Goal: Task Accomplishment & Management: Complete application form

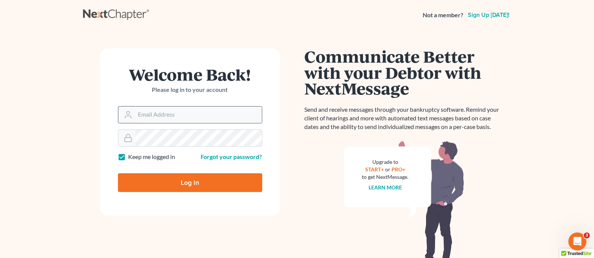
click at [177, 114] on input "Email Address" at bounding box center [198, 115] width 127 height 17
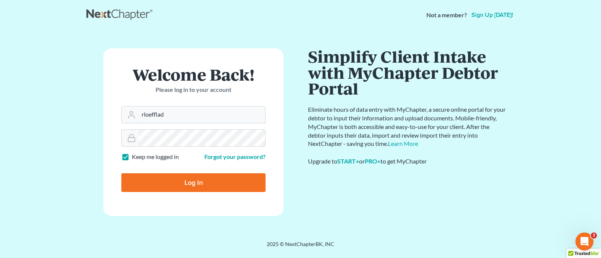
type input "[EMAIL_ADDRESS][PERSON_NAME][DOMAIN_NAME]"
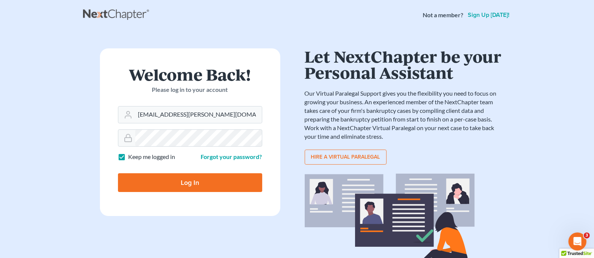
click at [160, 187] on input "Log In" at bounding box center [190, 183] width 144 height 19
type input "Thinking..."
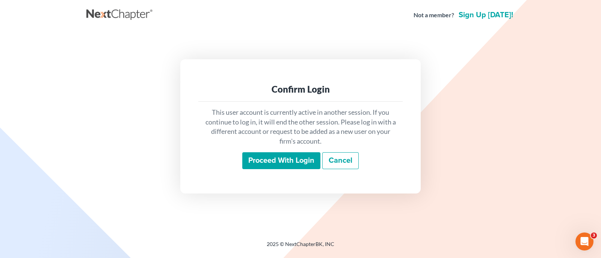
click at [276, 164] on input "Proceed with login" at bounding box center [281, 161] width 78 height 17
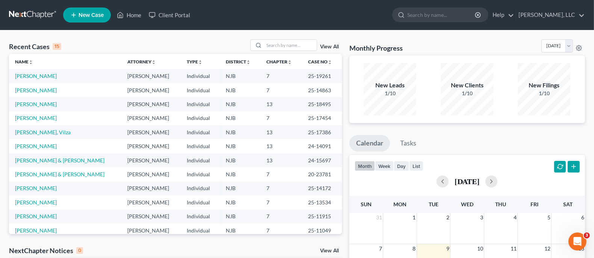
click at [96, 19] on link "New Case" at bounding box center [87, 15] width 48 height 15
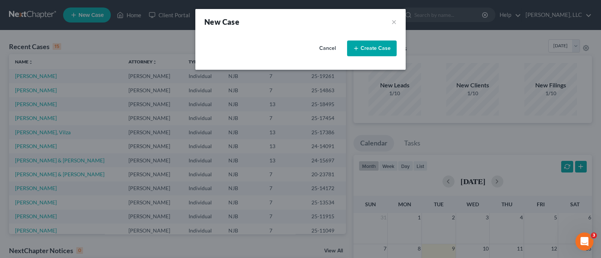
select select "51"
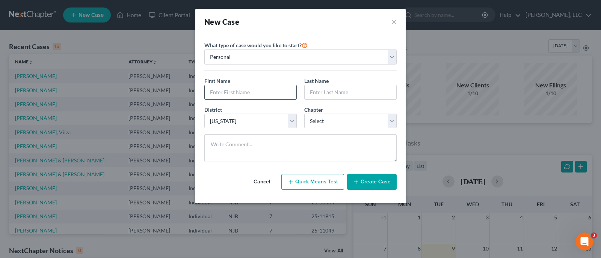
click at [251, 93] on input "text" at bounding box center [251, 92] width 92 height 14
type input "Cerline"
type input "[PERSON_NAME]"
click at [390, 121] on select "Select 7 11 12 13" at bounding box center [350, 121] width 92 height 15
select select "0"
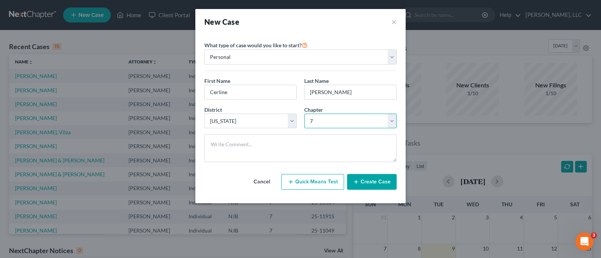
click at [304, 114] on select "Select 7 11 12 13" at bounding box center [350, 121] width 92 height 15
click at [370, 183] on button "Create Case" at bounding box center [372, 182] width 50 height 16
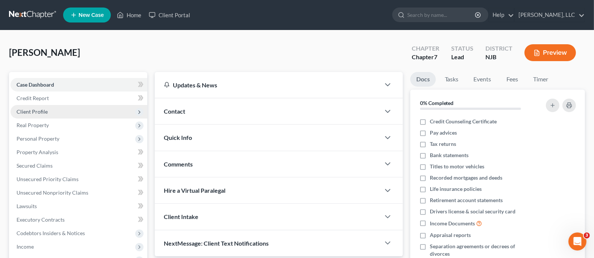
click at [43, 113] on span "Client Profile" at bounding box center [32, 112] width 31 height 6
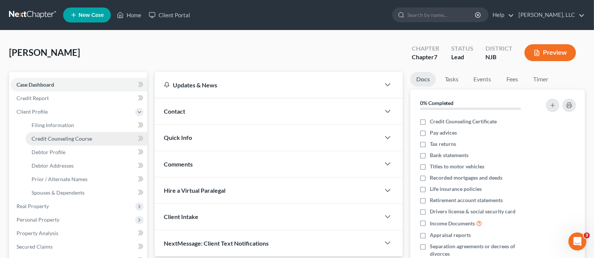
click at [74, 138] on span "Credit Counseling Course" at bounding box center [62, 139] width 60 height 6
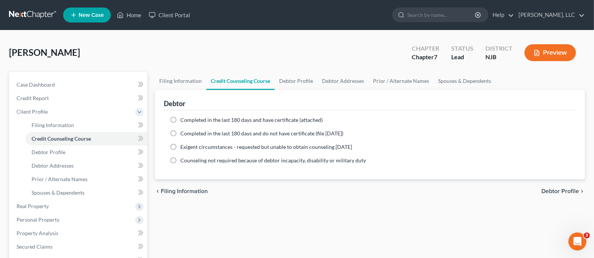
click at [180, 119] on label "Completed in the last 180 days and have certificate (attached)" at bounding box center [251, 120] width 142 height 8
click at [183, 119] on input "Completed in the last 180 days and have certificate (attached)" at bounding box center [185, 118] width 5 height 5
radio input "true"
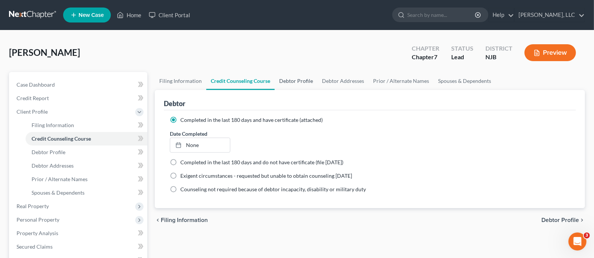
click at [302, 80] on link "Debtor Profile" at bounding box center [296, 81] width 43 height 18
select select "0"
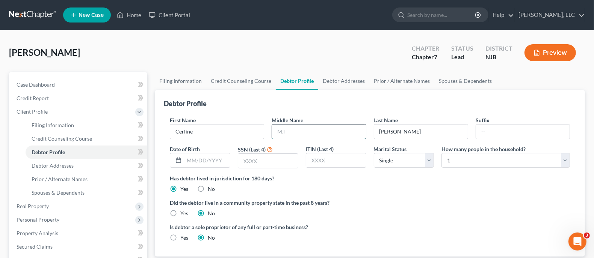
click at [300, 131] on input "text" at bounding box center [319, 132] width 94 height 14
type input "3911"
click at [566, 162] on select "Select 1 2 3 4 5 6 7 8 9 10 11 12 13 14 15 16 17 18 19 20" at bounding box center [505, 160] width 128 height 15
select select "1"
click at [441, 153] on select "Select 1 2 3 4 5 6 7 8 9 10 11 12 13 14 15 16 17 18 19 20" at bounding box center [505, 160] width 128 height 15
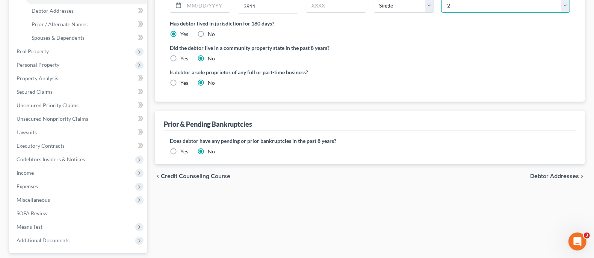
scroll to position [187, 0]
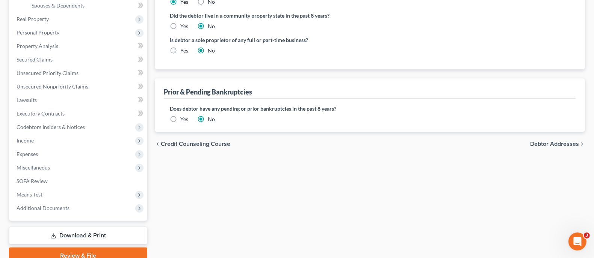
click at [536, 142] on span "Debtor Addresses" at bounding box center [554, 144] width 49 height 6
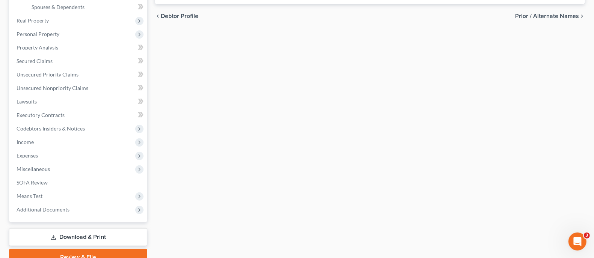
select select "0"
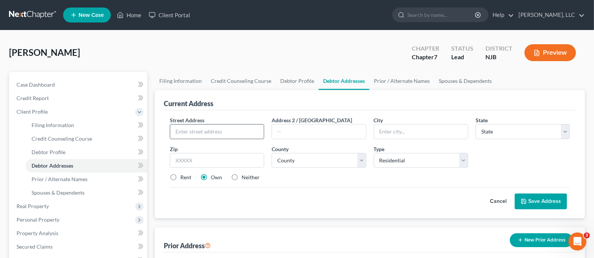
click at [224, 131] on input "text" at bounding box center [217, 132] width 94 height 14
type input "145 S. Rhode Island Avenue"
type input "Apt. 507"
type input "Atlantic City"
click at [567, 134] on select "State AL AK AR AZ CA CO CT DE DC FL GA GU HI ID IL IN IA KS KY LA ME MD MA MI M…" at bounding box center [523, 131] width 94 height 15
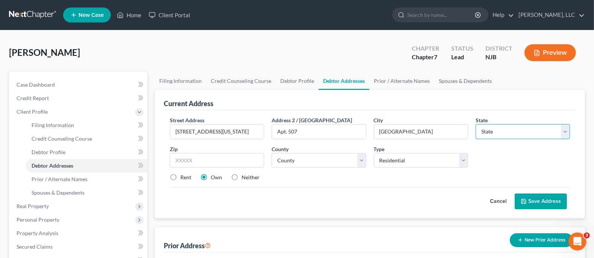
select select "33"
click at [476, 124] on select "State AL AK AR AZ CA CO CT DE DC FL GA GU HI ID IL IN IA KS KY LA ME MD MA MI M…" at bounding box center [523, 131] width 94 height 15
click at [231, 160] on input "text" at bounding box center [217, 160] width 94 height 15
type input "08401"
click at [363, 159] on select "County Atlantic County Bergen County Burlington County Camden County Cape May C…" at bounding box center [319, 160] width 94 height 15
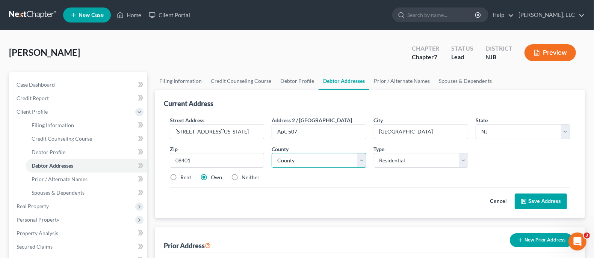
select select "0"
click at [272, 153] on select "County Atlantic County Bergen County Burlington County Camden County Cape May C…" at bounding box center [319, 160] width 94 height 15
click at [530, 197] on button "Save Address" at bounding box center [541, 202] width 52 height 16
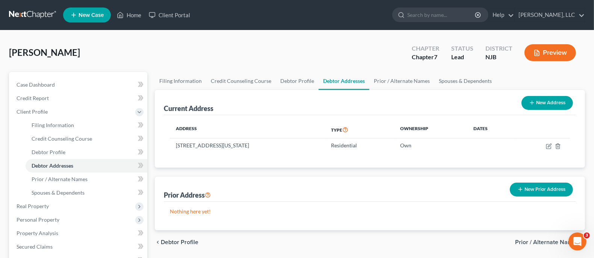
scroll to position [47, 0]
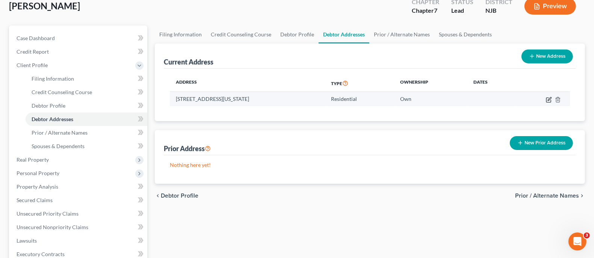
click at [548, 99] on icon "button" at bounding box center [549, 98] width 3 height 3
select select "33"
select select "0"
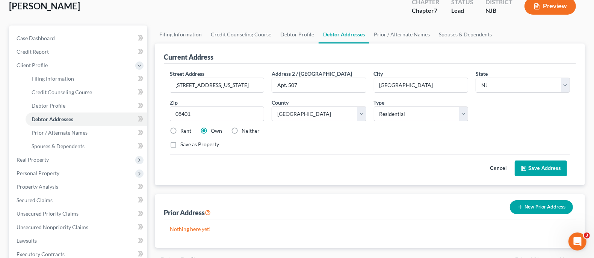
click at [180, 131] on label "Rent" at bounding box center [185, 131] width 11 height 8
click at [183, 131] on input "Rent" at bounding box center [185, 129] width 5 height 5
radio input "true"
click at [550, 164] on button "Save Address" at bounding box center [541, 169] width 52 height 16
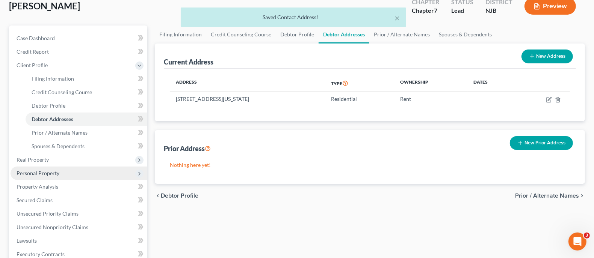
click at [49, 172] on span "Personal Property" at bounding box center [38, 173] width 43 height 6
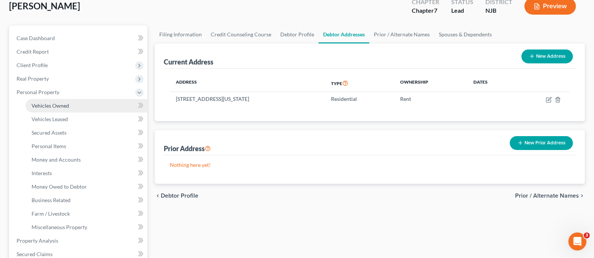
click at [61, 106] on span "Vehicles Owned" at bounding box center [51, 106] width 38 height 6
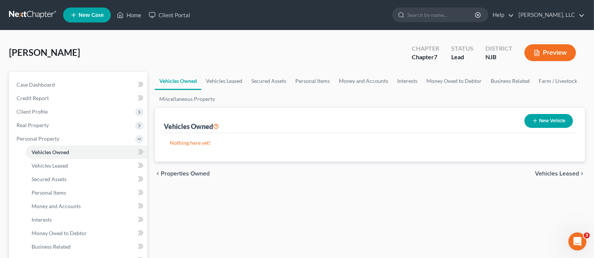
click at [548, 119] on button "New Vehicle" at bounding box center [548, 121] width 48 height 14
select select "0"
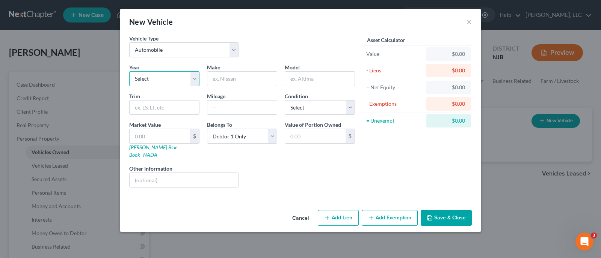
click at [192, 80] on select "Select 2026 2025 2024 2023 2022 2021 2020 2019 2018 2017 2016 2015 2014 2013 20…" at bounding box center [164, 78] width 70 height 15
select select "7"
click at [129, 71] on select "Select 2026 2025 2024 2023 2022 2021 2020 2019 2018 2017 2016 2015 2014 2013 20…" at bounding box center [164, 78] width 70 height 15
click at [243, 78] on input "text" at bounding box center [241, 79] width 69 height 14
type input "Nissan"
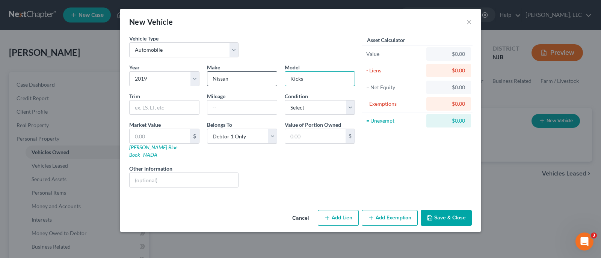
type input "Kicks"
click at [445, 210] on button "Save & Close" at bounding box center [446, 218] width 51 height 16
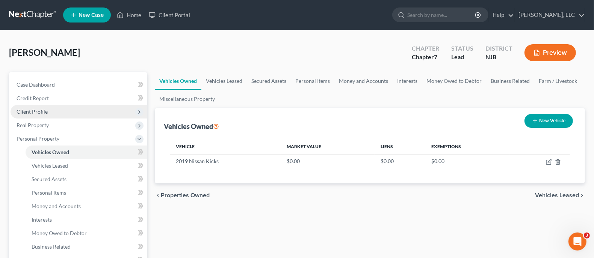
click at [41, 113] on span "Client Profile" at bounding box center [32, 112] width 31 height 6
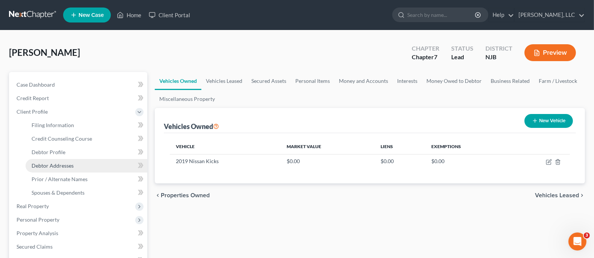
click at [63, 165] on span "Debtor Addresses" at bounding box center [53, 166] width 42 height 6
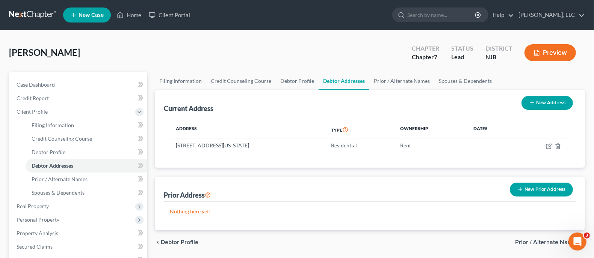
scroll to position [94, 0]
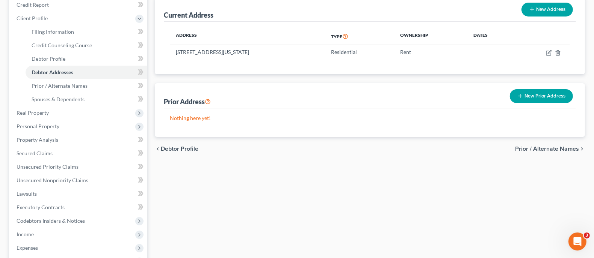
click at [539, 97] on button "New Prior Address" at bounding box center [541, 96] width 63 height 14
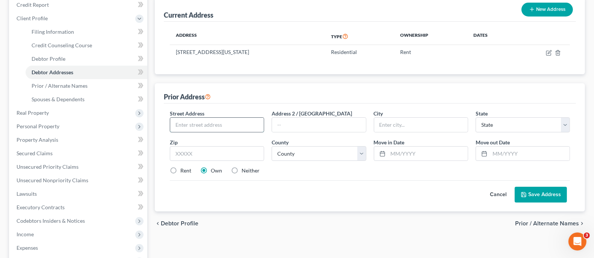
click at [239, 124] on input "text" at bounding box center [217, 125] width 94 height 14
type input "300 Atlantic Avenue"
type input "Atlantic City"
click at [569, 124] on select "State AL AK AR AZ CA CO CT DE DC FL GA GU HI ID IL IN IA KS KY LA ME MD MA MI M…" at bounding box center [523, 125] width 94 height 15
select select "33"
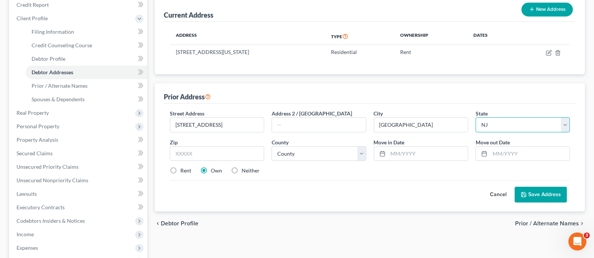
click at [476, 118] on select "State AL AK AR AZ CA CO CT DE DC FL GA GU HI ID IL IN IA KS KY LA ME MD MA MI M…" at bounding box center [523, 125] width 94 height 15
click at [238, 154] on input "text" at bounding box center [217, 153] width 94 height 15
type input "08401"
click at [364, 151] on select "County Atlantic County Bergen County Burlington County Camden County Cape May C…" at bounding box center [319, 153] width 94 height 15
select select "0"
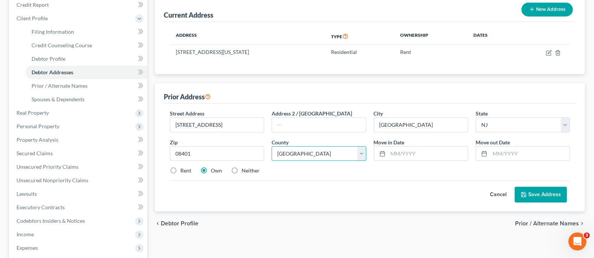
click at [272, 146] on select "County Atlantic County Bergen County Burlington County Camden County Cape May C…" at bounding box center [319, 153] width 94 height 15
click at [504, 153] on input "text" at bounding box center [530, 154] width 80 height 14
drag, startPoint x: 538, startPoint y: 150, endPoint x: 443, endPoint y: 153, distance: 95.1
click at [443, 153] on div "Street Address * 300 Atlantic Avenue Address 2 / PO Box City * Atlantic City St…" at bounding box center [370, 145] width 408 height 71
type input "07/01/2022"
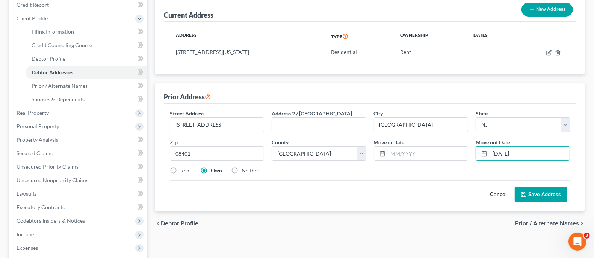
click at [553, 195] on button "Save Address" at bounding box center [541, 195] width 52 height 16
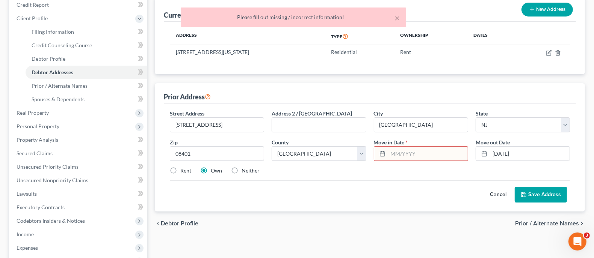
click at [408, 151] on input "text" at bounding box center [428, 154] width 80 height 14
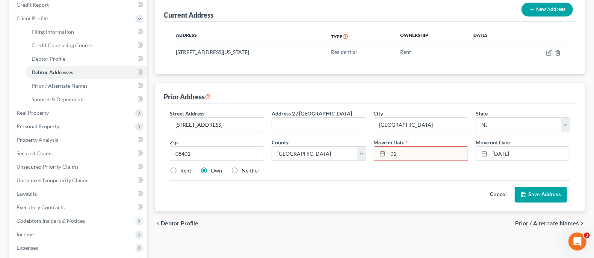
type input "0"
type input "08/01/2018"
click at [552, 190] on button "Save Address" at bounding box center [541, 195] width 52 height 16
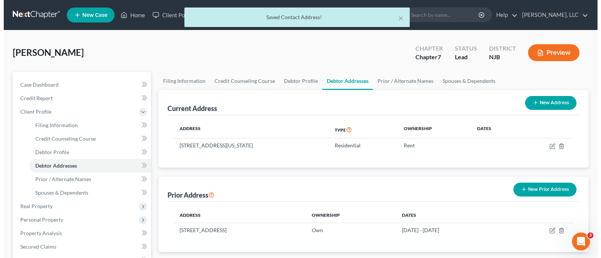
scroll to position [0, 0]
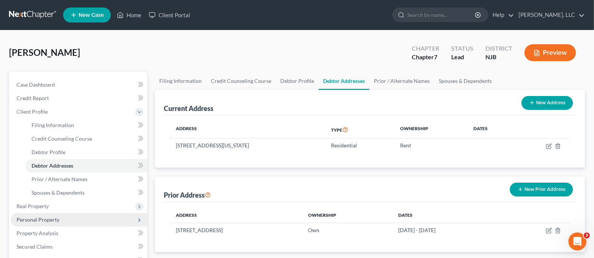
click at [48, 219] on span "Personal Property" at bounding box center [38, 220] width 43 height 6
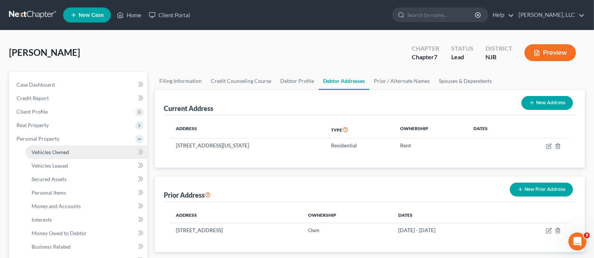
click at [62, 151] on span "Vehicles Owned" at bounding box center [51, 152] width 38 height 6
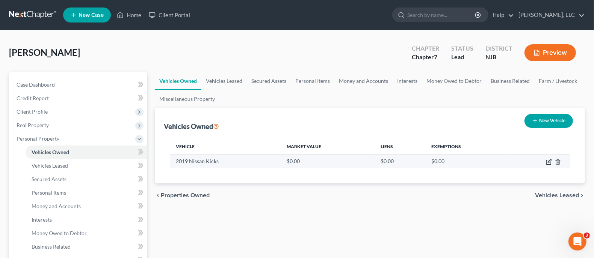
click at [550, 161] on icon "button" at bounding box center [549, 162] width 6 height 6
select select "0"
select select "7"
select select "0"
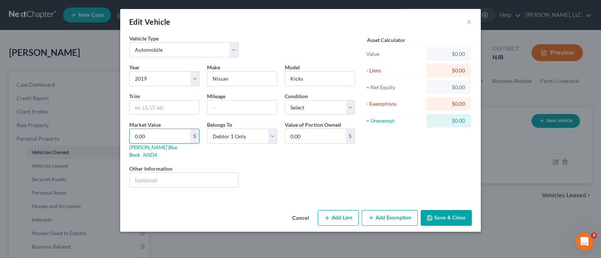
type input "9"
type input "9.00"
type input "90"
type input "90.00"
type input "900"
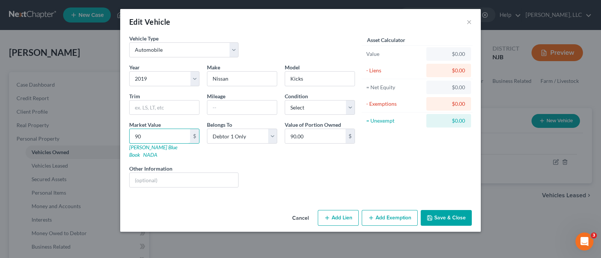
type input "900.00"
type input "9000"
type input "9,000.00"
click at [344, 210] on button "Add Lien" at bounding box center [338, 218] width 41 height 16
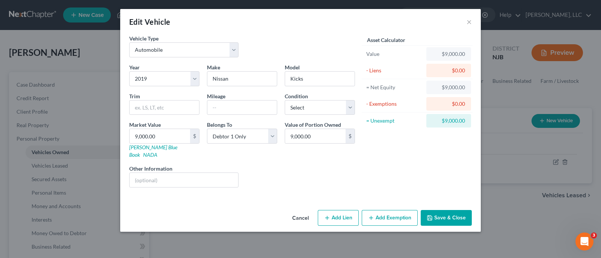
select select "0"
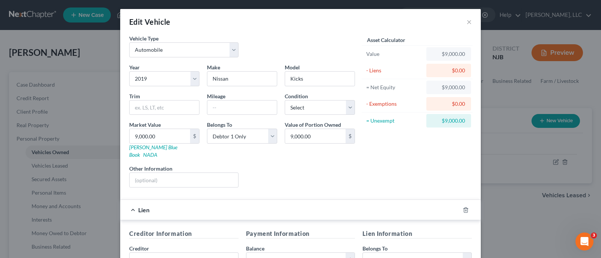
scroll to position [141, 0]
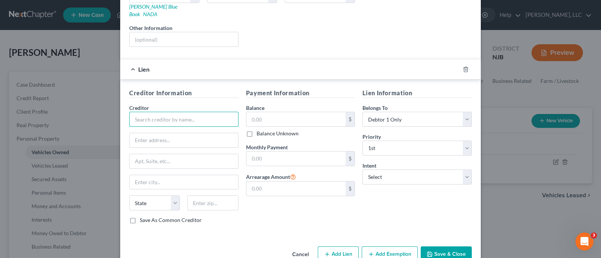
click at [158, 113] on input "text" at bounding box center [183, 119] width 109 height 15
type input "American Heritage FCU"
type input "4"
type input "3110 Grant Avenue"
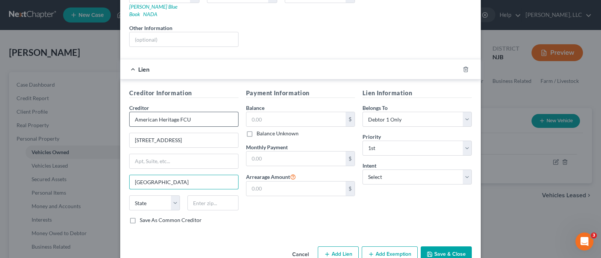
type input "Philadelphia"
click at [175, 196] on select "State AL AK AR AZ CA CO CT DE DC FL GA GU HI ID IL IN IA KS KY LA ME MD MA MI M…" at bounding box center [154, 203] width 51 height 15
select select "39"
click at [129, 196] on select "State AL AK AR AZ CA CO CT DE DC FL GA GU HI ID IL IN IA KS KY LA ME MD MA MI M…" at bounding box center [154, 203] width 51 height 15
click at [211, 196] on input "text" at bounding box center [212, 203] width 51 height 15
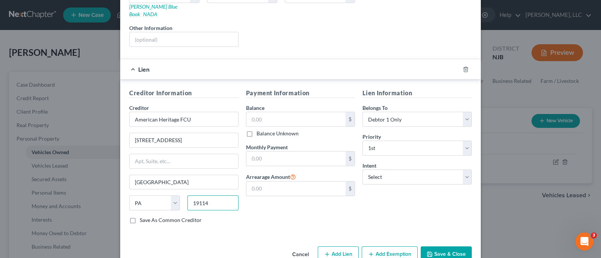
type input "19114"
type input "14,539.00"
type input "362.00"
click at [462, 171] on select "Select Surrender Redeem Reaffirm Avoid Other" at bounding box center [416, 177] width 109 height 15
select select "2"
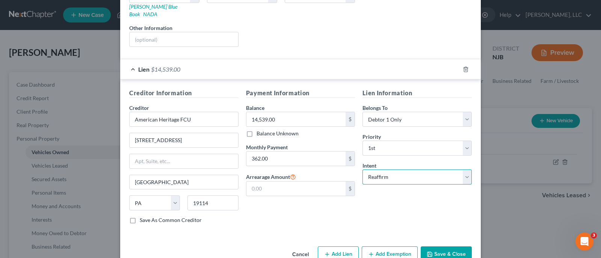
click at [362, 170] on select "Select Surrender Redeem Reaffirm Avoid Other" at bounding box center [416, 177] width 109 height 15
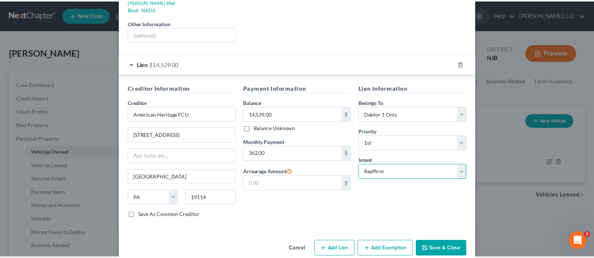
scroll to position [151, 0]
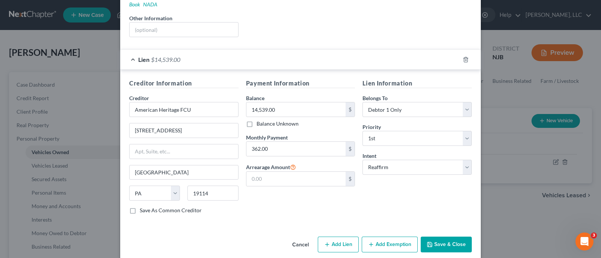
click at [445, 237] on button "Save & Close" at bounding box center [446, 245] width 51 height 16
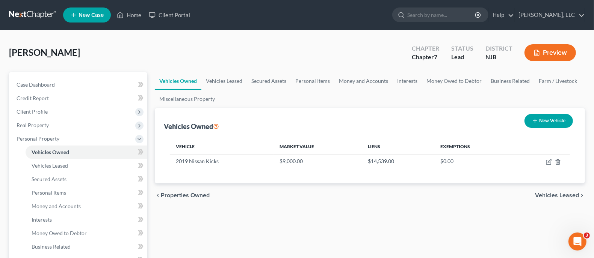
scroll to position [47, 0]
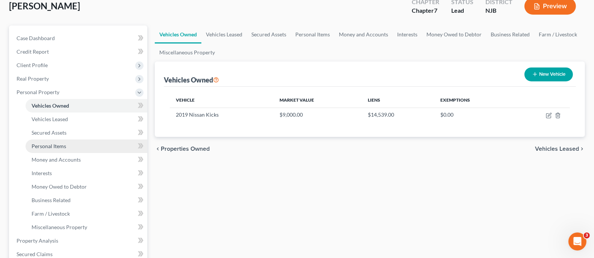
drag, startPoint x: 60, startPoint y: 149, endPoint x: 74, endPoint y: 147, distance: 13.7
click at [60, 149] on link "Personal Items" at bounding box center [87, 147] width 122 height 14
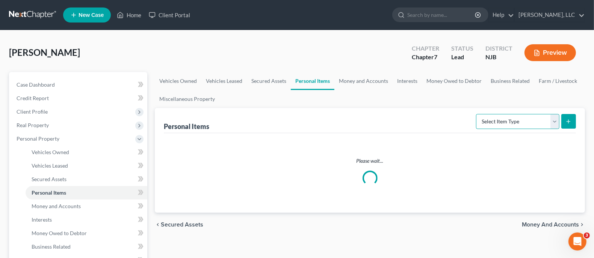
click at [554, 123] on select "Select Item Type Clothing Collectibles Of Value Electronics Firearms Household …" at bounding box center [517, 121] width 83 height 15
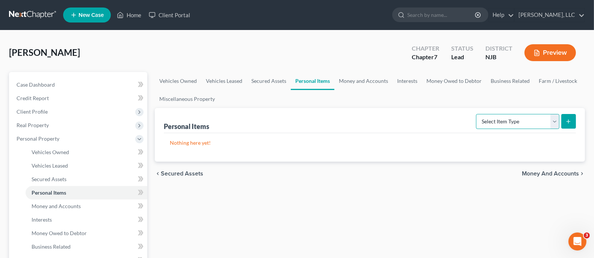
select select "clothing"
click at [477, 114] on select "Select Item Type Clothing Collectibles Of Value Electronics Firearms Household …" at bounding box center [517, 121] width 83 height 15
click at [574, 120] on button "submit" at bounding box center [568, 121] width 15 height 15
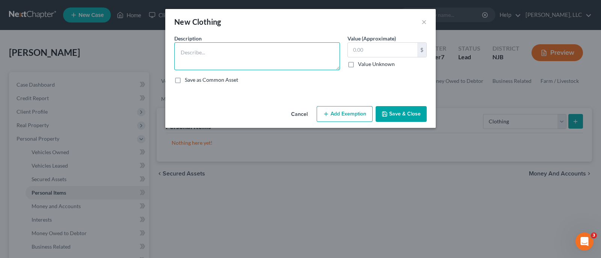
click at [252, 54] on textarea at bounding box center [257, 56] width 166 height 28
type textarea "Clothing Items"
type input "300.00"
click at [342, 113] on button "Add Exemption" at bounding box center [345, 114] width 56 height 16
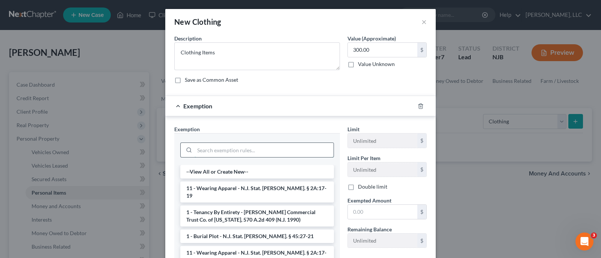
click at [243, 148] on input "search" at bounding box center [264, 150] width 139 height 14
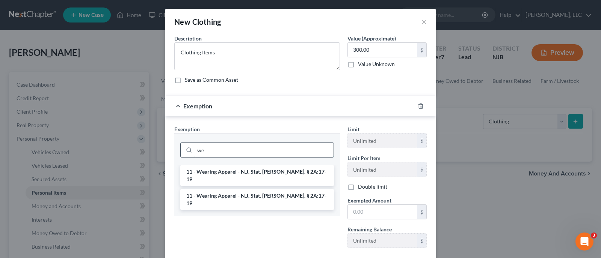
type input "w"
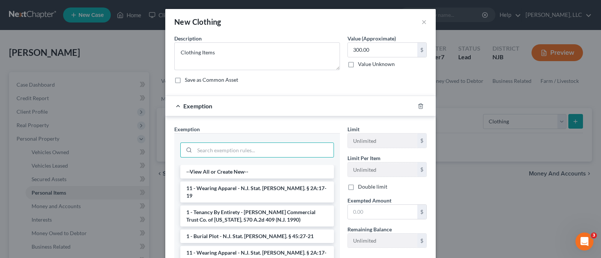
click at [304, 131] on div "Exemption * --View All or Create New-- 11 - Wearing Apparel - N.J. Stat. Ann. §…" at bounding box center [257, 205] width 166 height 160
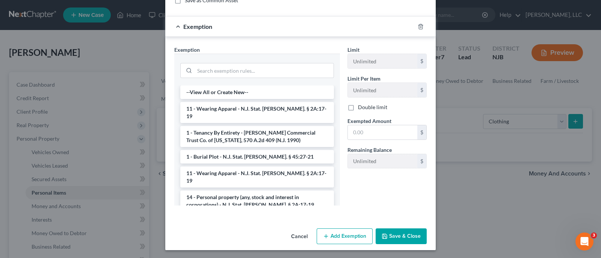
click at [402, 237] on button "Save & Close" at bounding box center [401, 237] width 51 height 16
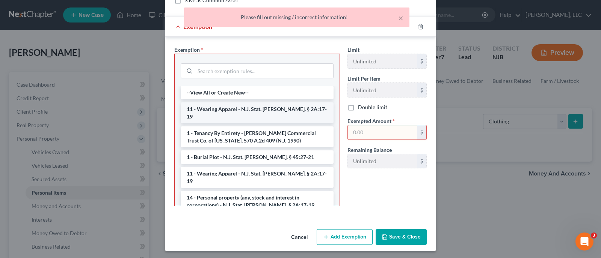
click at [249, 106] on li "11 - Wearing Apparel - N.J. Stat. Ann. § 2A:17-19" at bounding box center [257, 113] width 153 height 21
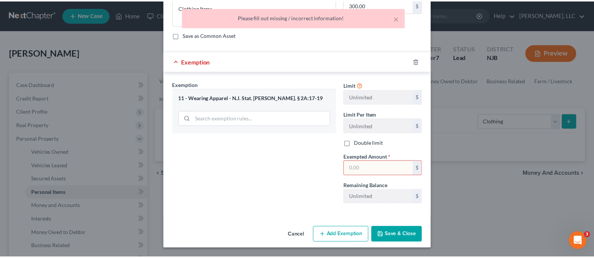
scroll to position [44, 0]
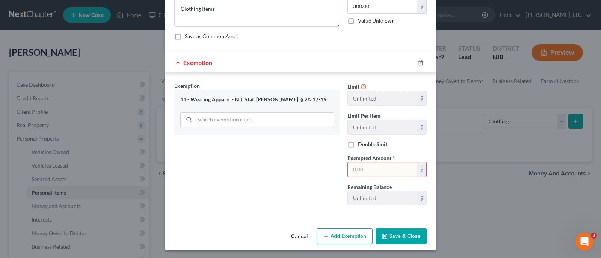
click at [399, 242] on button "Save & Close" at bounding box center [401, 237] width 51 height 16
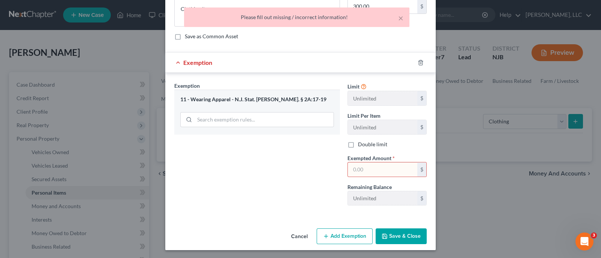
click at [292, 236] on button "Cancel" at bounding box center [299, 237] width 29 height 15
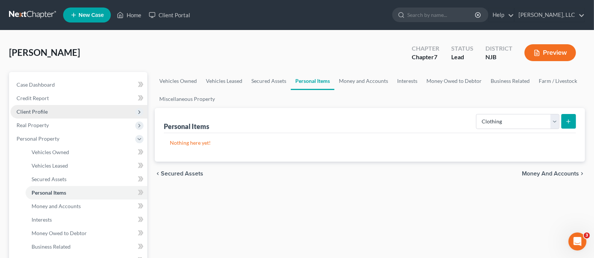
click at [40, 112] on span "Client Profile" at bounding box center [32, 112] width 31 height 6
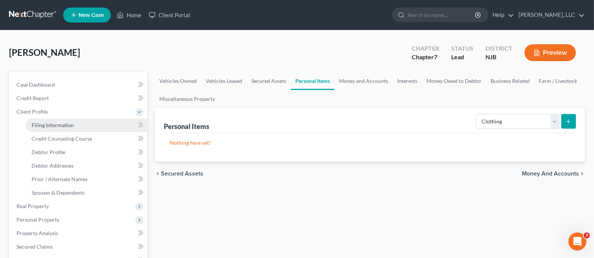
click at [53, 126] on span "Filing Information" at bounding box center [53, 125] width 42 height 6
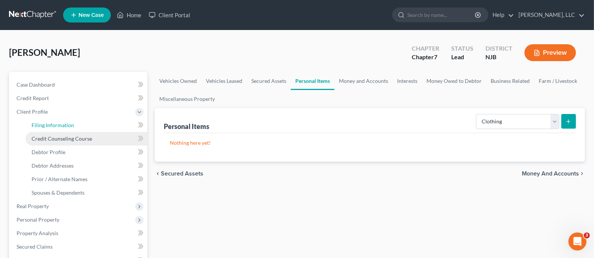
select select "1"
select select "0"
select select "51"
select select "33"
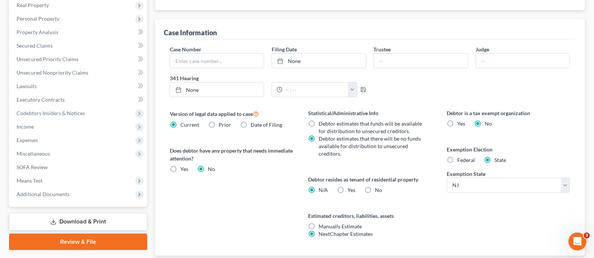
scroll to position [235, 0]
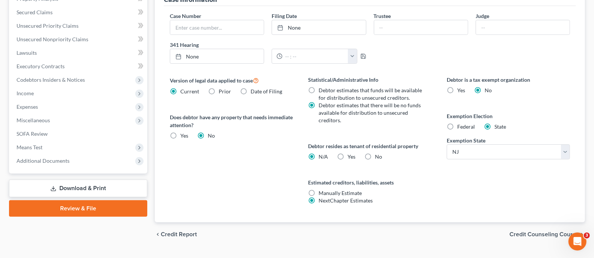
click at [457, 127] on label "Federal" at bounding box center [466, 127] width 18 height 8
click at [460, 127] on input "Federal" at bounding box center [462, 125] width 5 height 5
radio input "true"
radio input "false"
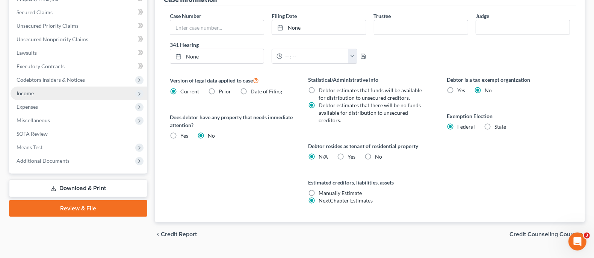
scroll to position [47, 0]
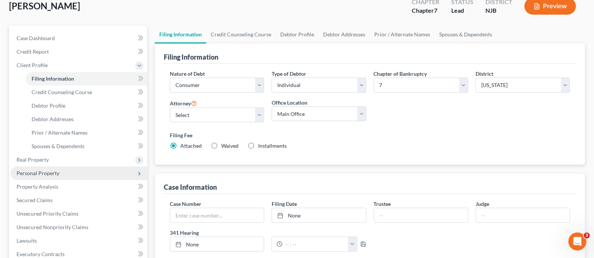
click at [54, 173] on span "Personal Property" at bounding box center [38, 173] width 43 height 6
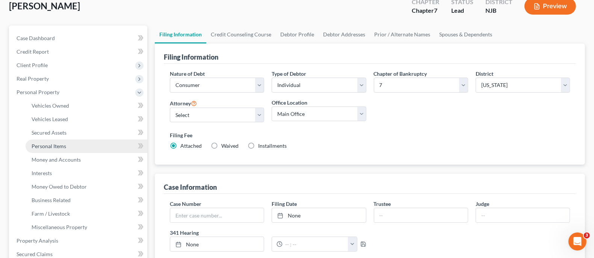
click at [60, 149] on link "Personal Items" at bounding box center [87, 147] width 122 height 14
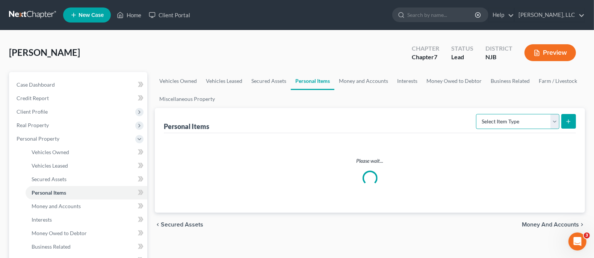
click at [553, 120] on select "Select Item Type Clothing Collectibles Of Value Electronics Firearms Household …" at bounding box center [517, 121] width 83 height 15
select select "clothing"
click at [477, 114] on select "Select Item Type Clothing Collectibles Of Value Electronics Firearms Household …" at bounding box center [517, 121] width 83 height 15
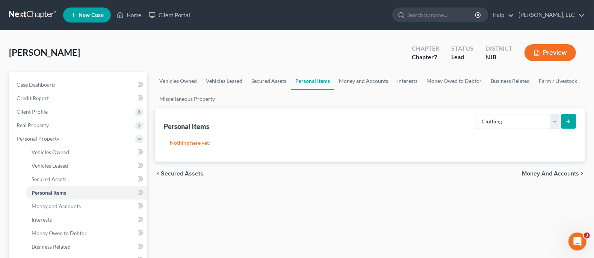
click at [569, 122] on icon "submit" at bounding box center [568, 122] width 6 height 6
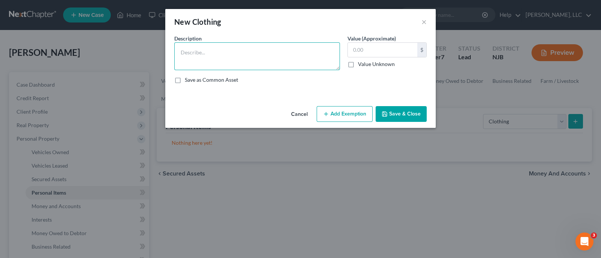
click at [288, 69] on textarea at bounding box center [257, 56] width 166 height 28
type textarea "Clothing Items"
type input "300.00"
click at [348, 111] on button "Add Exemption" at bounding box center [345, 114] width 56 height 16
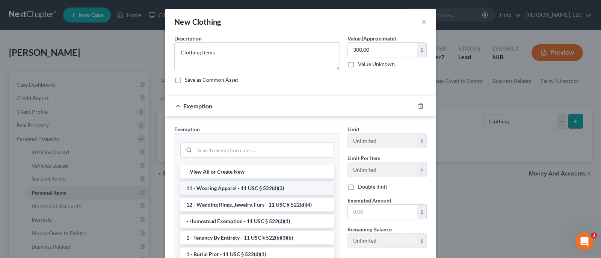
click at [256, 187] on li "11 - Wearing Apparel - 11 USC § 522(d)(3)" at bounding box center [257, 189] width 154 height 14
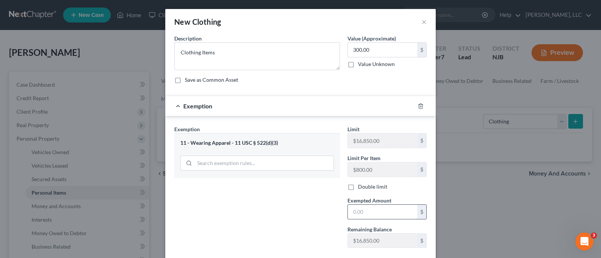
click at [379, 213] on input "text" at bounding box center [382, 212] width 69 height 14
type input "300.00"
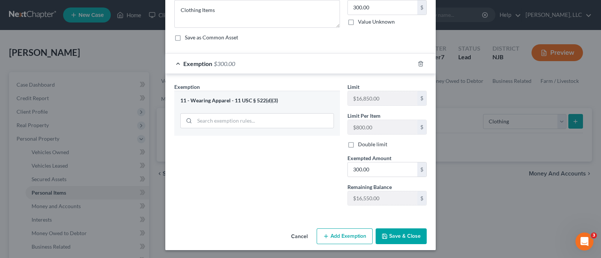
click at [417, 240] on button "Save & Close" at bounding box center [401, 237] width 51 height 16
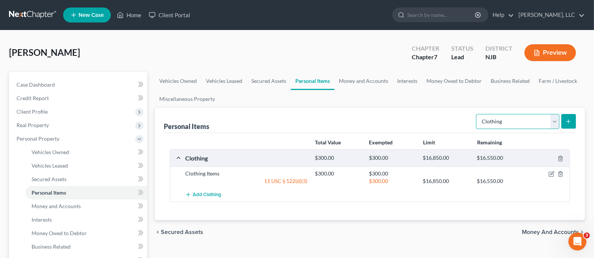
click at [554, 124] on select "Select Item Type Clothing Collectibles Of Value Electronics Firearms Household …" at bounding box center [517, 121] width 83 height 15
select select "electronics"
click at [477, 114] on select "Select Item Type Clothing Collectibles Of Value Electronics Firearms Household …" at bounding box center [517, 121] width 83 height 15
click at [572, 122] on button "submit" at bounding box center [568, 121] width 15 height 15
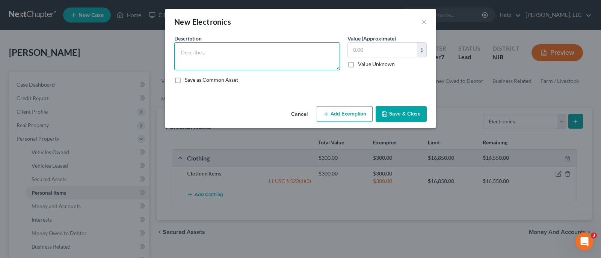
click at [232, 57] on textarea at bounding box center [257, 56] width 166 height 28
type textarea "1 Television; Mobile Telephone"
type input "200.00"
click at [347, 112] on button "Add Exemption" at bounding box center [345, 114] width 56 height 16
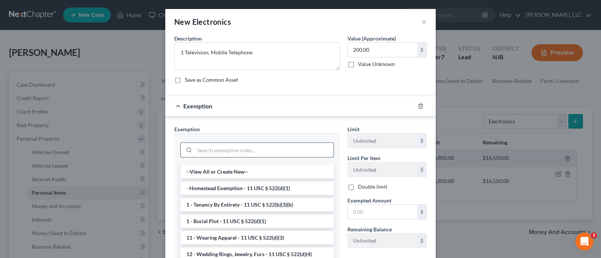
click at [214, 150] on input "search" at bounding box center [264, 150] width 139 height 14
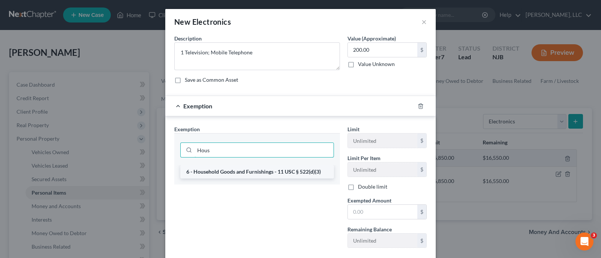
type input "Hous"
click at [244, 167] on li "6 - Household Goods and Furnishings - 11 USC § 522(d)(3)" at bounding box center [257, 172] width 154 height 14
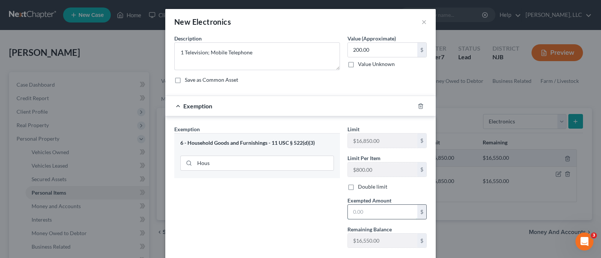
click at [352, 212] on input "text" at bounding box center [382, 212] width 69 height 14
type input "200.00"
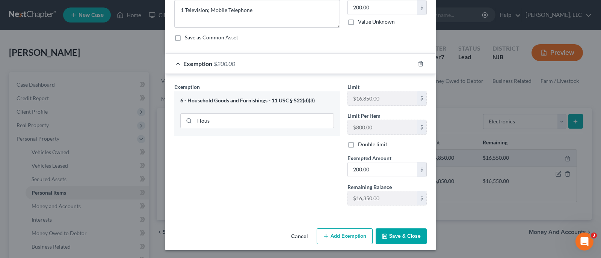
click at [401, 234] on button "Save & Close" at bounding box center [401, 237] width 51 height 16
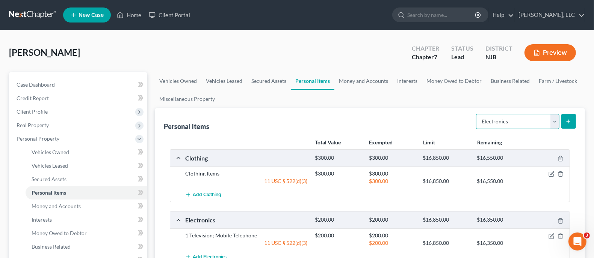
click at [557, 120] on select "Select Item Type Clothing Collectibles Of Value Electronics Firearms Household …" at bounding box center [517, 121] width 83 height 15
select select "household_goods"
click at [477, 114] on select "Select Item Type Clothing Collectibles Of Value Electronics Firearms Household …" at bounding box center [517, 121] width 83 height 15
click at [567, 124] on icon "submit" at bounding box center [568, 122] width 6 height 6
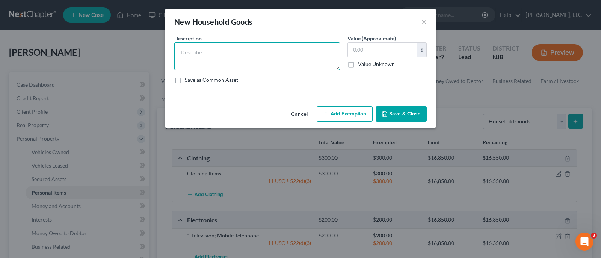
click at [270, 62] on textarea at bounding box center [257, 56] width 166 height 28
type textarea "Household goods and furnishings"
type input "2,500.00"
click at [338, 113] on button "Add Exemption" at bounding box center [345, 114] width 56 height 16
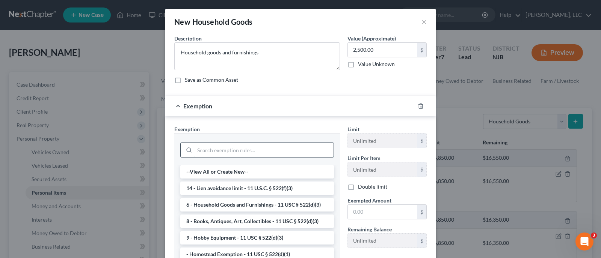
click at [229, 149] on input "search" at bounding box center [264, 150] width 139 height 14
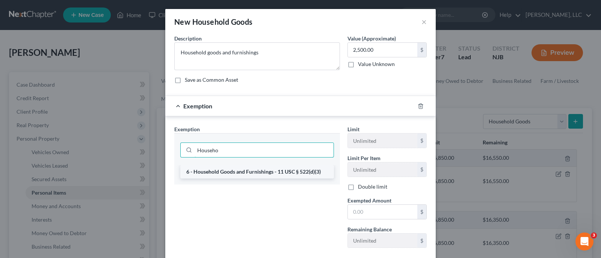
type input "Househo"
click at [249, 170] on li "6 - Household Goods and Furnishings - 11 USC § 522(d)(3)" at bounding box center [257, 172] width 154 height 14
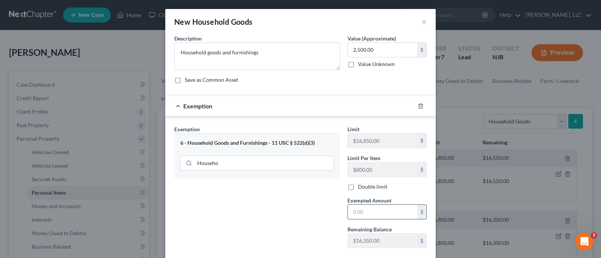
click at [361, 212] on input "text" at bounding box center [382, 212] width 69 height 14
type input "2,500.00"
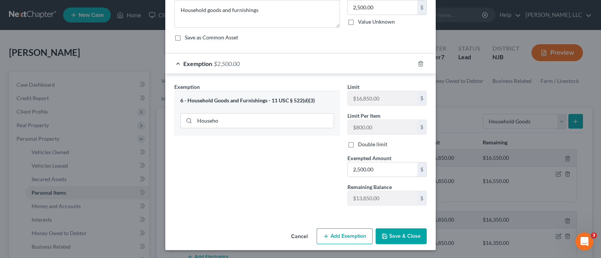
click at [405, 241] on button "Save & Close" at bounding box center [401, 237] width 51 height 16
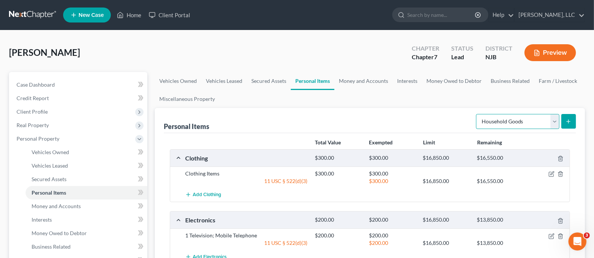
click at [556, 123] on select "Select Item Type Clothing Collectibles Of Value Electronics Firearms Household …" at bounding box center [517, 121] width 83 height 15
select select "jewelry"
click at [477, 114] on select "Select Item Type Clothing Collectibles Of Value Electronics Firearms Household …" at bounding box center [517, 121] width 83 height 15
click at [572, 119] on button "submit" at bounding box center [568, 121] width 15 height 15
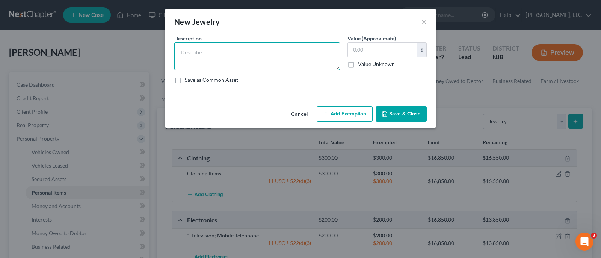
click at [243, 58] on textarea at bounding box center [257, 56] width 166 height 28
type textarea "Jewelry Items"
type input "100.00"
click at [342, 119] on button "Add Exemption" at bounding box center [345, 114] width 56 height 16
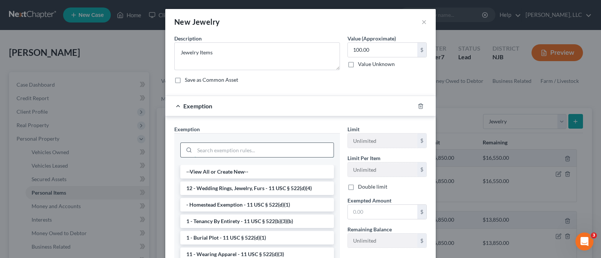
click at [255, 149] on input "search" at bounding box center [264, 150] width 139 height 14
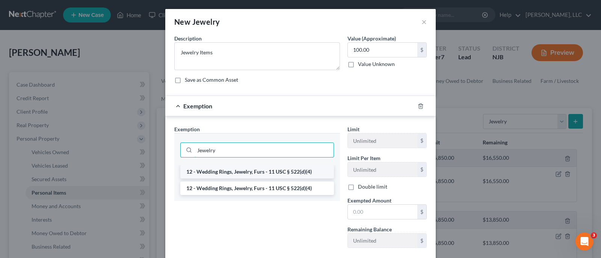
type input "Jewelry"
click at [250, 172] on li "12 - Wedding Rings, Jewelry, Furs - 11 USC § 522(d)(4)" at bounding box center [257, 172] width 154 height 14
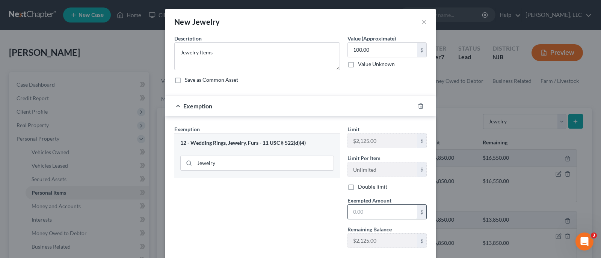
click at [362, 212] on input "text" at bounding box center [382, 212] width 69 height 14
type input "100.00"
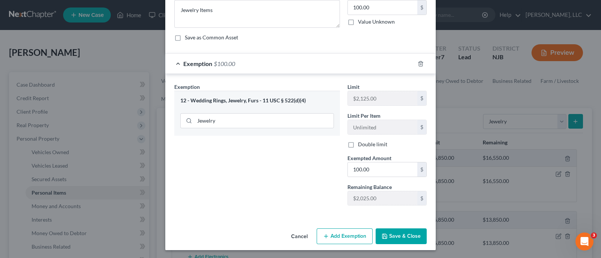
click at [402, 239] on button "Save & Close" at bounding box center [401, 237] width 51 height 16
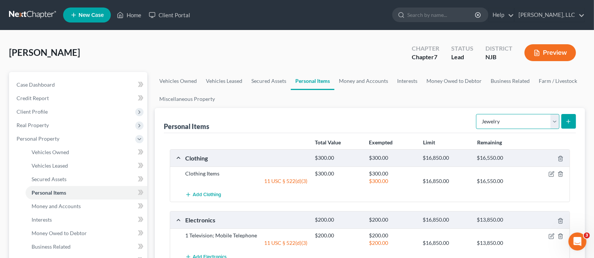
click at [556, 126] on select "Select Item Type Clothing Collectibles Of Value Electronics Firearms Household …" at bounding box center [517, 121] width 83 height 15
select select "sports_and_hobby_equipment"
click at [477, 114] on select "Select Item Type Clothing Collectibles Of Value Electronics Firearms Household …" at bounding box center [517, 121] width 83 height 15
click at [571, 120] on icon "submit" at bounding box center [568, 122] width 6 height 6
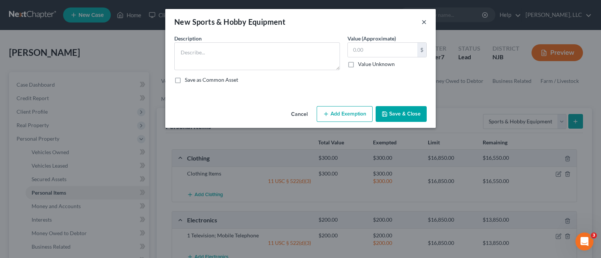
click at [425, 22] on button "×" at bounding box center [423, 21] width 5 height 9
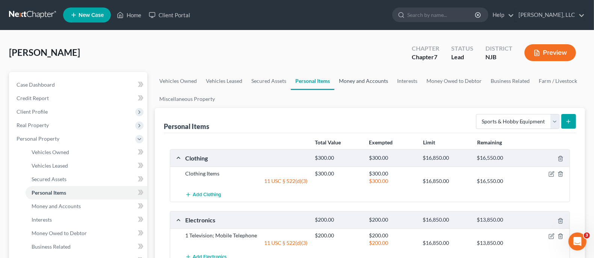
click at [364, 81] on link "Money and Accounts" at bounding box center [363, 81] width 58 height 18
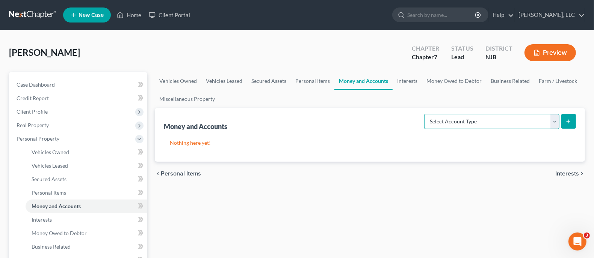
click at [557, 119] on select "Select Account Type Brokerage Cash on Hand Certificates of Deposit Checking Acc…" at bounding box center [491, 121] width 135 height 15
select select "cash_on_hand"
click at [426, 114] on select "Select Account Type Brokerage Cash on Hand Certificates of Deposit Checking Acc…" at bounding box center [491, 121] width 135 height 15
click at [571, 119] on icon "submit" at bounding box center [568, 122] width 6 height 6
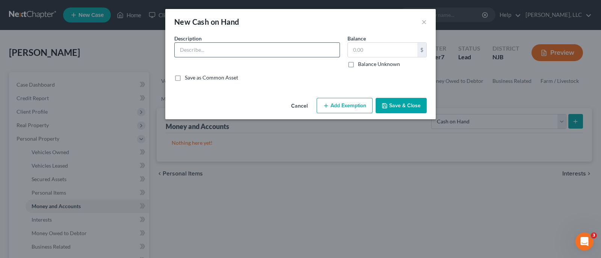
click at [269, 45] on input "text" at bounding box center [257, 50] width 165 height 14
type input "Cash on hand"
click at [365, 49] on input "text" at bounding box center [382, 50] width 69 height 14
type input "50.00"
click at [351, 101] on button "Add Exemption" at bounding box center [345, 106] width 56 height 16
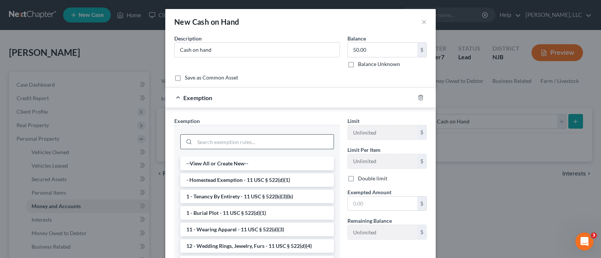
click at [254, 148] on input "search" at bounding box center [264, 142] width 139 height 14
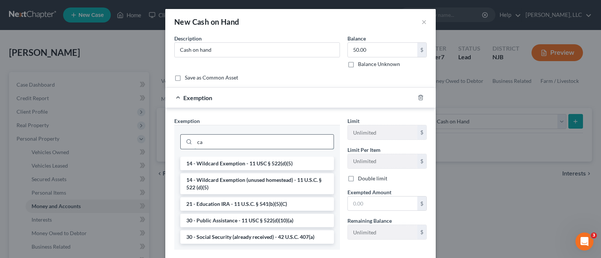
type input "c"
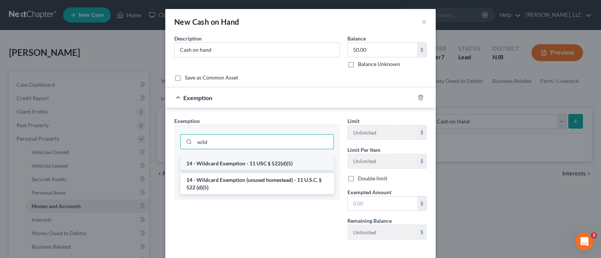
type input "wild"
click at [266, 162] on li "14 - Wildcard Exemption - 11 USC § 522(d)(5)" at bounding box center [257, 164] width 154 height 14
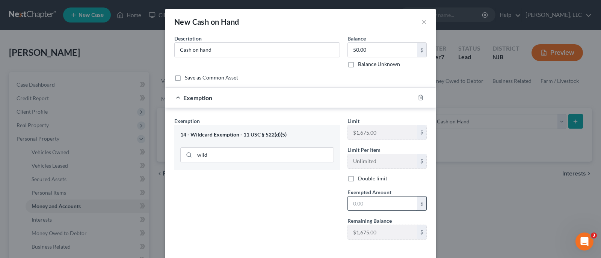
click at [370, 207] on input "text" at bounding box center [382, 204] width 69 height 14
type input "50.00"
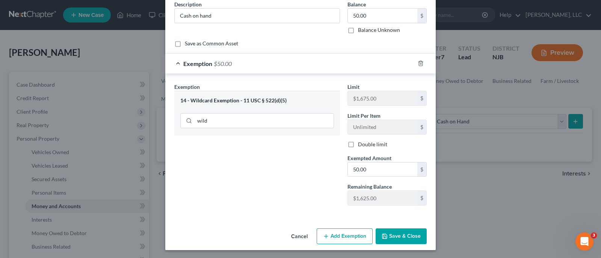
click at [385, 236] on button "Save & Close" at bounding box center [401, 237] width 51 height 16
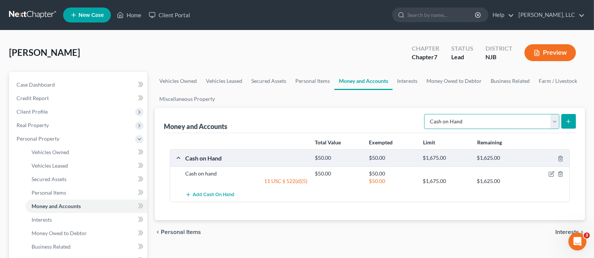
click at [556, 124] on select "Select Account Type Brokerage Cash on Hand Certificates of Deposit Checking Acc…" at bounding box center [491, 121] width 135 height 15
select select "checking"
click at [426, 114] on select "Select Account Type Brokerage Cash on Hand Certificates of Deposit Checking Acc…" at bounding box center [491, 121] width 135 height 15
click at [572, 123] on button "submit" at bounding box center [568, 121] width 15 height 15
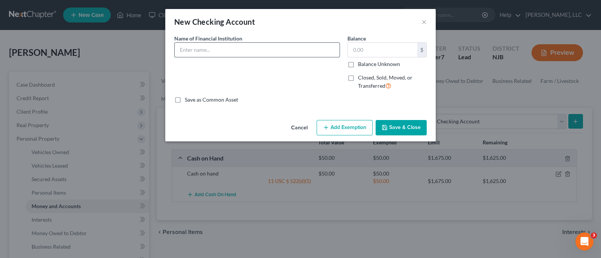
click at [220, 54] on input "text" at bounding box center [257, 50] width 165 height 14
type input "Wells Fargo Bank Acct. Ending 8106"
type input "200.00"
click at [348, 129] on button "Add Exemption" at bounding box center [345, 128] width 56 height 16
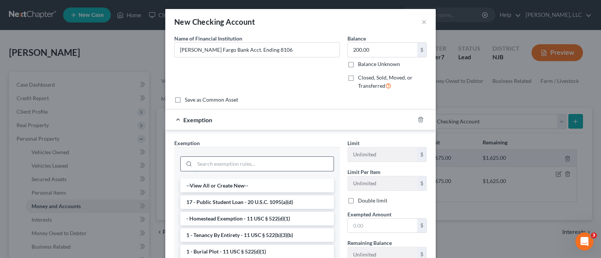
click at [241, 166] on input "search" at bounding box center [264, 164] width 139 height 14
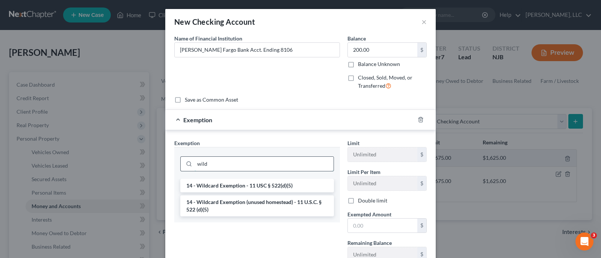
type input "wild"
click at [259, 184] on li "14 - Wildcard Exemption - 11 USC § 522(d)(5)" at bounding box center [257, 186] width 154 height 14
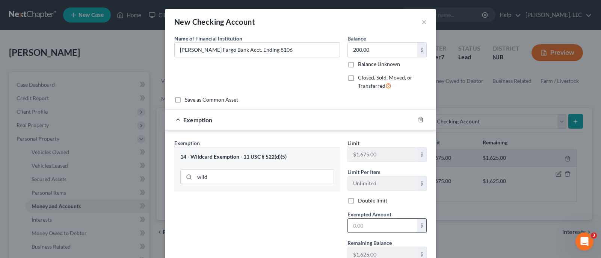
click at [367, 229] on input "text" at bounding box center [382, 226] width 69 height 14
type input "200.00"
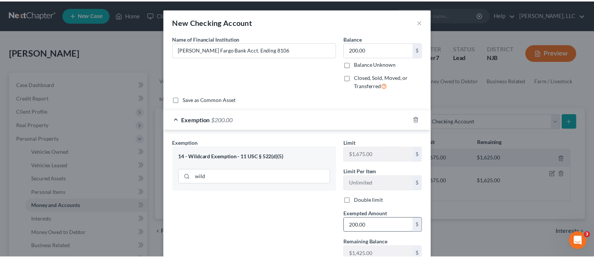
scroll to position [56, 0]
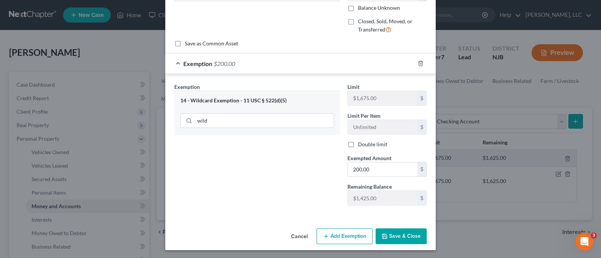
click at [394, 239] on button "Save & Close" at bounding box center [401, 237] width 51 height 16
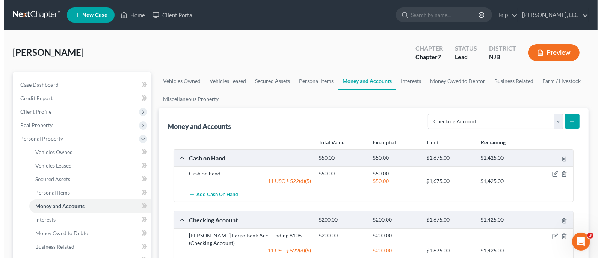
scroll to position [47, 0]
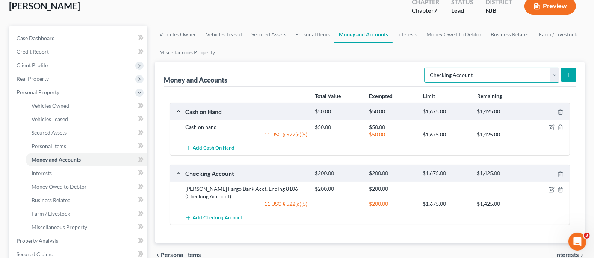
click at [554, 75] on select "Select Account Type Brokerage Cash on Hand Certificates of Deposit Checking Acc…" at bounding box center [491, 75] width 135 height 15
select select "savings"
click at [426, 68] on select "Select Account Type Brokerage Cash on Hand Certificates of Deposit Checking Acc…" at bounding box center [491, 75] width 135 height 15
click at [569, 78] on button "submit" at bounding box center [568, 75] width 15 height 15
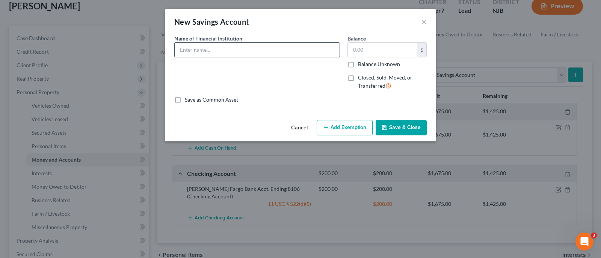
click at [235, 53] on input "text" at bounding box center [257, 50] width 165 height 14
type input "Wells Fargo Bank Acct. Ending 9507"
type input "50.62"
click at [335, 127] on button "Add Exemption" at bounding box center [345, 128] width 56 height 16
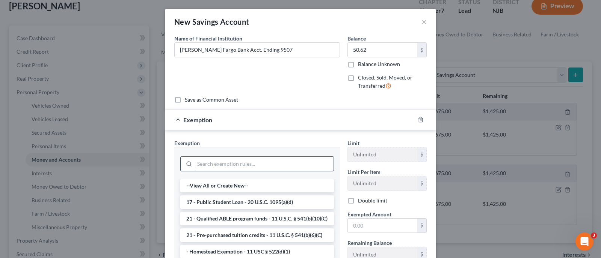
click at [275, 163] on input "search" at bounding box center [264, 164] width 139 height 14
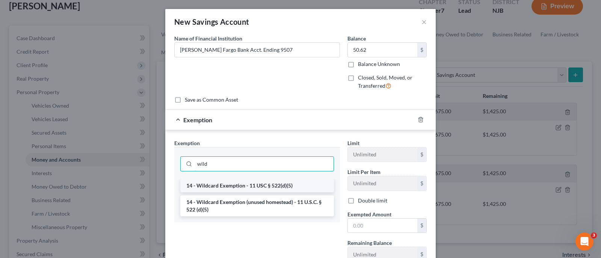
type input "wild"
click at [287, 181] on li "14 - Wildcard Exemption - 11 USC § 522(d)(5)" at bounding box center [257, 186] width 154 height 14
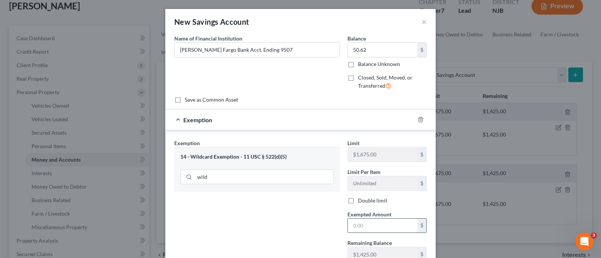
click at [353, 224] on input "text" at bounding box center [382, 226] width 69 height 14
type input "50.62"
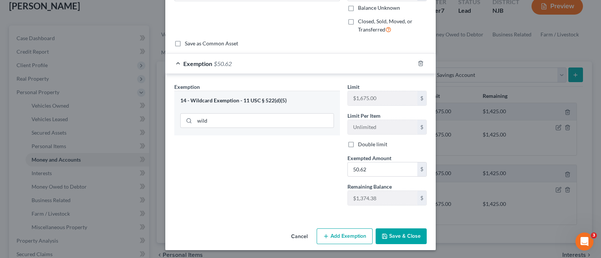
click at [350, 238] on button "Add Exemption" at bounding box center [345, 237] width 56 height 16
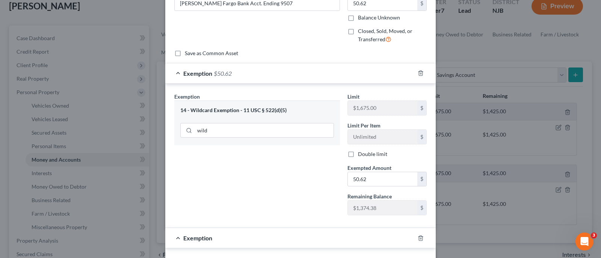
scroll to position [141, 0]
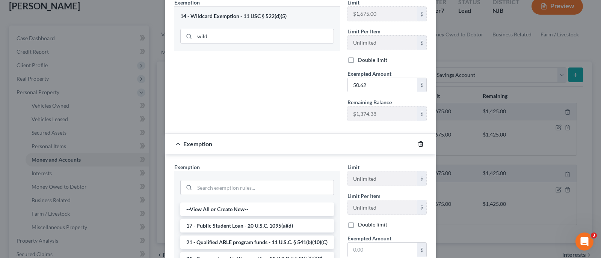
click at [418, 143] on icon "button" at bounding box center [421, 144] width 6 height 6
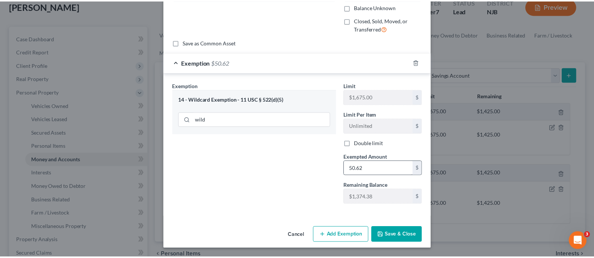
scroll to position [56, 0]
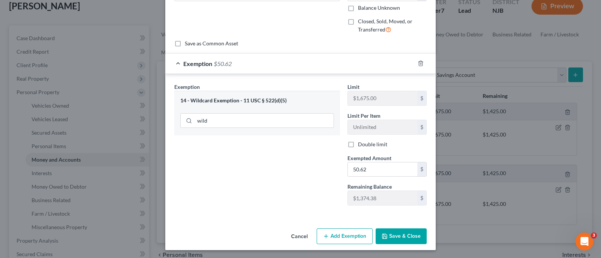
click at [401, 234] on button "Save & Close" at bounding box center [401, 237] width 51 height 16
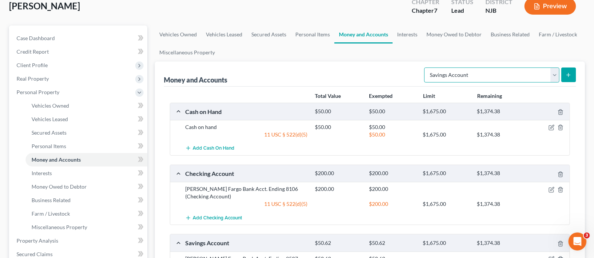
click at [553, 72] on select "Select Account Type Brokerage Cash on Hand Certificates of Deposit Checking Acc…" at bounding box center [491, 75] width 135 height 15
select select "security_deposits"
click at [426, 68] on select "Select Account Type Brokerage Cash on Hand Certificates of Deposit Checking Acc…" at bounding box center [491, 75] width 135 height 15
click at [567, 78] on button "submit" at bounding box center [568, 75] width 15 height 15
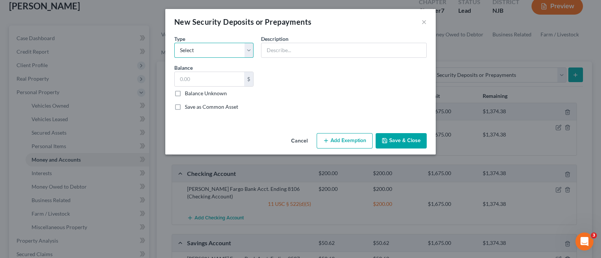
click at [250, 50] on select "Select Electric Gas Heating Oil Security Deposit On Rental Unit Prepaid Rent Te…" at bounding box center [213, 50] width 79 height 15
select select "3"
click at [174, 43] on select "Select Electric Gas Heating Oil Security Deposit On Rental Unit Prepaid Rent Te…" at bounding box center [213, 50] width 79 height 15
click at [207, 82] on input "text" at bounding box center [209, 79] width 69 height 14
type input "700.00"
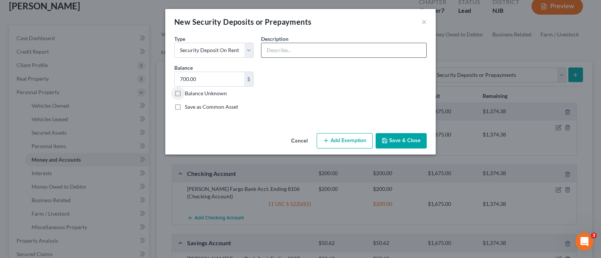
click at [296, 50] on input "text" at bounding box center [343, 50] width 165 height 14
type input "Security Deposit for rental apartment"
click at [404, 137] on button "Save & Close" at bounding box center [401, 141] width 51 height 16
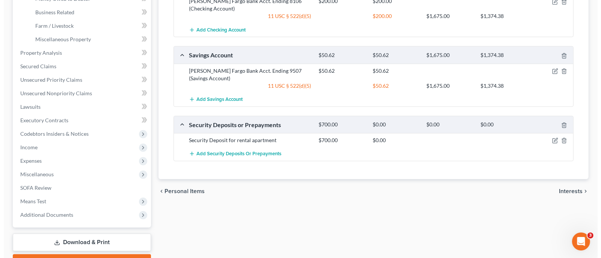
scroll to position [187, 0]
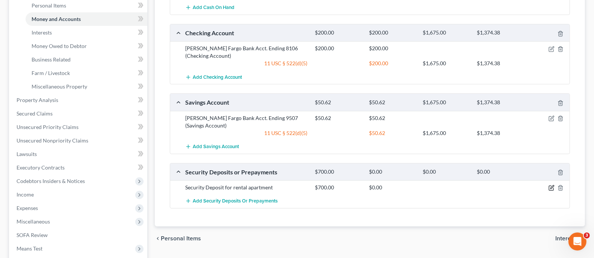
click at [552, 186] on icon "button" at bounding box center [551, 187] width 3 height 3
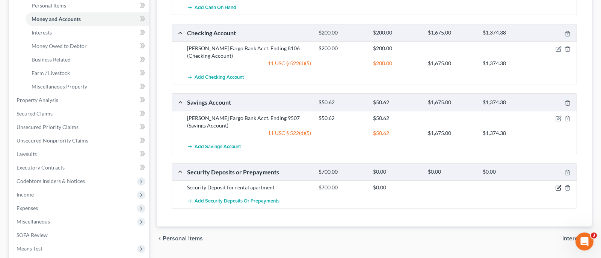
select select "3"
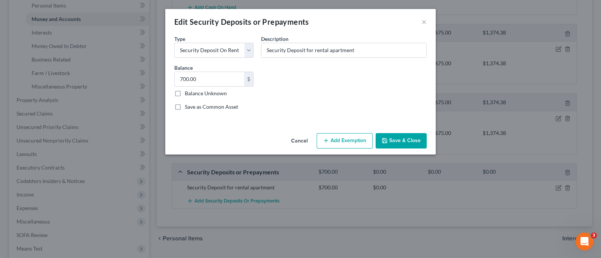
click at [340, 141] on button "Add Exemption" at bounding box center [345, 141] width 56 height 16
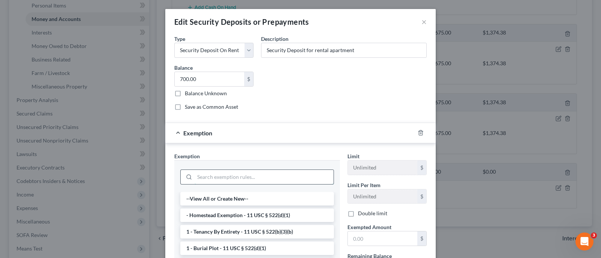
click at [249, 179] on input "search" at bounding box center [264, 177] width 139 height 14
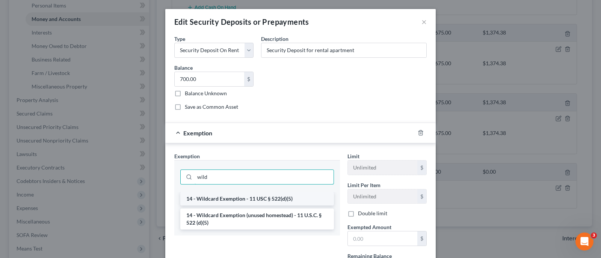
type input "wild"
click at [277, 196] on li "14 - Wildcard Exemption - 11 USC § 522(d)(5)" at bounding box center [257, 199] width 154 height 14
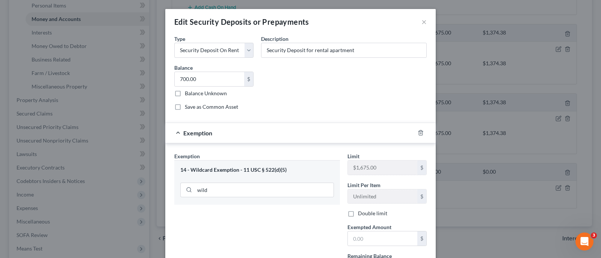
scroll to position [47, 0]
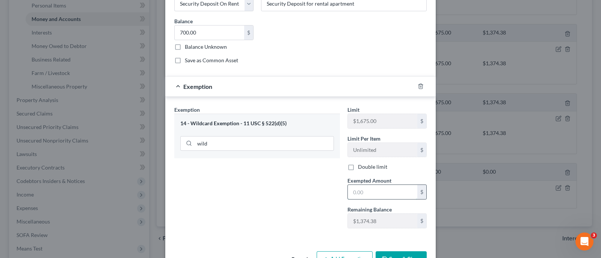
click at [369, 191] on input "text" at bounding box center [382, 192] width 69 height 14
type input "700.00"
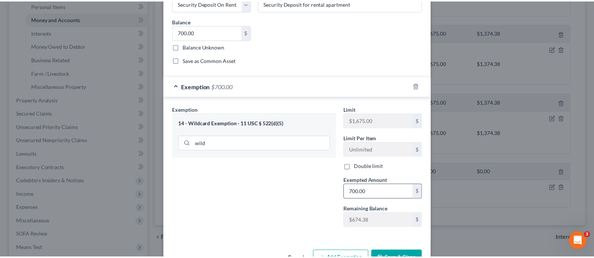
scroll to position [54, 0]
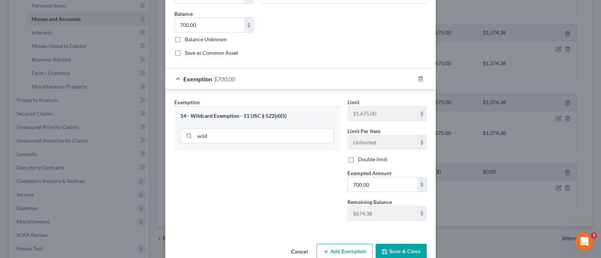
click at [414, 250] on button "Save & Close" at bounding box center [401, 252] width 51 height 16
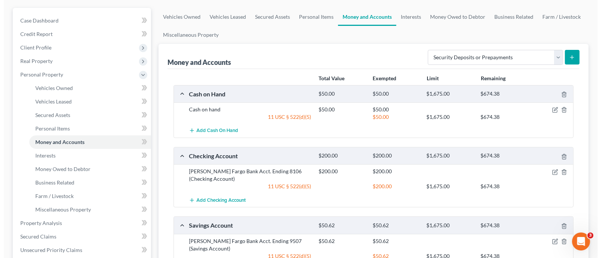
scroll to position [0, 0]
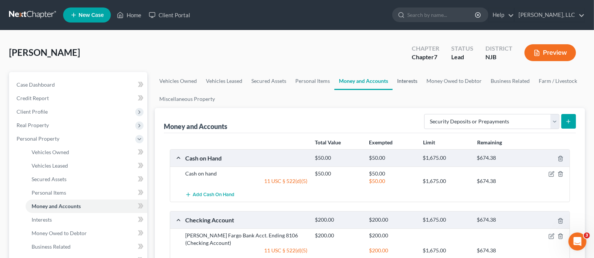
click at [409, 79] on link "Interests" at bounding box center [407, 81] width 29 height 18
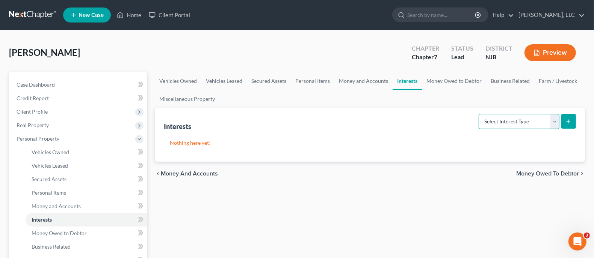
click at [556, 120] on select "Select Interest Type 401K Annuity Bond Education IRA Government Bond Government…" at bounding box center [519, 121] width 81 height 15
click at [554, 119] on select "Select Interest Type 401K Annuity Bond Education IRA Government Bond Government…" at bounding box center [519, 121] width 81 height 15
click at [343, 49] on div "Harrison, Cerline Upgraded Chapter Chapter 7 Status Lead District NJB Preview" at bounding box center [297, 55] width 576 height 33
click at [556, 121] on select "Select Interest Type 401K Annuity Bond Education IRA Government Bond Government…" at bounding box center [519, 121] width 81 height 15
drag, startPoint x: 431, startPoint y: 140, endPoint x: 435, endPoint y: 133, distance: 7.9
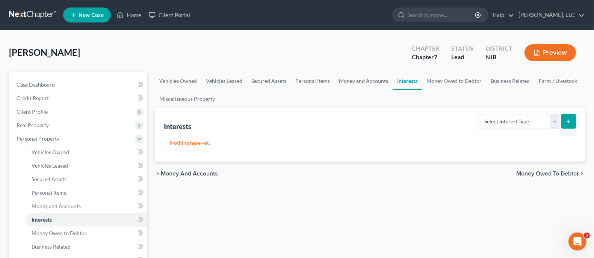
click at [431, 140] on p "Nothing here yet!" at bounding box center [370, 143] width 400 height 8
click at [461, 79] on link "Money Owed to Debtor" at bounding box center [454, 81] width 64 height 18
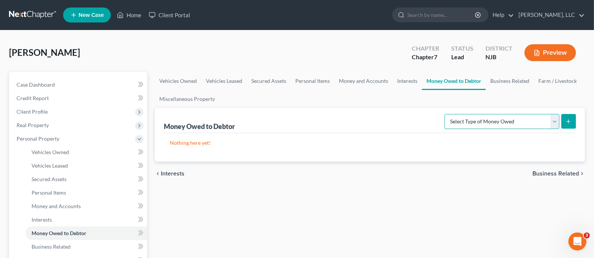
click at [554, 122] on select "Select Type of Money Owed Accounts Receivable Alimony Child Support Claims Agai…" at bounding box center [501, 121] width 115 height 15
click at [559, 118] on select "Select Type of Money Owed Accounts Receivable Alimony Child Support Claims Agai…" at bounding box center [501, 121] width 115 height 15
click at [367, 106] on ul "Vehicles Owned Vehicles Leased Secured Assets Personal Items Money and Accounts…" at bounding box center [370, 90] width 430 height 36
click at [407, 80] on link "Interests" at bounding box center [407, 81] width 29 height 18
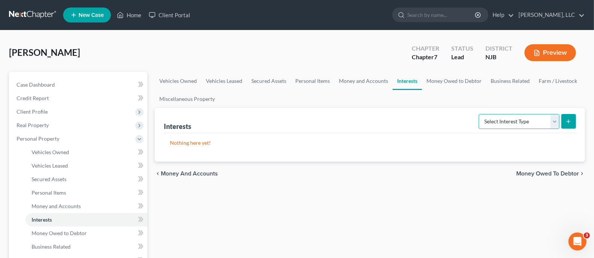
click at [556, 123] on select "Select Interest Type 401K Annuity Bond Education IRA Government Bond Government…" at bounding box center [519, 121] width 81 height 15
click at [554, 120] on select "Select Interest Type 401K Annuity Bond Education IRA Government Bond Government…" at bounding box center [519, 121] width 81 height 15
select select "pension_plan"
click at [480, 114] on select "Select Interest Type 401K Annuity Bond Education IRA Government Bond Government…" at bounding box center [519, 121] width 81 height 15
click at [565, 122] on button "submit" at bounding box center [568, 121] width 15 height 15
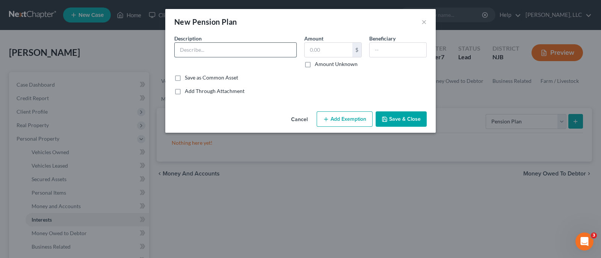
click at [252, 52] on input "text" at bounding box center [236, 50] width 122 height 14
type input "Local 54 National Retirement Fund"
click at [315, 65] on label "Amount Unknown" at bounding box center [336, 64] width 43 height 8
click at [318, 65] on input "Amount Unknown" at bounding box center [320, 62] width 5 height 5
checkbox input "true"
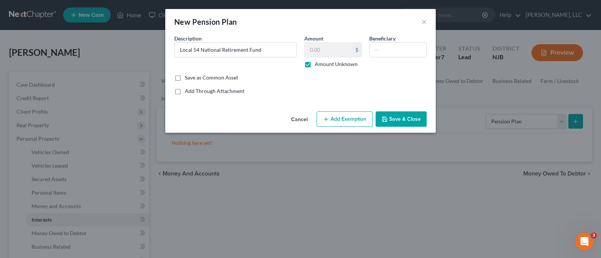
click at [341, 118] on button "Add Exemption" at bounding box center [345, 120] width 56 height 16
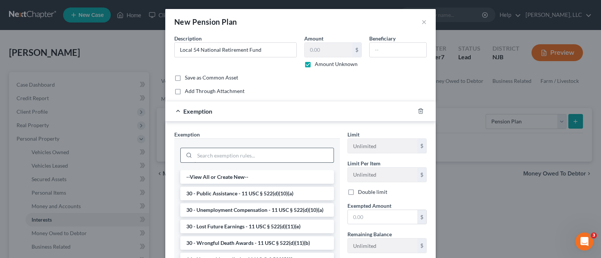
click at [246, 158] on input "search" at bounding box center [264, 155] width 139 height 14
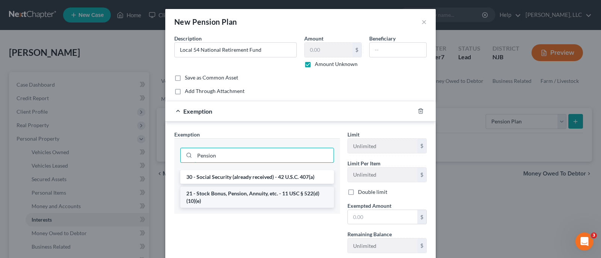
type input "Pension"
click at [240, 193] on li "21 - Stock Bonus, Pension, Annuity, etc. - 11 USC § 522(d)(10)(e)" at bounding box center [257, 197] width 154 height 21
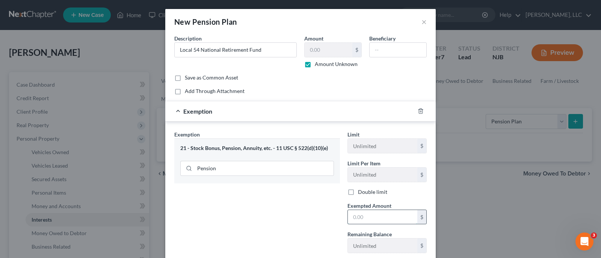
click at [373, 221] on input "text" at bounding box center [382, 217] width 69 height 14
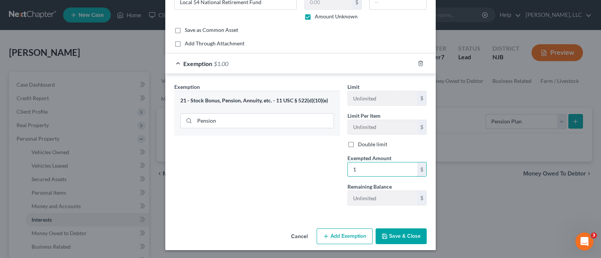
type input "1"
click at [403, 234] on button "Save & Close" at bounding box center [401, 237] width 51 height 16
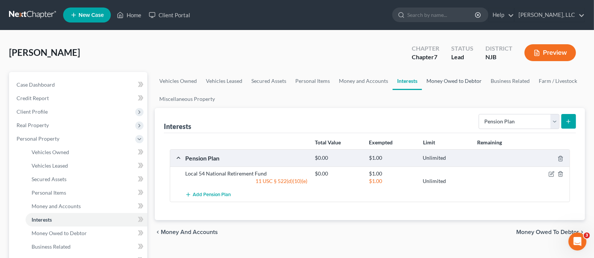
click at [465, 81] on link "Money Owed to Debtor" at bounding box center [454, 81] width 64 height 18
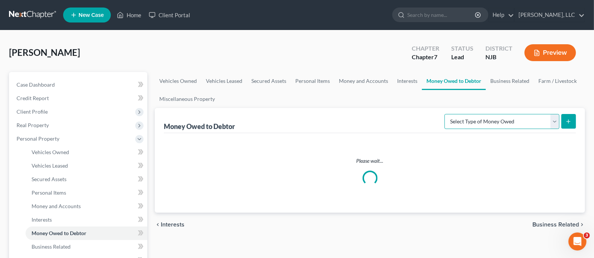
click at [557, 124] on select "Select Type of Money Owed Accounts Receivable Alimony Child Support Claims Agai…" at bounding box center [501, 121] width 115 height 15
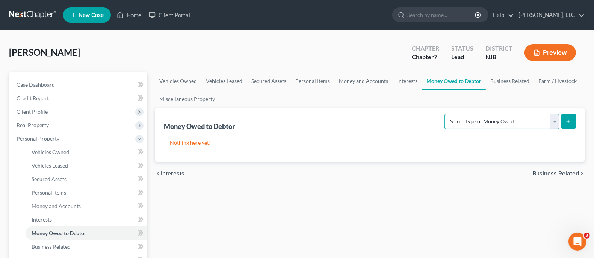
select select "social_security_benefits"
click at [446, 114] on select "Select Type of Money Owed Accounts Receivable Alimony Child Support Claims Agai…" at bounding box center [501, 121] width 115 height 15
click at [565, 121] on icon "submit" at bounding box center [568, 122] width 6 height 6
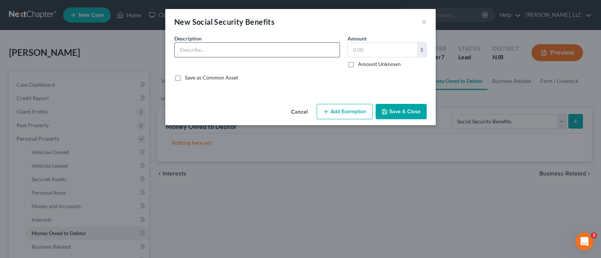
click at [230, 54] on input "text" at bounding box center [257, 50] width 165 height 14
type input "Social Security Benefits - $1,210.00 per month"
click at [358, 62] on label "Amount Unknown" at bounding box center [379, 64] width 43 height 8
click at [361, 62] on input "Amount Unknown" at bounding box center [363, 62] width 5 height 5
checkbox input "true"
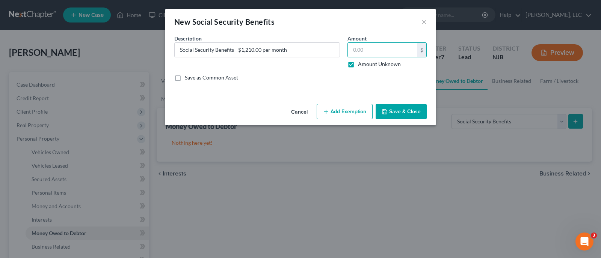
type input "0.00"
click at [332, 115] on button "Add Exemption" at bounding box center [345, 112] width 56 height 16
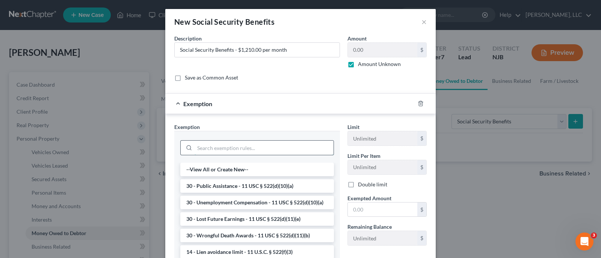
click at [230, 148] on input "search" at bounding box center [264, 148] width 139 height 14
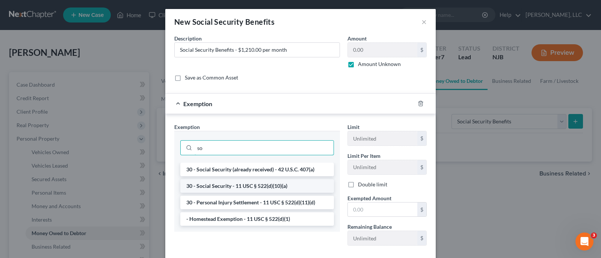
type input "so"
click at [213, 187] on li "30 - Social Security - 11 USC § 522(d)(10)(a)" at bounding box center [257, 187] width 154 height 14
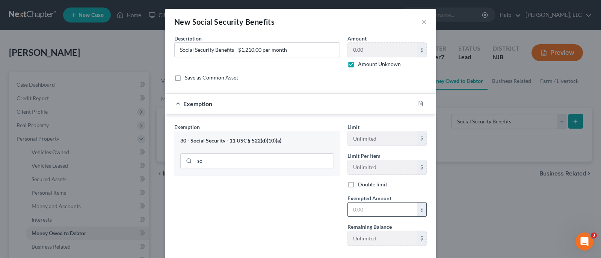
click at [361, 208] on input "text" at bounding box center [382, 210] width 69 height 14
type input "1"
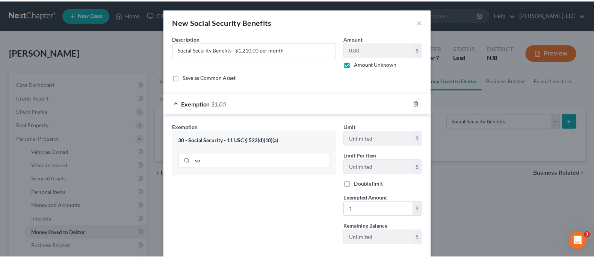
scroll to position [40, 0]
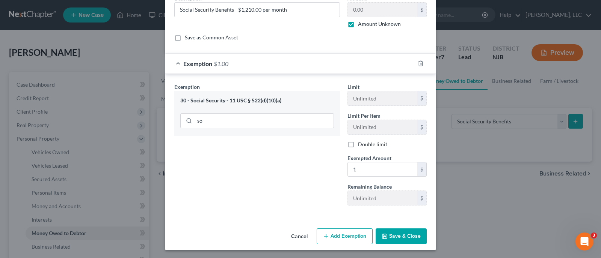
click at [394, 236] on button "Save & Close" at bounding box center [401, 237] width 51 height 16
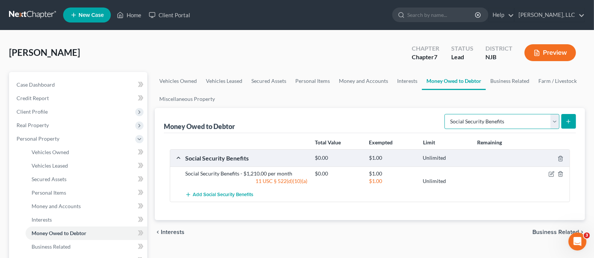
click at [557, 123] on select "Select Type of Money Owed Accounts Receivable Alimony Child Support Claims Agai…" at bounding box center [501, 121] width 115 height 15
click at [555, 122] on select "Select Type of Money Owed Accounts Receivable Alimony Child Support Claims Agai…" at bounding box center [501, 121] width 115 height 15
click at [374, 113] on div "Money Owed to Debtor Select Type of Money Owed Accounts Receivable Alimony Chil…" at bounding box center [370, 120] width 412 height 25
click at [505, 83] on link "Business Related" at bounding box center [510, 81] width 48 height 18
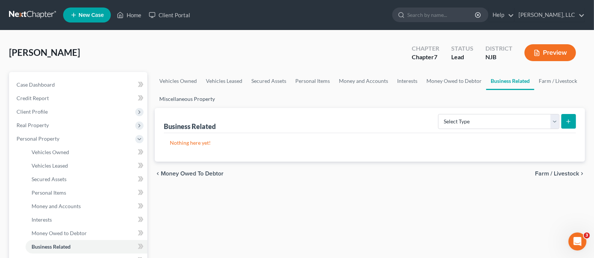
click at [206, 98] on link "Miscellaneous Property" at bounding box center [187, 99] width 65 height 18
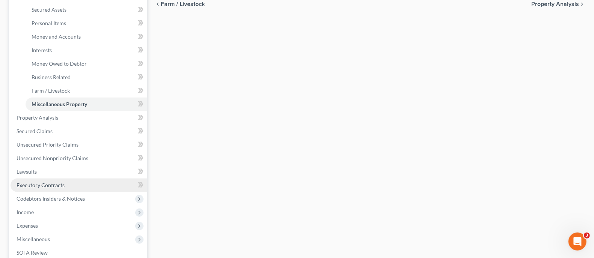
scroll to position [187, 0]
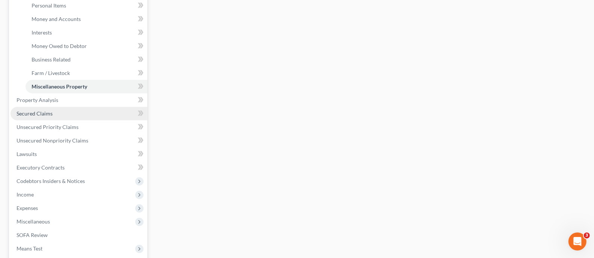
click at [49, 112] on span "Secured Claims" at bounding box center [35, 113] width 36 height 6
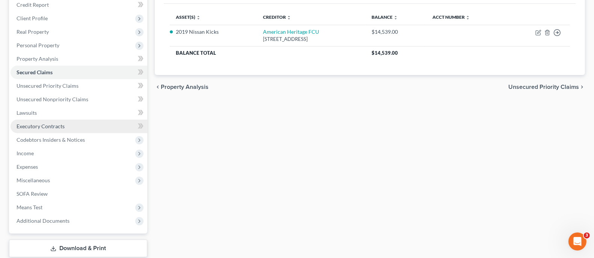
scroll to position [94, 0]
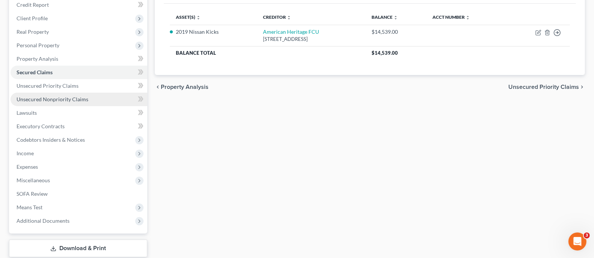
click at [51, 98] on span "Unsecured Nonpriority Claims" at bounding box center [53, 99] width 72 height 6
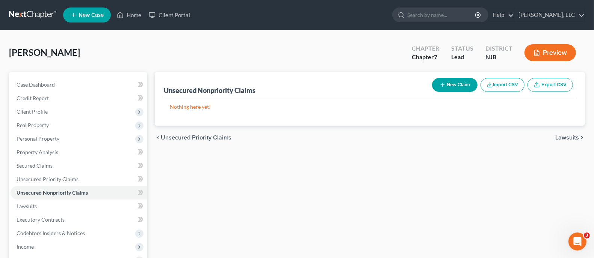
click at [446, 85] on button "New Claim" at bounding box center [454, 85] width 45 height 14
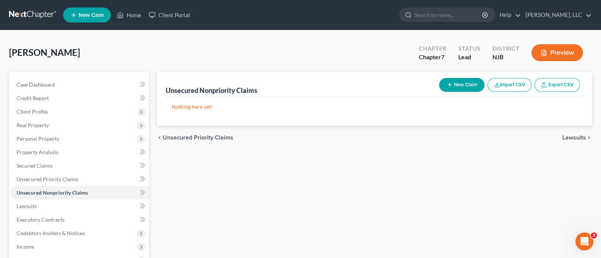
select select "0"
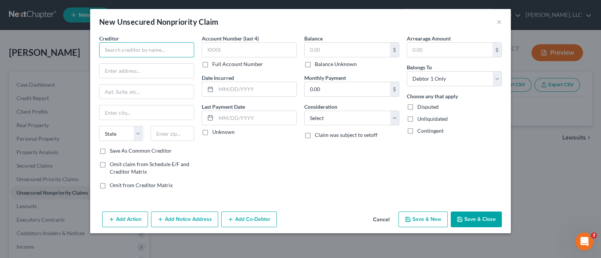
click at [135, 53] on input "text" at bounding box center [146, 49] width 95 height 15
type input "TD Bank USA, N.A."
type input "c/o Target Card Services"
type input "PO Box 9500"
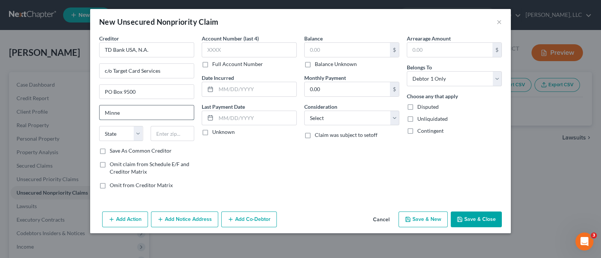
type input "Minneapolis"
click at [139, 137] on select "State AL AK AR AZ CA CO CT DE DC FL GA GU HI ID IL IN IA KS KY LA ME MD MA MI M…" at bounding box center [121, 133] width 44 height 15
select select "24"
click at [99, 126] on select "State AL AK AR AZ CA CO CT DE DC FL GA GU HI ID IL IN IA KS KY LA ME MD MA MI M…" at bounding box center [121, 133] width 44 height 15
click at [176, 132] on input "text" at bounding box center [173, 133] width 44 height 15
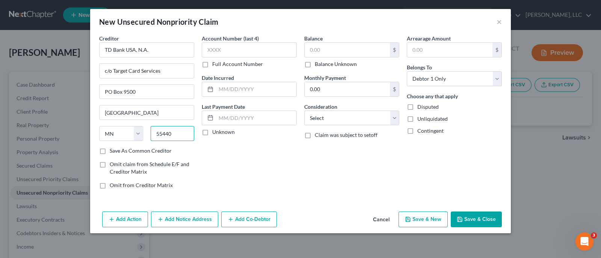
type input "55440"
type input "2,112.30"
click at [396, 115] on select "Select Cable / Satellite Services Collection Agency Credit Card Debt Debt Couns…" at bounding box center [351, 118] width 95 height 15
select select "2"
click at [304, 111] on select "Select Cable / Satellite Services Collection Agency Credit Card Debt Debt Couns…" at bounding box center [351, 118] width 95 height 15
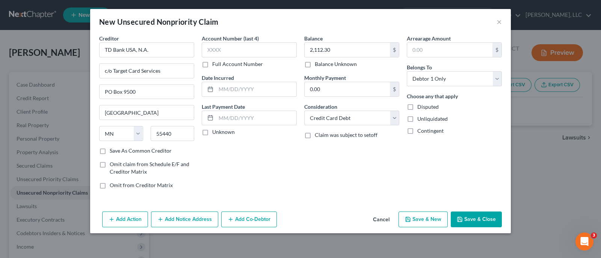
click at [433, 219] on button "Save & New" at bounding box center [423, 220] width 49 height 16
select select "0"
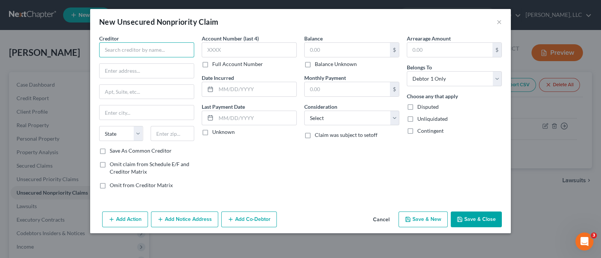
click at [166, 53] on input "text" at bounding box center [146, 49] width 95 height 15
type input "OneMain Financial"
type input "Terre Mar Plaza"
type input "P"
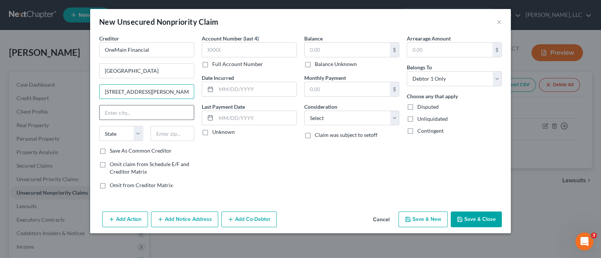
type input "900 Tilton Road"
type input "Northfield"
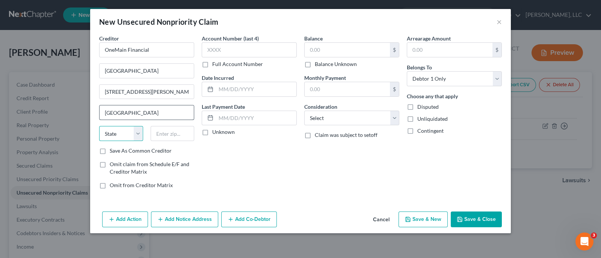
click at [131, 114] on input "Northfield" at bounding box center [147, 113] width 94 height 14
click at [140, 138] on select "State AL AK AR AZ CA CO CT DE DC FL GA GU HI ID IL IN IA KS KY LA ME MD MA MI M…" at bounding box center [121, 133] width 44 height 15
select select "33"
click at [99, 126] on select "State AL AK AR AZ CA CO CT DE DC FL GA GU HI ID IL IN IA KS KY LA ME MD MA MI M…" at bounding box center [121, 133] width 44 height 15
click at [184, 132] on input "text" at bounding box center [173, 133] width 44 height 15
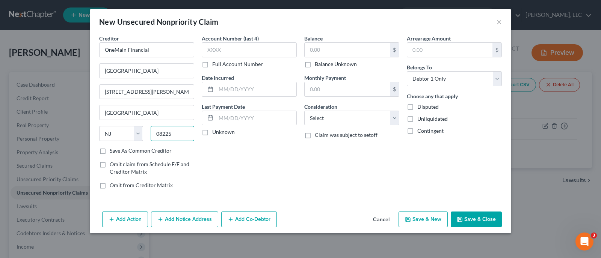
type input "08225"
type input "12,531.74"
click at [395, 118] on select "Select Cable / Satellite Services Collection Agency Credit Card Debt Debt Couns…" at bounding box center [351, 118] width 95 height 15
select select "2"
click at [304, 111] on select "Select Cable / Satellite Services Collection Agency Credit Card Debt Debt Couns…" at bounding box center [351, 118] width 95 height 15
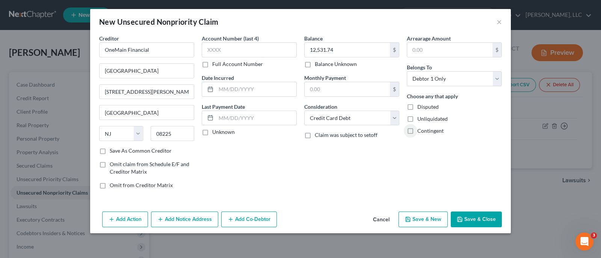
click at [432, 220] on button "Save & New" at bounding box center [423, 220] width 49 height 16
select select "0"
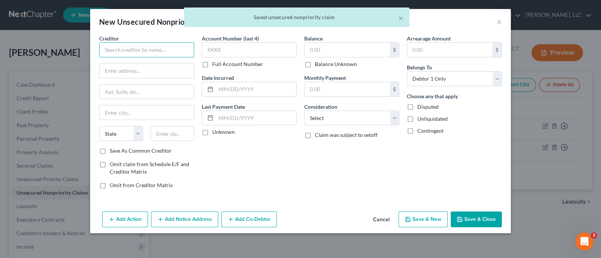
click at [134, 51] on input "text" at bounding box center [146, 49] width 95 height 15
click at [500, 21] on div "× Saved unsecured nonpriority claim" at bounding box center [296, 19] width 601 height 23
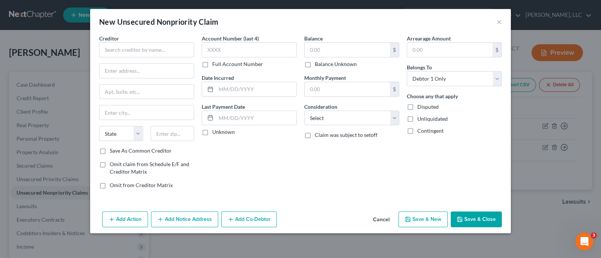
click at [384, 218] on button "Cancel" at bounding box center [381, 220] width 29 height 15
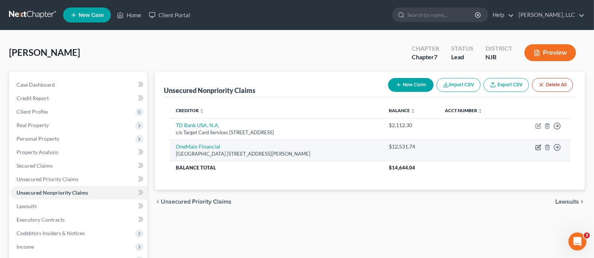
click at [537, 146] on icon "button" at bounding box center [538, 148] width 5 height 5
select select "33"
select select "2"
select select "0"
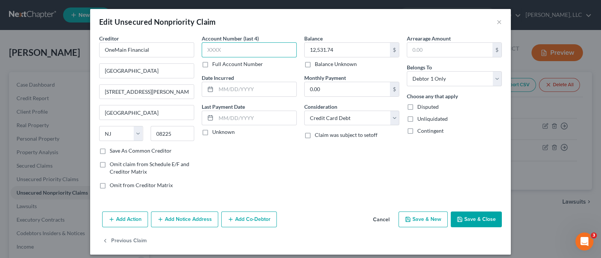
click at [255, 53] on input "text" at bounding box center [249, 49] width 95 height 15
type input "3517"
click at [421, 221] on button "Save & New" at bounding box center [423, 220] width 49 height 16
select select "0"
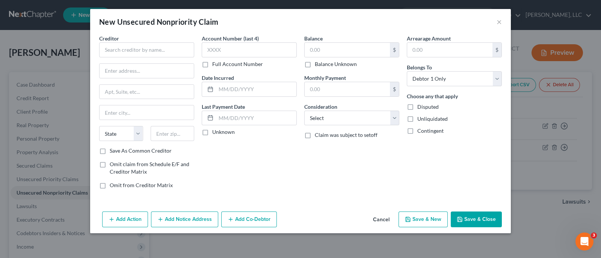
type input "0"
click at [128, 53] on input "text" at bounding box center [146, 49] width 95 height 15
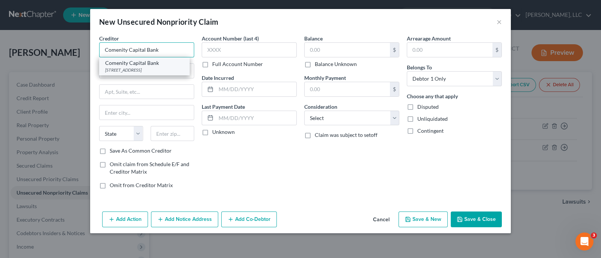
type input "Comenity Capital Bank"
click at [159, 65] on div "Comenity Capital Bank" at bounding box center [144, 63] width 78 height 8
type input "PO Box 182120"
type input "Columbus"
select select "36"
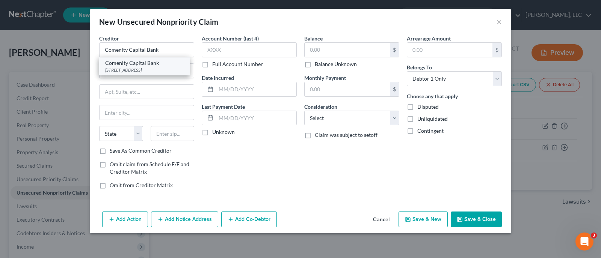
type input "43218"
drag, startPoint x: 164, startPoint y: 64, endPoint x: 159, endPoint y: 68, distance: 6.7
click at [161, 65] on input "PO Box 182120" at bounding box center [147, 71] width 94 height 14
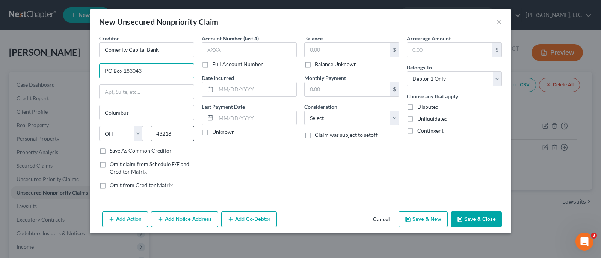
type input "PO Box 183043"
drag, startPoint x: 175, startPoint y: 134, endPoint x: 127, endPoint y: 132, distance: 48.9
click at [127, 132] on div "State AL AK AR AZ CA CO CT DE DC FL GA GU HI ID IL IN IA KS KY LA ME MD MA MI M…" at bounding box center [146, 136] width 103 height 21
type input "43218-3043"
click at [216, 51] on input "text" at bounding box center [249, 49] width 95 height 15
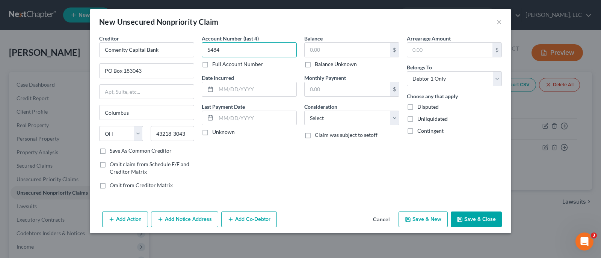
type input "5484"
type input "198.82"
click at [393, 118] on select "Select Cable / Satellite Services Collection Agency Credit Card Debt Debt Couns…" at bounding box center [351, 118] width 95 height 15
select select "2"
click at [304, 111] on select "Select Cable / Satellite Services Collection Agency Credit Card Debt Debt Couns…" at bounding box center [351, 118] width 95 height 15
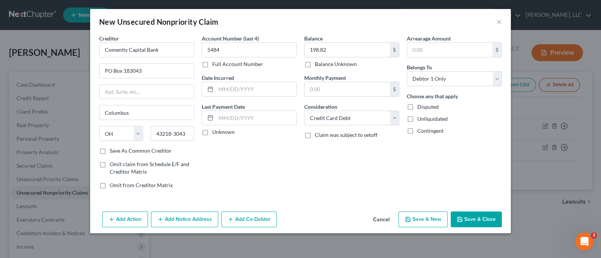
click at [432, 219] on button "Save & New" at bounding box center [423, 220] width 49 height 16
type input "0.00"
select select "0"
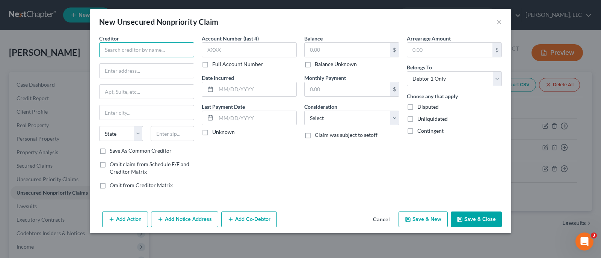
click at [156, 51] on input "text" at bounding box center [146, 49] width 95 height 15
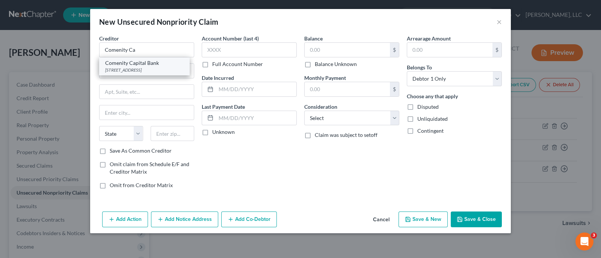
click at [139, 62] on div "Comenity Capital Bank" at bounding box center [144, 63] width 78 height 8
type input "Comenity Capital Bank"
type input "PO Box 182120"
type input "Columbus"
select select "36"
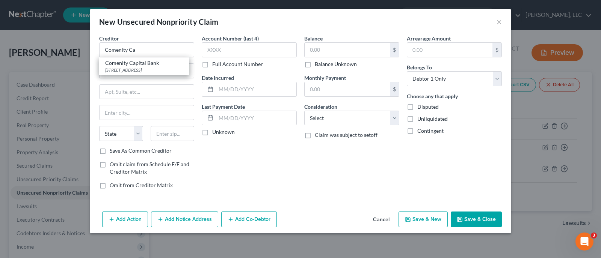
type input "43218"
drag, startPoint x: 150, startPoint y: 68, endPoint x: 130, endPoint y: 70, distance: 20.8
click at [130, 70] on input "PO Box 182120" at bounding box center [147, 71] width 94 height 14
type input "PO Box 183043"
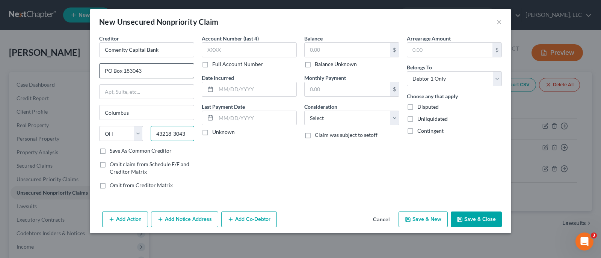
type input "43218-3043"
click at [213, 49] on input "text" at bounding box center [249, 49] width 95 height 15
type input "6743"
click at [315, 51] on input "text" at bounding box center [347, 50] width 85 height 14
type input "988.17"
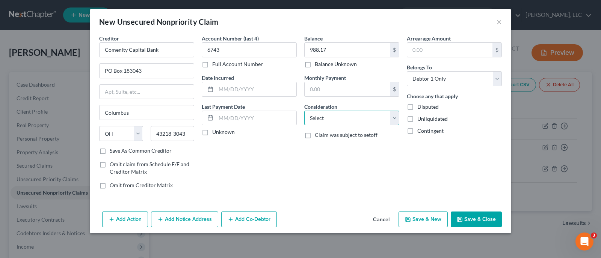
click at [396, 123] on select "Select Cable / Satellite Services Collection Agency Credit Card Debt Debt Couns…" at bounding box center [351, 118] width 95 height 15
select select "2"
click at [304, 111] on select "Select Cable / Satellite Services Collection Agency Credit Card Debt Debt Couns…" at bounding box center [351, 118] width 95 height 15
click at [417, 217] on button "Save & New" at bounding box center [423, 220] width 49 height 16
select select "0"
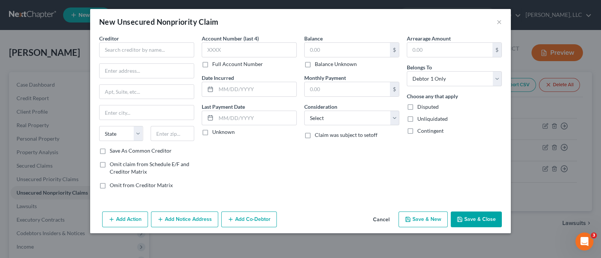
type input "0.00"
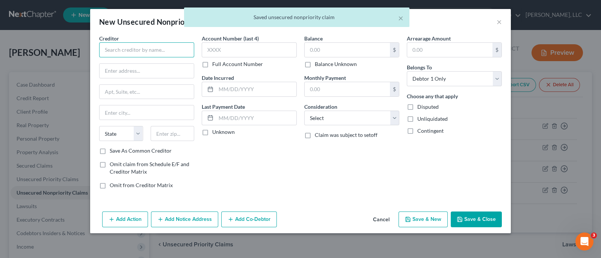
click at [149, 52] on input "text" at bounding box center [146, 49] width 95 height 15
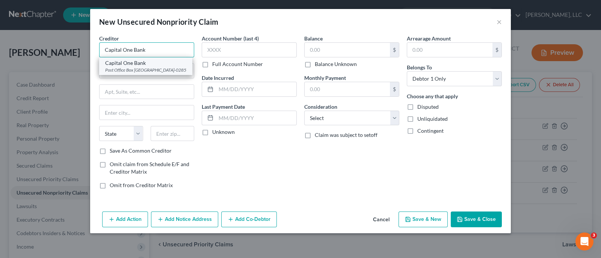
type input "Capital One Bank"
click at [149, 66] on div "Capital One Bank" at bounding box center [145, 63] width 81 height 8
type input "Post Office Box 30285"
type input "Salt Lake City"
select select "46"
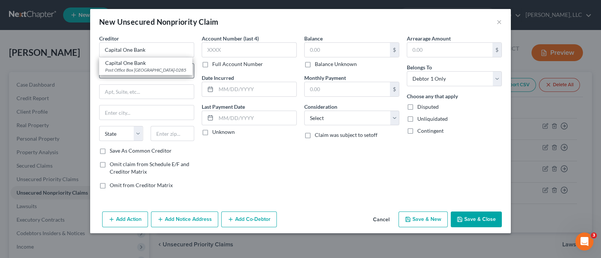
type input "84130-0285"
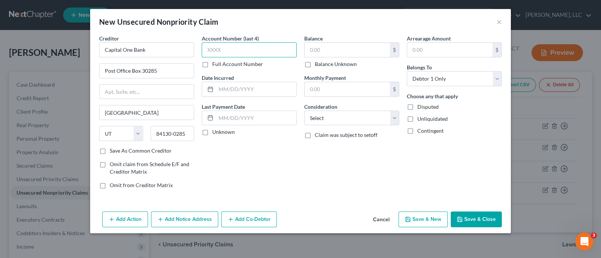
click at [204, 48] on input "text" at bounding box center [249, 49] width 95 height 15
type input "4357"
type input "5,471.57"
click at [394, 119] on select "Select Cable / Satellite Services Collection Agency Credit Card Debt Debt Couns…" at bounding box center [351, 118] width 95 height 15
select select "2"
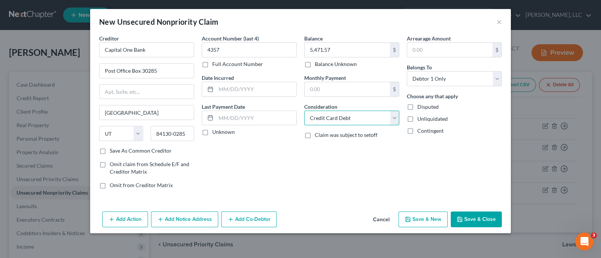
click at [304, 111] on select "Select Cable / Satellite Services Collection Agency Credit Card Debt Debt Couns…" at bounding box center [351, 118] width 95 height 15
click at [472, 220] on button "Save & Close" at bounding box center [476, 220] width 51 height 16
type input "0.00"
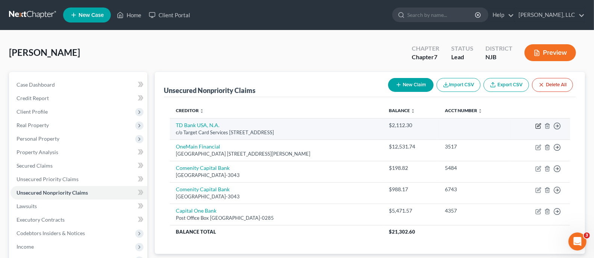
click at [537, 124] on icon "button" at bounding box center [538, 126] width 6 height 6
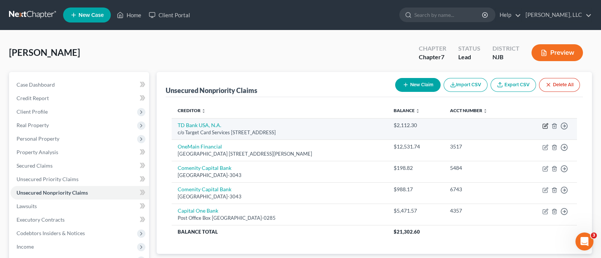
select select "24"
select select "2"
select select "0"
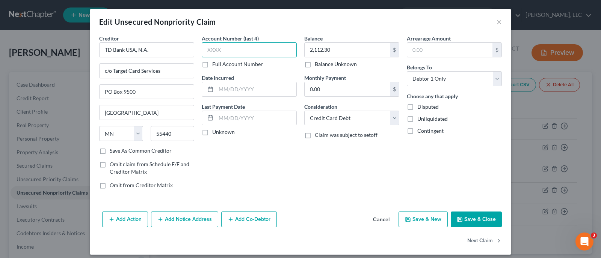
click at [239, 54] on input "text" at bounding box center [249, 49] width 95 height 15
type input "7644"
click at [493, 212] on button "Save & Close" at bounding box center [476, 220] width 51 height 16
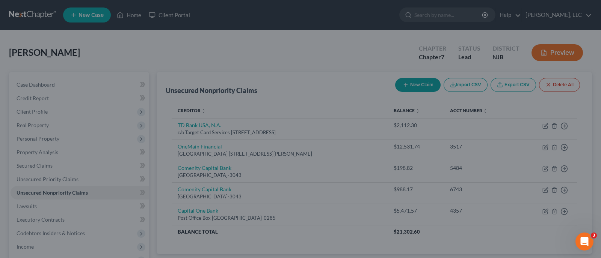
type input "0"
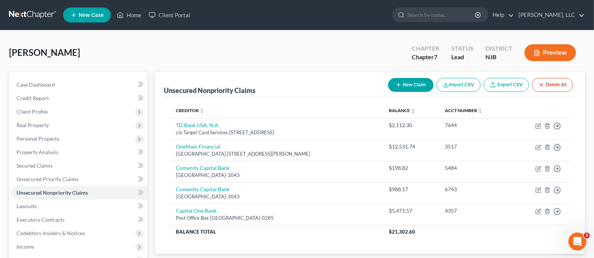
click at [409, 86] on button "New Claim" at bounding box center [410, 85] width 45 height 14
select select "0"
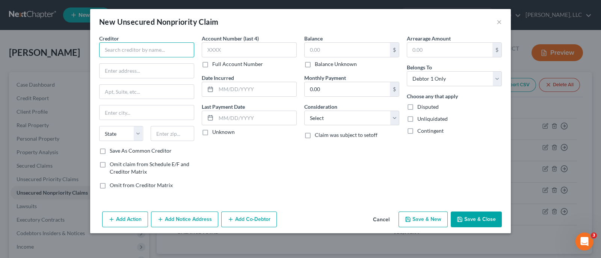
click at [154, 54] on input "text" at bounding box center [146, 49] width 95 height 15
type input "Citibank, N.A. - Macy's"
type input "Bankruptcy Processing"
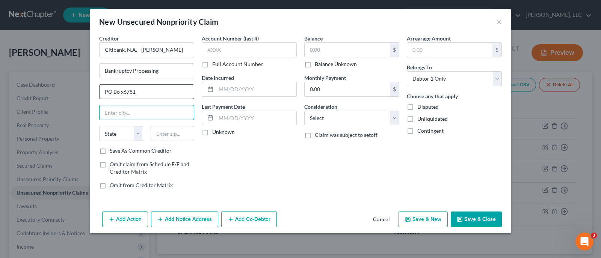
click at [120, 94] on input "PO Bo x6781" at bounding box center [147, 92] width 94 height 14
type input "PO Box 6781"
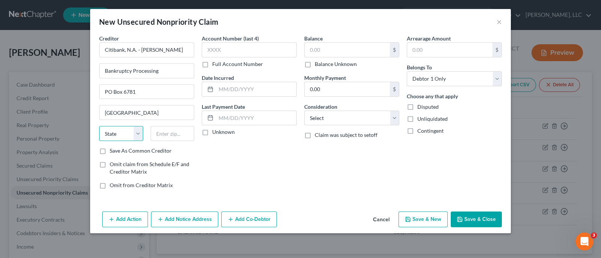
click at [140, 136] on select "State AL AK AR AZ CA CO CT DE DC FL GA GU HI ID IL IN IA KS KY LA ME MD MA MI M…" at bounding box center [121, 133] width 44 height 15
click at [99, 126] on select "State AL AK AR AZ CA CO CT DE DC FL GA GU HI ID IL IN IA KS KY LA ME MD MA MI M…" at bounding box center [121, 133] width 44 height 15
click at [159, 128] on input "text" at bounding box center [173, 133] width 44 height 15
click at [329, 53] on input "text" at bounding box center [347, 50] width 85 height 14
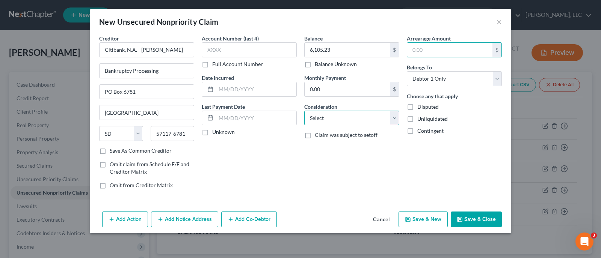
click at [395, 115] on select "Select Cable / Satellite Services Collection Agency Credit Card Debt Debt Couns…" at bounding box center [351, 118] width 95 height 15
click at [304, 111] on select "Select Cable / Satellite Services Collection Agency Credit Card Debt Debt Couns…" at bounding box center [351, 118] width 95 height 15
click at [485, 222] on button "Save & Close" at bounding box center [476, 220] width 51 height 16
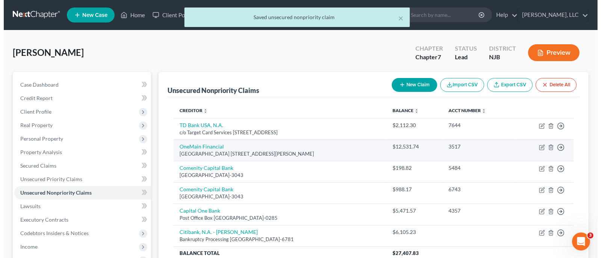
scroll to position [47, 0]
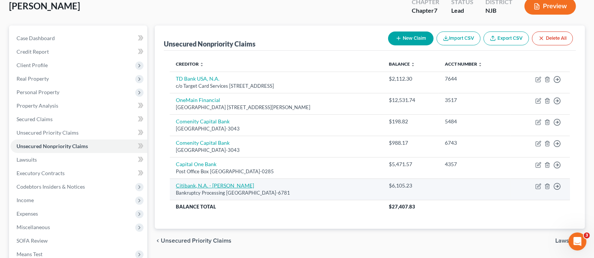
click at [216, 186] on link "Citibank, N.A. - Macy's" at bounding box center [215, 186] width 78 height 6
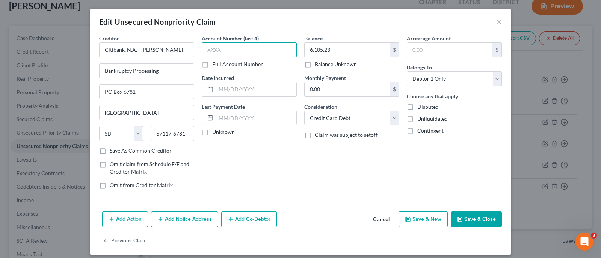
click at [205, 48] on input "text" at bounding box center [249, 49] width 95 height 15
click at [459, 214] on button "Save & Close" at bounding box center [476, 220] width 51 height 16
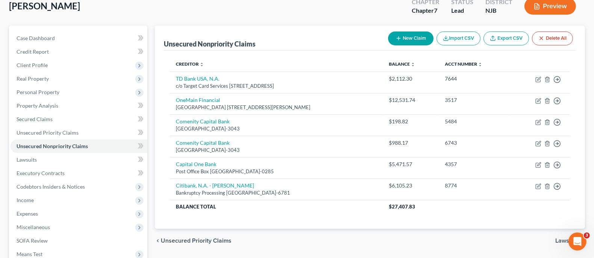
click at [413, 40] on button "New Claim" at bounding box center [410, 39] width 45 height 14
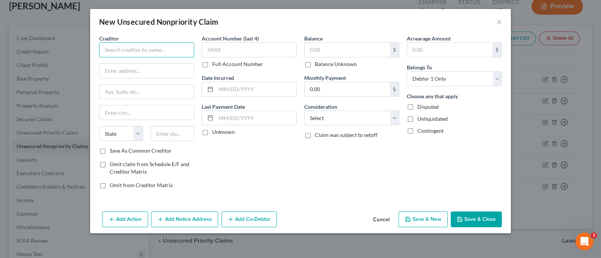
click at [158, 53] on input "text" at bounding box center [146, 49] width 95 height 15
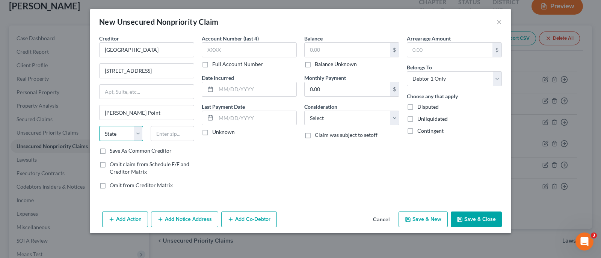
click at [140, 132] on select "State AL AK AR AZ CA CO CT DE DC FL GA GU HI ID IL IN IA KS KY LA ME MD MA MI M…" at bounding box center [121, 133] width 44 height 15
click at [99, 126] on select "State AL AK AR AZ CA CO CT DE DC FL GA GU HI ID IL IN IA KS KY LA ME MD MA MI M…" at bounding box center [121, 133] width 44 height 15
click at [176, 136] on input "text" at bounding box center [173, 133] width 44 height 15
click at [317, 51] on input "text" at bounding box center [347, 50] width 85 height 14
click at [396, 121] on select "Select Cable / Satellite Services Collection Agency Credit Card Debt Debt Couns…" at bounding box center [351, 118] width 95 height 15
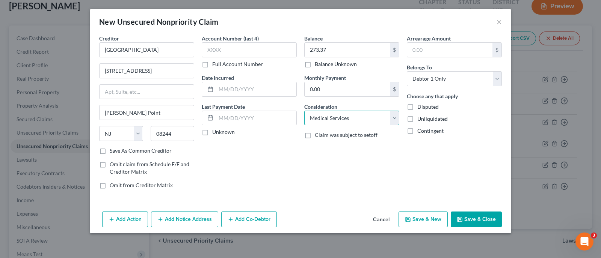
click at [304, 111] on select "Select Cable / Satellite Services Collection Agency Credit Card Debt Debt Couns…" at bounding box center [351, 118] width 95 height 15
click at [199, 224] on button "Add Notice Address" at bounding box center [184, 220] width 67 height 16
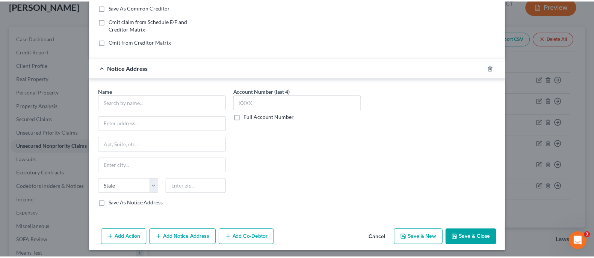
scroll to position [144, 0]
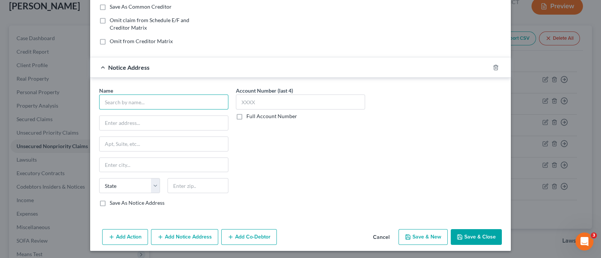
click at [159, 97] on input "text" at bounding box center [163, 102] width 129 height 15
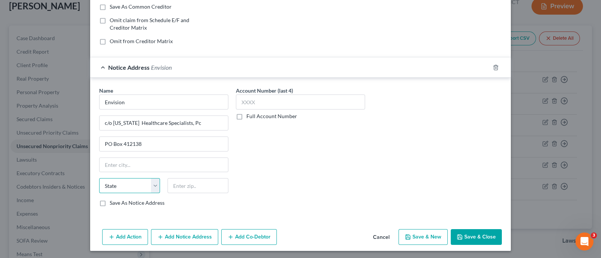
click at [149, 188] on select "State AL AK AR AZ CA CO CT DE DC FL GA GU HI ID IL IN IA KS KY LA ME MD MA MI M…" at bounding box center [129, 185] width 61 height 15
click at [99, 178] on select "State AL AK AR AZ CA CO CT DE DC FL GA GU HI ID IL IN IA KS KY LA ME MD MA MI M…" at bounding box center [129, 185] width 61 height 15
click at [467, 234] on button "Save & Close" at bounding box center [476, 238] width 51 height 16
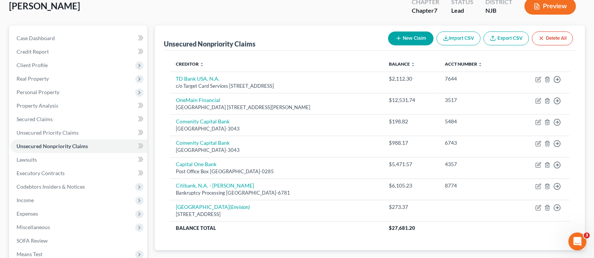
click at [406, 38] on button "New Claim" at bounding box center [410, 39] width 45 height 14
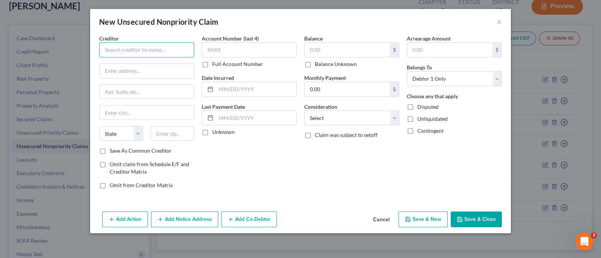
click at [159, 47] on input "text" at bounding box center [146, 49] width 95 height 15
drag, startPoint x: 130, startPoint y: 51, endPoint x: 153, endPoint y: 51, distance: 22.5
click at [130, 51] on input "Shore Physcians" at bounding box center [146, 49] width 95 height 15
click at [136, 74] on input "text" at bounding box center [147, 71] width 94 height 14
click at [156, 49] on input "Shore Physcians" at bounding box center [146, 49] width 95 height 15
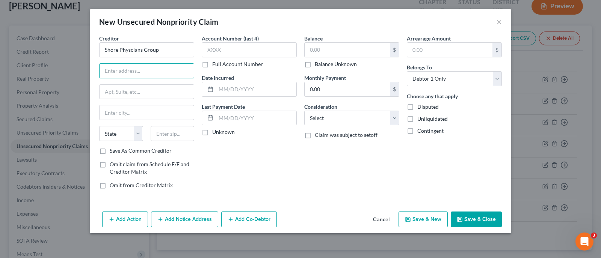
click at [163, 82] on div "Creditor * Shore Physcians Group State AL AK AR AZ CA CO CT DE DC FL GA GU HI I…" at bounding box center [146, 91] width 95 height 113
click at [113, 74] on input "text" at bounding box center [147, 71] width 94 height 14
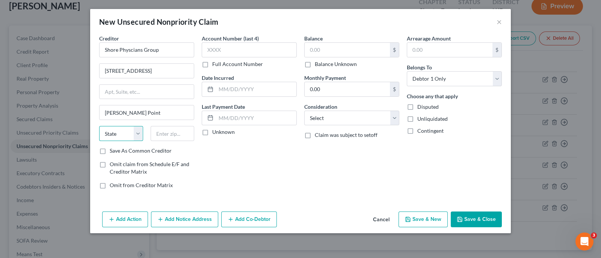
click at [142, 137] on select "State AL AK AR AZ CA CO CT DE DC FL GA GU HI ID IL IN IA KS KY LA ME MD MA MI M…" at bounding box center [121, 133] width 44 height 15
click at [99, 126] on select "State AL AK AR AZ CA CO CT DE DC FL GA GU HI ID IL IN IA KS KY LA ME MD MA MI M…" at bounding box center [121, 133] width 44 height 15
click at [173, 142] on div "State AL AK AR AZ CA CO CT DE DC FL GA GU HI ID IL IN IA KS KY LA ME MD MA MI M…" at bounding box center [146, 136] width 103 height 21
click at [173, 135] on input "text" at bounding box center [173, 133] width 44 height 15
click at [323, 54] on input "text" at bounding box center [347, 50] width 85 height 14
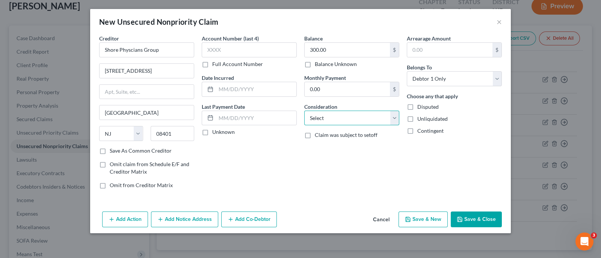
click at [390, 120] on select "Select Cable / Satellite Services Collection Agency Credit Card Debt Debt Couns…" at bounding box center [351, 118] width 95 height 15
click at [304, 111] on select "Select Cable / Satellite Services Collection Agency Credit Card Debt Debt Couns…" at bounding box center [351, 118] width 95 height 15
click at [409, 224] on button "Save & New" at bounding box center [423, 220] width 49 height 16
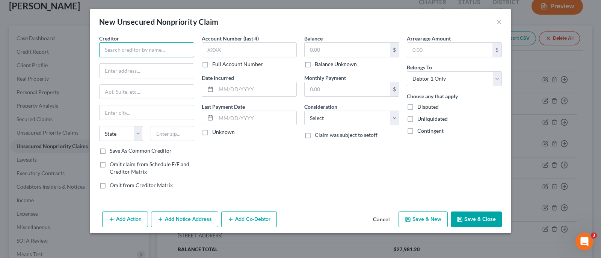
click at [144, 54] on input "text" at bounding box center [146, 49] width 95 height 15
drag, startPoint x: 137, startPoint y: 112, endPoint x: 80, endPoint y: 116, distance: 57.7
click at [80, 116] on div "New Unsecured Nonpriority Claim × Creditor * Atlantic Medical Imaging c/o Revco…" at bounding box center [300, 129] width 601 height 258
click at [172, 109] on input "text" at bounding box center [147, 113] width 94 height 14
click at [163, 113] on input "text" at bounding box center [147, 113] width 94 height 14
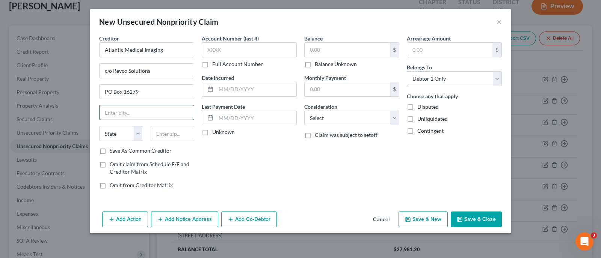
drag, startPoint x: 139, startPoint y: 109, endPoint x: 130, endPoint y: 106, distance: 9.5
click at [136, 108] on input "text" at bounding box center [147, 113] width 94 height 14
click at [234, 120] on input "text" at bounding box center [256, 118] width 80 height 14
click at [123, 109] on input "text" at bounding box center [147, 113] width 94 height 14
click at [336, 47] on input "text" at bounding box center [347, 50] width 85 height 14
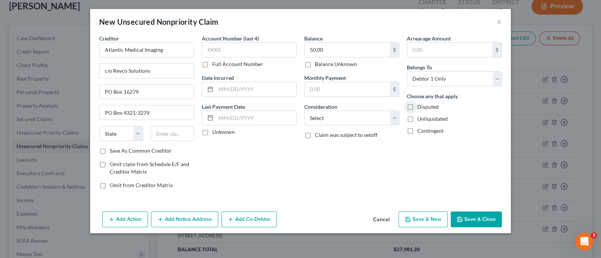
click at [481, 220] on button "Save & Close" at bounding box center [476, 220] width 51 height 16
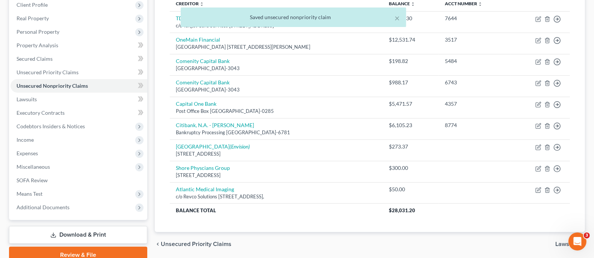
scroll to position [140, 0]
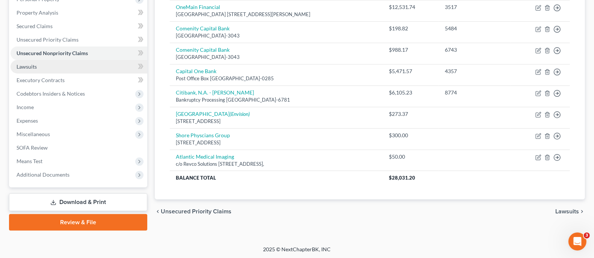
click at [35, 64] on span "Lawsuits" at bounding box center [27, 66] width 20 height 6
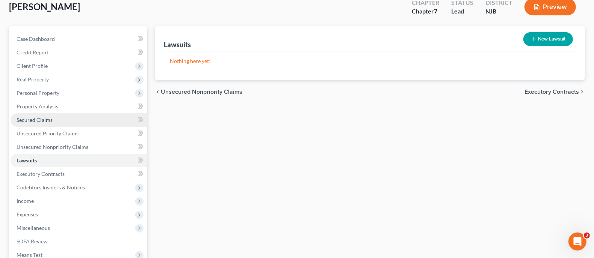
scroll to position [94, 0]
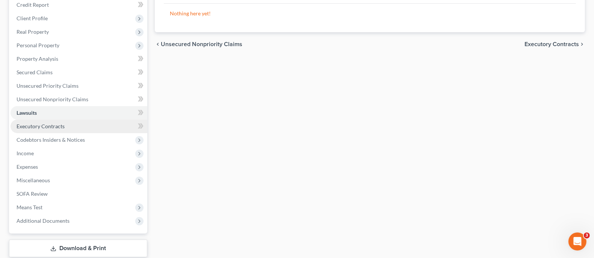
click at [61, 128] on link "Executory Contracts" at bounding box center [79, 127] width 137 height 14
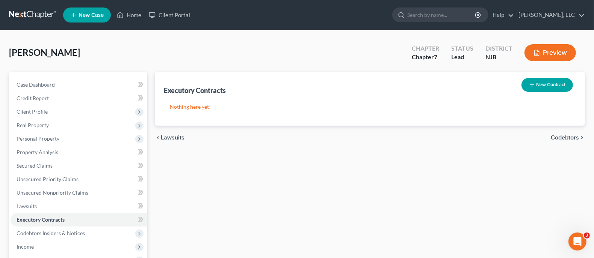
click at [542, 88] on button "New Contract" at bounding box center [546, 85] width 51 height 14
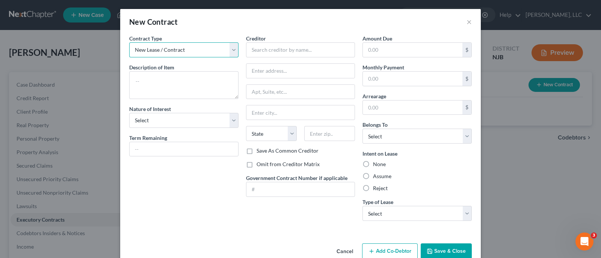
click at [232, 45] on select "New Lease / Contract New Timeshare" at bounding box center [183, 49] width 109 height 15
click at [183, 88] on textarea at bounding box center [183, 85] width 109 height 28
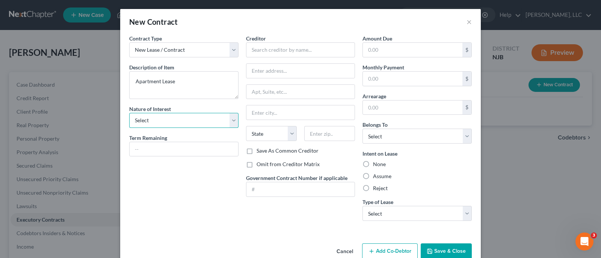
click at [228, 118] on select "Select Purchaser Agent Lessor Lessee" at bounding box center [183, 120] width 109 height 15
click at [129, 113] on select "Select Purchaser Agent Lessor Lessee" at bounding box center [183, 120] width 109 height 15
click at [174, 151] on input "text" at bounding box center [184, 149] width 109 height 14
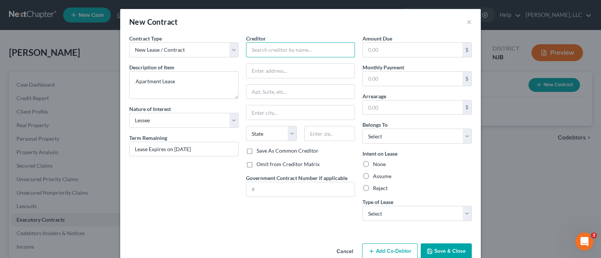
click at [288, 51] on input "text" at bounding box center [300, 49] width 109 height 15
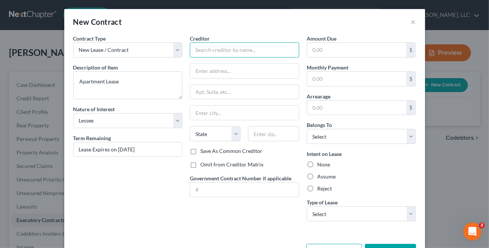
click at [237, 44] on input "text" at bounding box center [244, 49] width 109 height 15
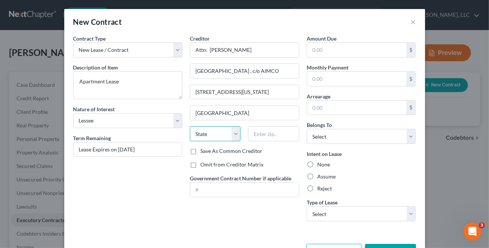
click at [231, 135] on select "State AL AK AR AZ CA CO CT DE DC FL GA GU HI ID IL IN IA KS KY LA ME MD MA MI M…" at bounding box center [215, 133] width 51 height 15
click at [190, 126] on select "State AL AK AR AZ CA CO CT DE DC FL GA GU HI ID IL IN IA KS KY LA ME MD MA MI M…" at bounding box center [215, 133] width 51 height 15
click at [279, 130] on input "text" at bounding box center [273, 133] width 51 height 15
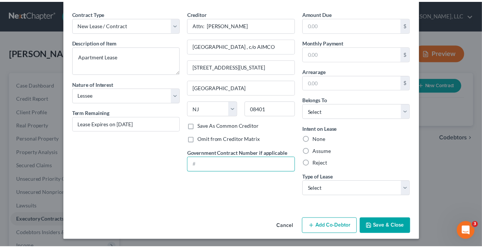
scroll to position [26, 0]
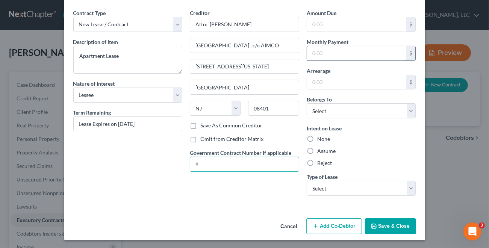
click at [378, 49] on input "text" at bounding box center [357, 53] width 100 height 14
click at [409, 109] on select "Select Debtor 1 Only Debtor 2 Only Debtor 1 And Debtor 2 Only At Least One Of T…" at bounding box center [361, 110] width 109 height 15
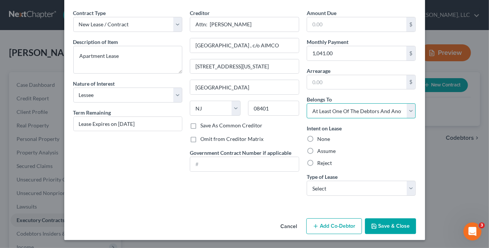
click at [307, 103] on select "Select Debtor 1 Only Debtor 2 Only Debtor 1 And Debtor 2 Only At Least One Of T…" at bounding box center [361, 110] width 109 height 15
click at [317, 151] on label "Assume" at bounding box center [326, 151] width 18 height 8
click at [320, 151] on input "Assume" at bounding box center [322, 149] width 5 height 5
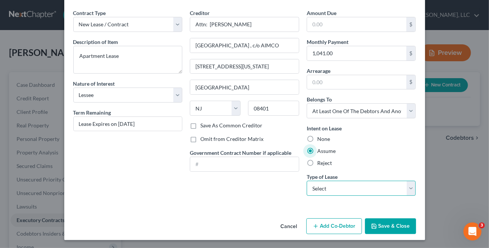
click at [407, 190] on select "Select Real Estate Car Other" at bounding box center [361, 188] width 109 height 15
click at [307, 181] on select "Select Real Estate Car Other" at bounding box center [361, 188] width 109 height 15
click at [395, 224] on button "Save & Close" at bounding box center [390, 226] width 51 height 16
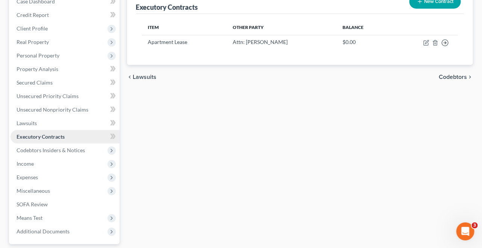
scroll to position [94, 0]
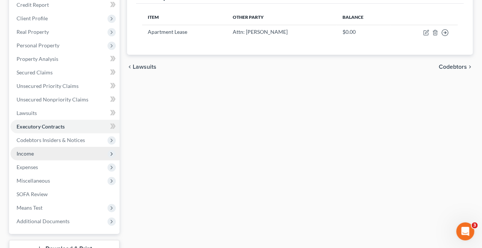
click at [28, 154] on span "Income" at bounding box center [25, 153] width 17 height 6
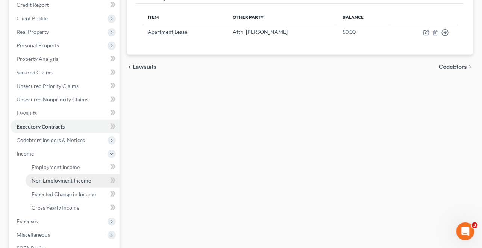
click at [80, 180] on span "Non Employment Income" at bounding box center [61, 180] width 59 height 6
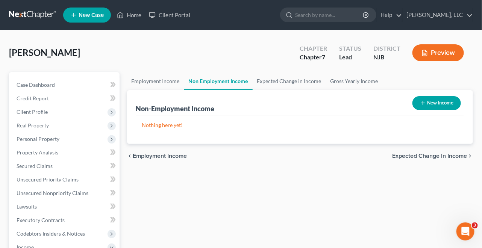
click at [436, 103] on button "New Income" at bounding box center [436, 103] width 48 height 14
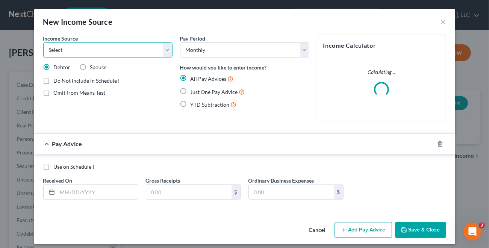
click at [165, 51] on select "Select Unemployment Disability (from employer) Pension Retirement Social Securi…" at bounding box center [107, 49] width 129 height 15
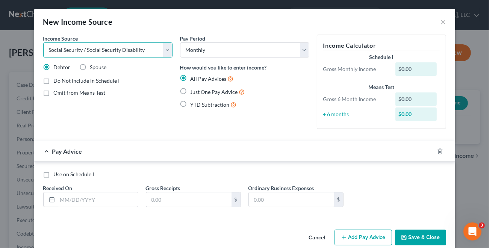
click at [43, 42] on select "Select Unemployment Disability (from employer) Pension Retirement Social Securi…" at bounding box center [107, 49] width 129 height 15
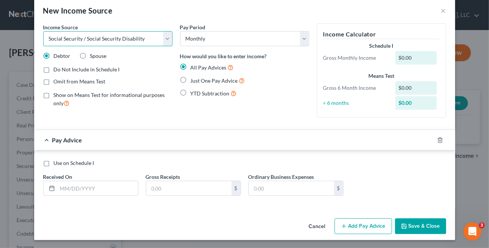
scroll to position [12, 0]
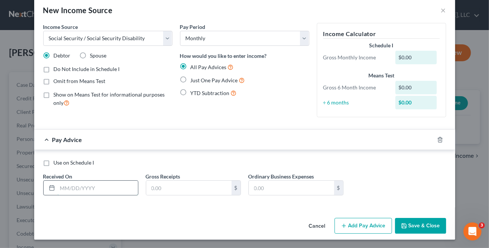
click at [77, 190] on input "text" at bounding box center [97, 188] width 80 height 14
click at [353, 222] on button "Add Pay Advice" at bounding box center [362, 226] width 57 height 16
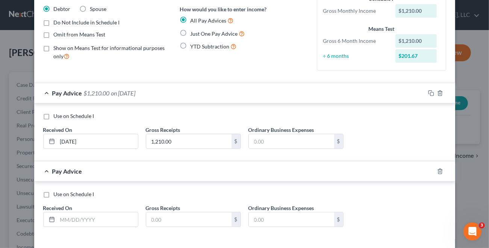
scroll to position [59, 0]
click at [82, 219] on input "text" at bounding box center [97, 219] width 80 height 14
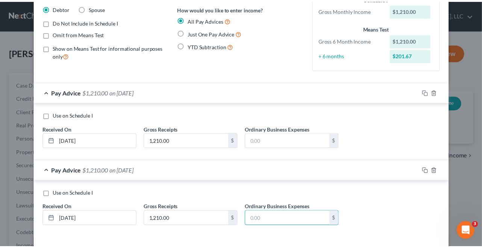
scroll to position [89, 0]
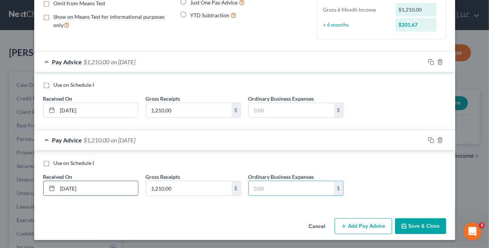
click at [68, 189] on input "09/18/2025" at bounding box center [97, 188] width 80 height 14
click at [54, 163] on label "Use on Schedule I" at bounding box center [74, 163] width 41 height 8
click at [57, 163] on input "Use on Schedule I" at bounding box center [59, 161] width 5 height 5
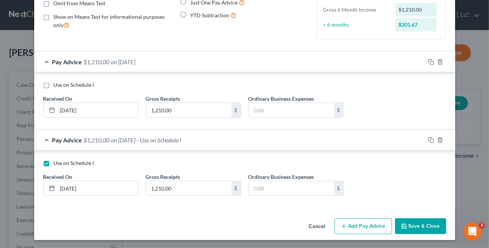
click at [415, 228] on button "Save & Close" at bounding box center [420, 226] width 51 height 16
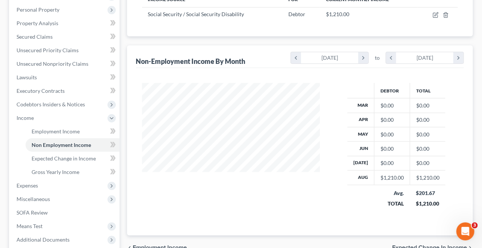
scroll to position [141, 0]
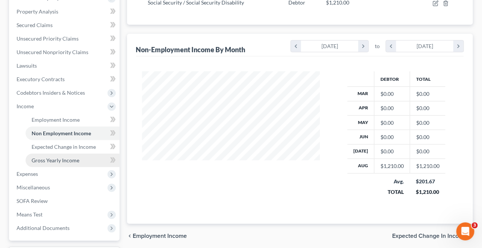
click at [76, 163] on span "Gross Yearly Income" at bounding box center [56, 160] width 48 height 6
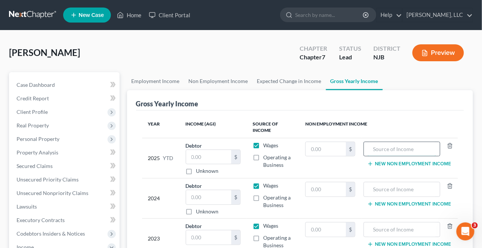
click at [407, 146] on input "text" at bounding box center [401, 149] width 68 height 14
click at [333, 151] on input "text" at bounding box center [325, 149] width 40 height 14
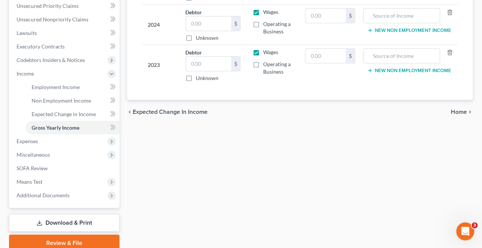
scroll to position [187, 0]
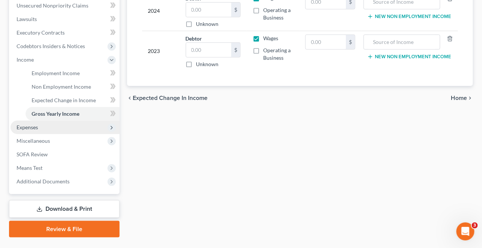
click at [22, 128] on span "Expenses" at bounding box center [27, 127] width 21 height 6
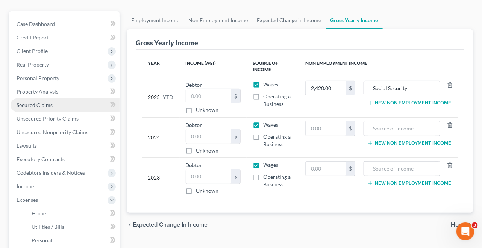
scroll to position [47, 0]
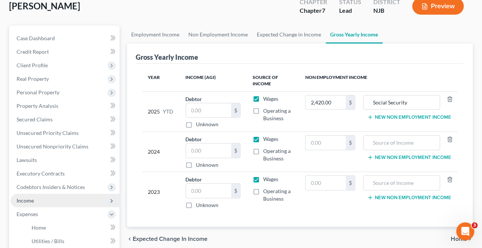
click at [32, 200] on span "Income" at bounding box center [25, 200] width 17 height 6
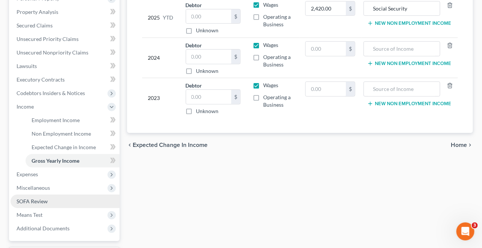
scroll to position [141, 0]
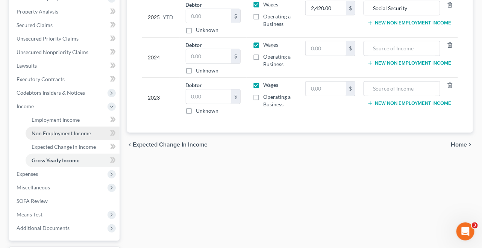
click at [76, 134] on span "Non Employment Income" at bounding box center [61, 133] width 59 height 6
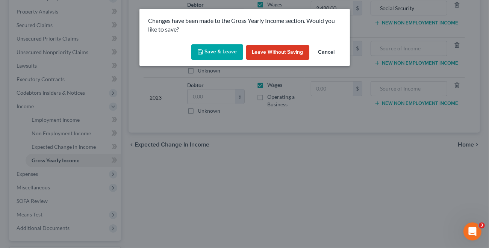
click at [223, 50] on button "Save & Leave" at bounding box center [217, 52] width 52 height 16
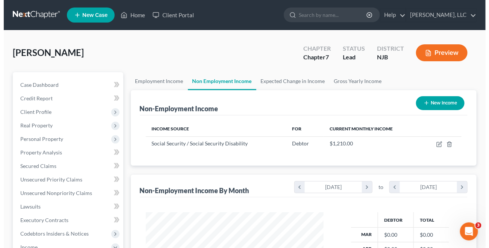
scroll to position [134, 193]
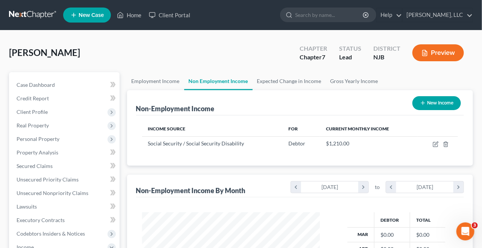
click at [432, 102] on button "New Income" at bounding box center [436, 103] width 48 height 14
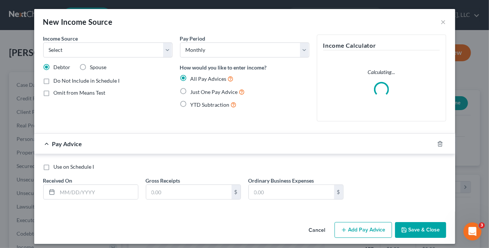
scroll to position [134, 196]
click at [166, 50] on select "Select Unemployment Disability (from employer) Pension Retirement Social Securi…" at bounding box center [107, 49] width 129 height 15
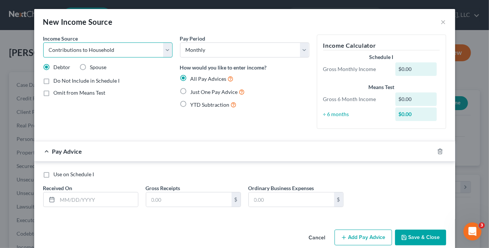
click at [43, 42] on select "Select Unemployment Disability (from employer) Pension Retirement Social Securi…" at bounding box center [107, 49] width 129 height 15
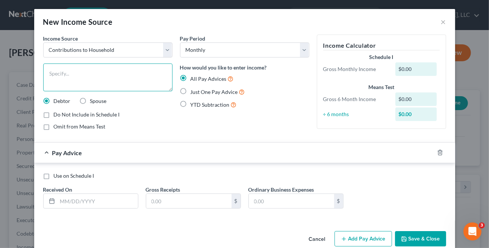
click at [99, 72] on textarea at bounding box center [107, 77] width 129 height 28
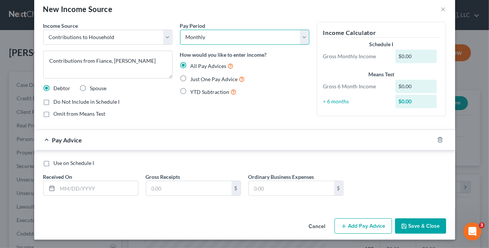
scroll to position [13, 0]
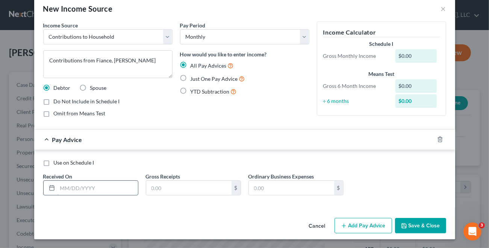
click at [98, 190] on input "text" at bounding box center [97, 188] width 80 height 14
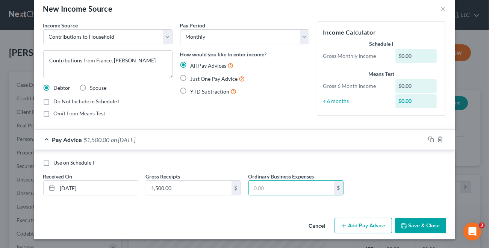
click at [349, 226] on button "Add Pay Advice" at bounding box center [362, 226] width 57 height 16
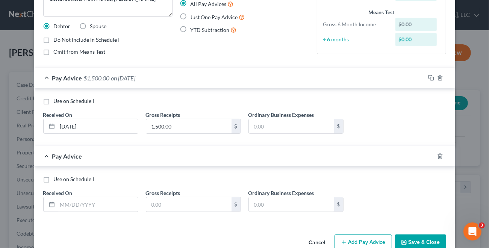
scroll to position [91, 0]
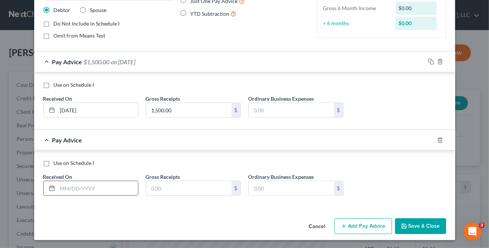
click at [75, 186] on input "text" at bounding box center [97, 188] width 80 height 14
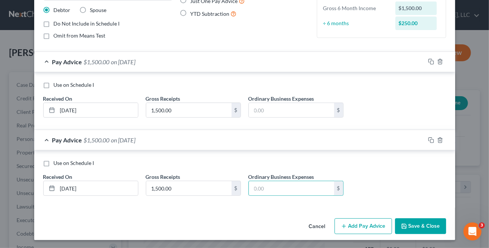
click at [362, 224] on button "Add Pay Advice" at bounding box center [362, 226] width 57 height 16
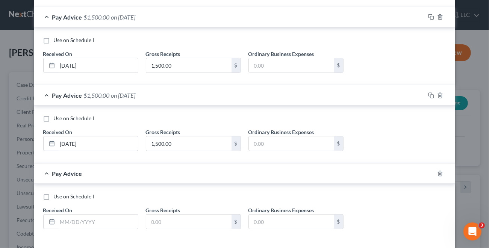
scroll to position [169, 0]
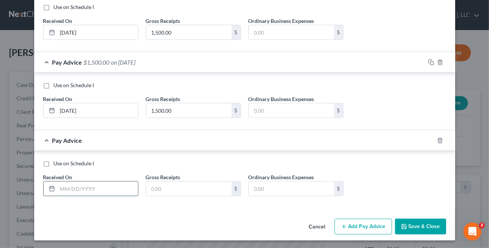
click at [89, 183] on input "text" at bounding box center [97, 188] width 80 height 14
click at [354, 221] on button "Add Pay Advice" at bounding box center [362, 227] width 57 height 16
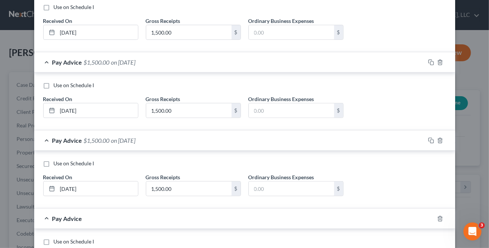
scroll to position [216, 0]
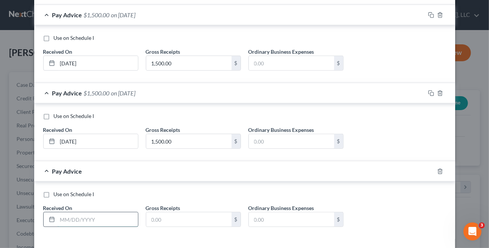
click at [76, 221] on input "text" at bounding box center [97, 219] width 80 height 14
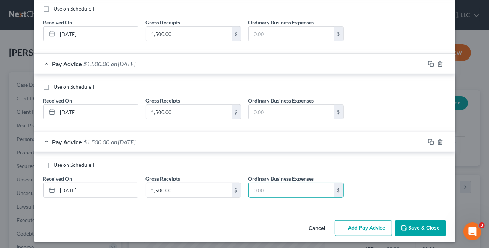
scroll to position [247, 0]
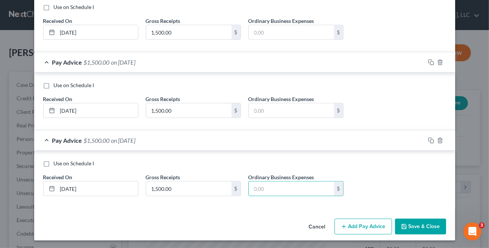
click at [356, 224] on button "Add Pay Advice" at bounding box center [362, 227] width 57 height 16
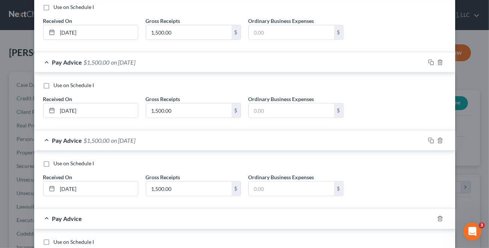
scroll to position [294, 0]
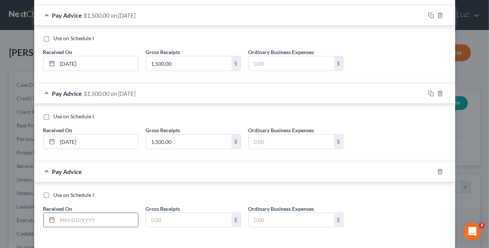
click at [78, 217] on input "text" at bounding box center [97, 220] width 80 height 14
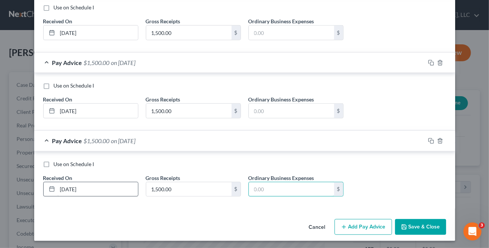
scroll to position [325, 0]
click at [355, 230] on button "Add Pay Advice" at bounding box center [362, 227] width 57 height 16
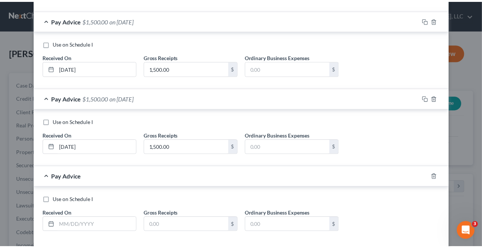
scroll to position [403, 0]
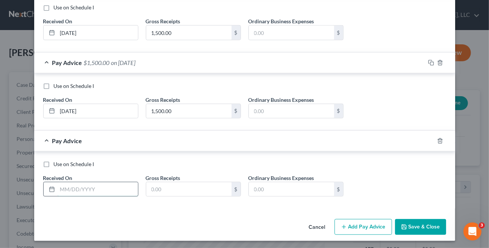
click at [85, 184] on input "text" at bounding box center [97, 189] width 80 height 14
click at [408, 223] on button "Save & Close" at bounding box center [420, 227] width 51 height 16
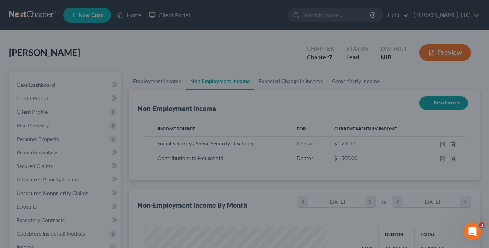
scroll to position [375506, 375447]
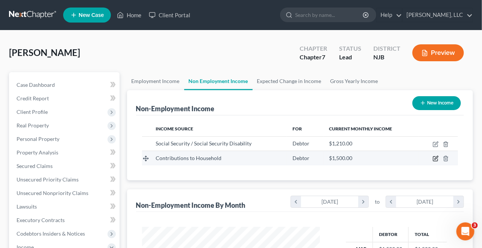
click at [436, 160] on icon "button" at bounding box center [435, 159] width 6 height 6
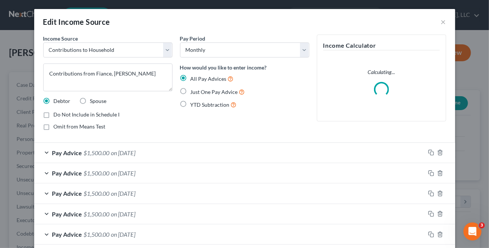
scroll to position [134, 196]
click at [42, 153] on div "Pay Advice $1,500.00 on 08/15/2025" at bounding box center [229, 153] width 391 height 20
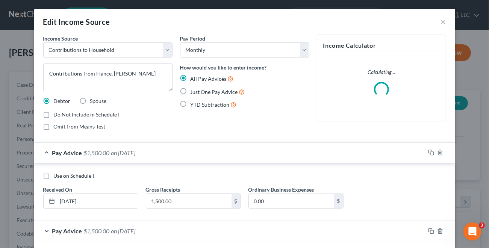
click at [54, 174] on label "Use on Schedule I" at bounding box center [74, 176] width 41 height 8
click at [57, 174] on input "Use on Schedule I" at bounding box center [59, 174] width 5 height 5
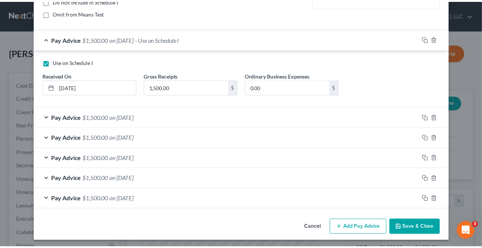
scroll to position [115, 0]
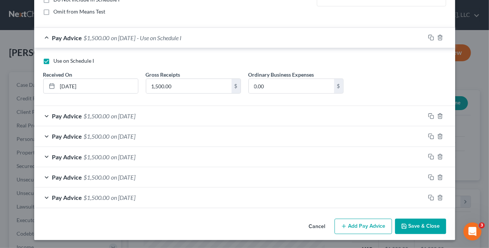
click at [416, 226] on button "Save & Close" at bounding box center [420, 227] width 51 height 16
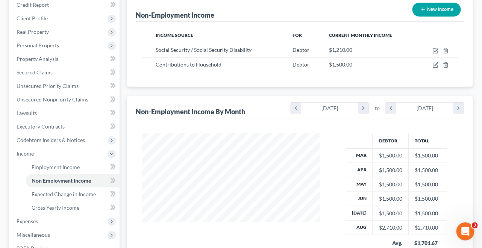
scroll to position [187, 0]
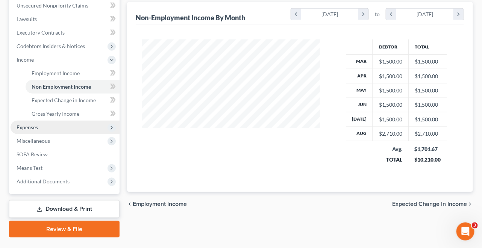
click at [33, 128] on span "Expenses" at bounding box center [27, 127] width 21 height 6
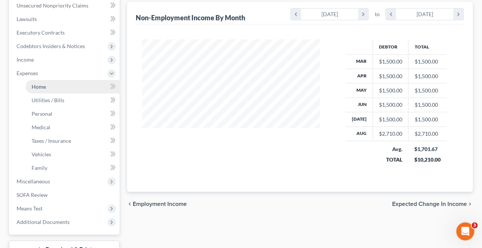
click at [40, 87] on span "Home" at bounding box center [39, 86] width 14 height 6
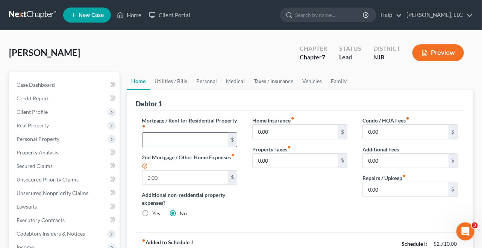
click at [189, 138] on input "text" at bounding box center [185, 140] width 86 height 14
click at [176, 80] on link "Utilities / Bills" at bounding box center [171, 81] width 42 height 18
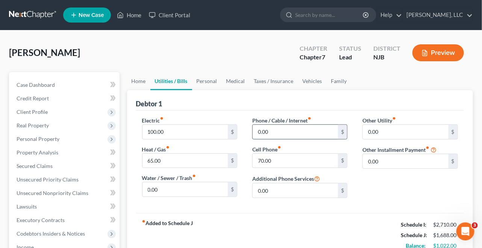
click at [284, 131] on input "0.00" at bounding box center [295, 132] width 86 height 14
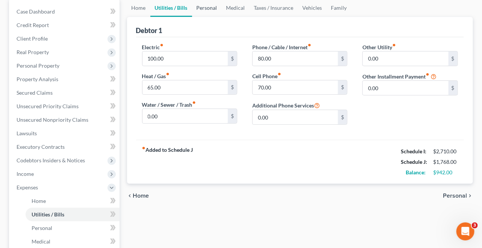
scroll to position [3, 0]
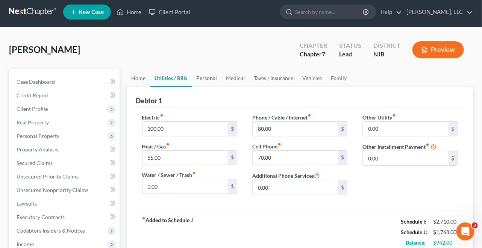
click at [203, 79] on link "Personal" at bounding box center [207, 78] width 30 height 18
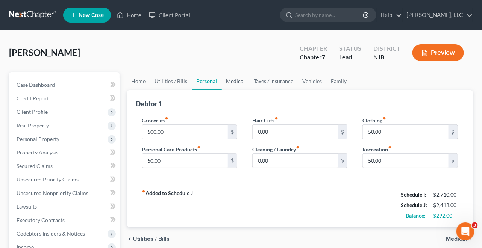
click at [237, 80] on link "Medical" at bounding box center [236, 81] width 28 height 18
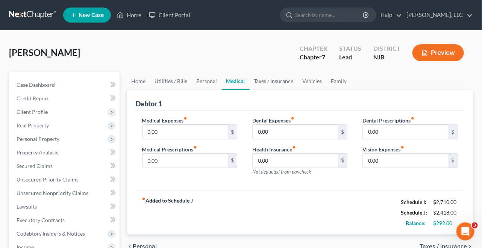
click at [239, 82] on link "Medical" at bounding box center [236, 81] width 28 height 18
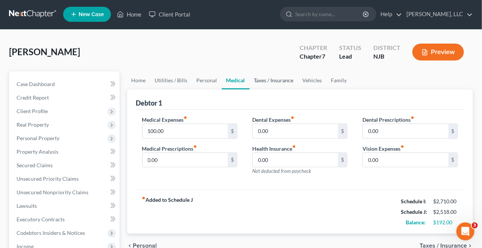
click at [271, 82] on link "Taxes / Insurance" at bounding box center [273, 80] width 48 height 18
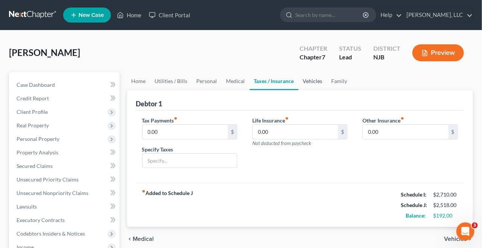
click at [311, 82] on link "Vehicles" at bounding box center [312, 81] width 29 height 18
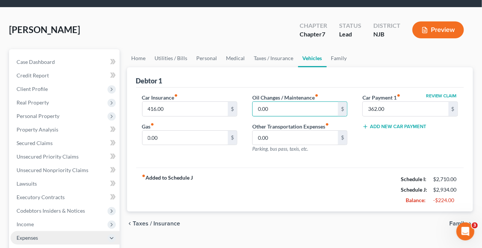
scroll to position [47, 0]
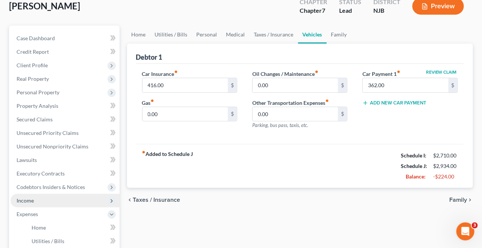
click at [18, 201] on span "Income" at bounding box center [25, 200] width 17 height 6
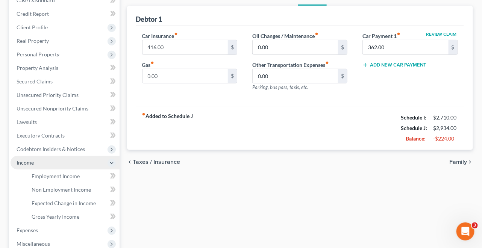
scroll to position [94, 0]
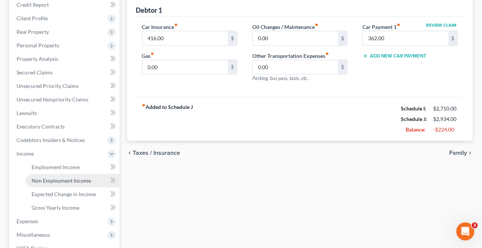
click at [79, 180] on span "Non Employment Income" at bounding box center [61, 180] width 59 height 6
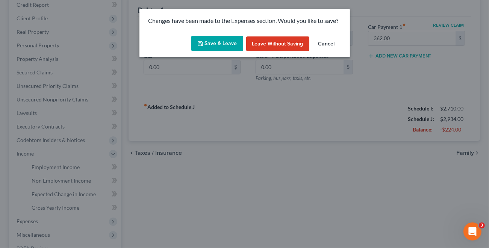
click at [222, 43] on button "Save & Leave" at bounding box center [217, 44] width 52 height 16
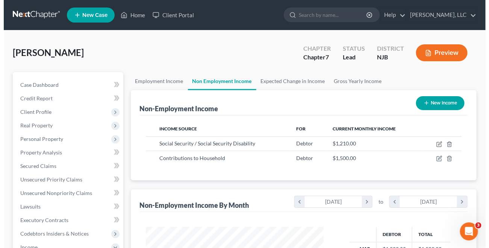
scroll to position [47, 0]
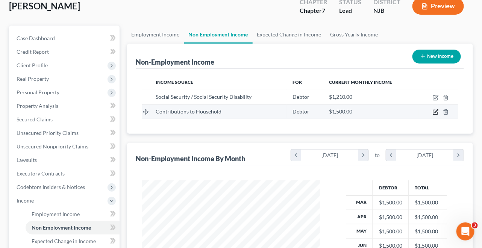
click at [437, 110] on icon "button" at bounding box center [435, 111] width 3 height 3
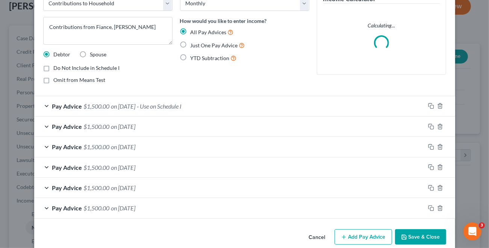
click at [42, 104] on div "Pay Advice $1,500.00 on 08/15/2025 - Use on Schedule I" at bounding box center [229, 106] width 391 height 20
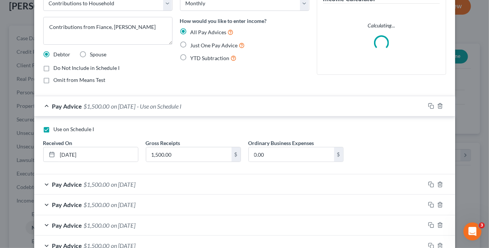
click at [43, 183] on div "Pay Advice $1,500.00 on 07/15/2025" at bounding box center [229, 184] width 391 height 20
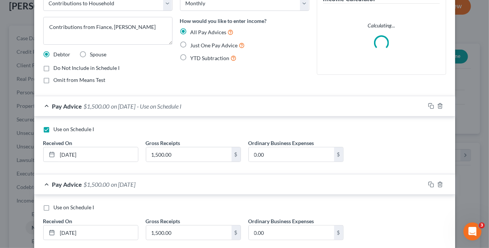
scroll to position [141, 0]
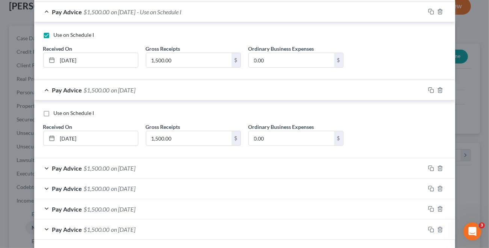
click at [44, 167] on div "Pay Advice $1,500.00 on 06/15/2025" at bounding box center [229, 168] width 391 height 20
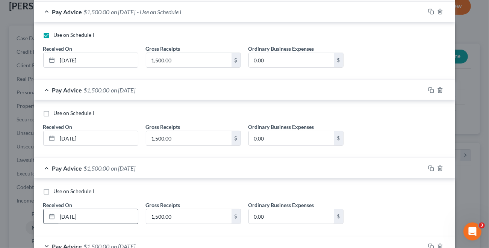
scroll to position [230, 0]
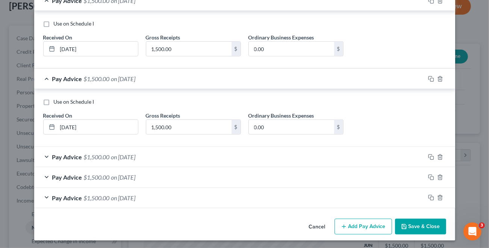
click at [42, 155] on div "Pay Advice $1,500.00 on 05/15/2025" at bounding box center [229, 157] width 391 height 20
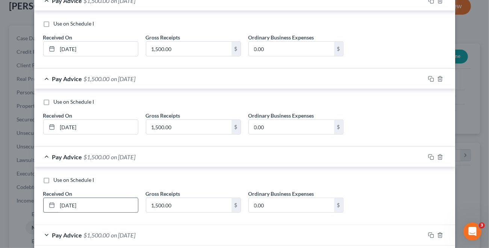
scroll to position [288, 0]
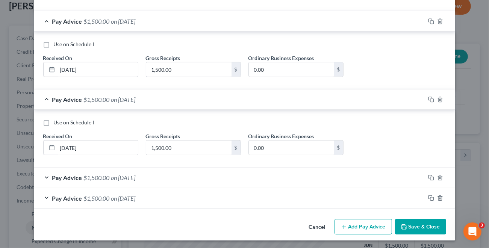
click at [44, 177] on div "Pay Advice $1,500.00 on 04/15/2025" at bounding box center [229, 178] width 391 height 20
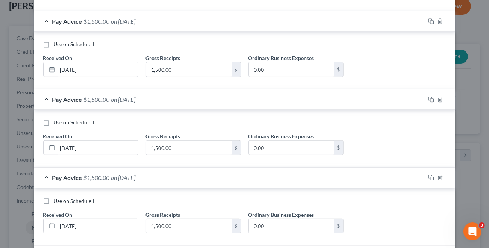
scroll to position [345, 0]
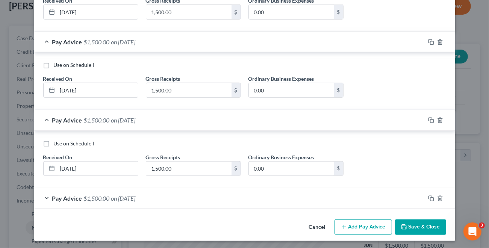
click at [43, 193] on div "Pay Advice $1,500.00 on 03/15/2025" at bounding box center [229, 198] width 391 height 20
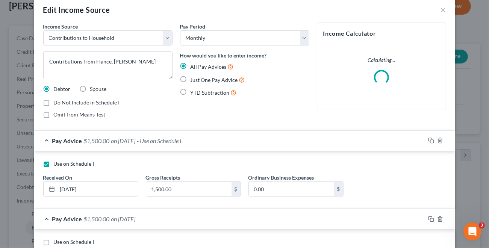
scroll to position [0, 0]
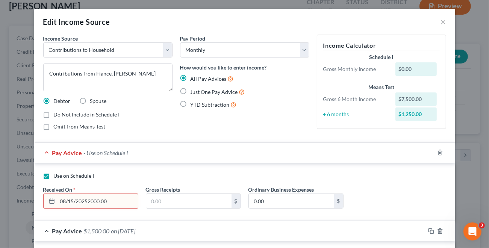
click at [117, 202] on input "08/15/20252000.00" at bounding box center [97, 201] width 80 height 14
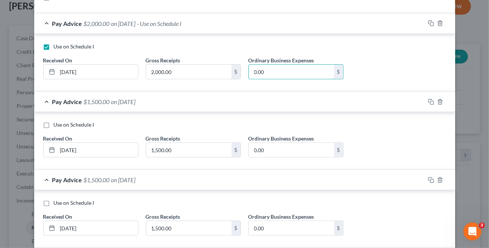
scroll to position [141, 0]
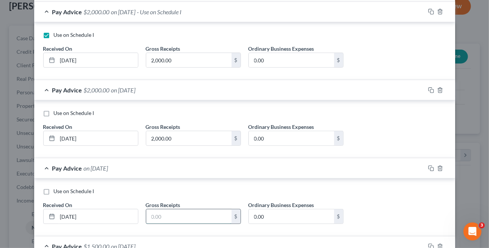
click at [166, 216] on input "text" at bounding box center [188, 216] width 85 height 14
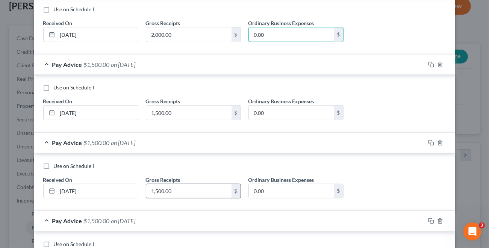
scroll to position [328, 0]
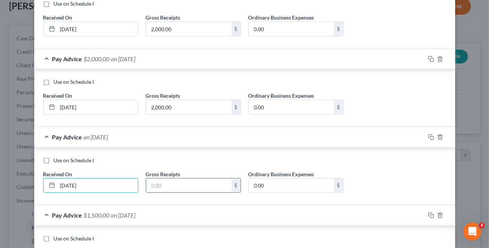
click at [165, 183] on input "text" at bounding box center [188, 185] width 85 height 14
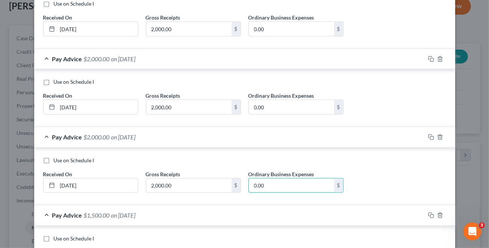
scroll to position [403, 0]
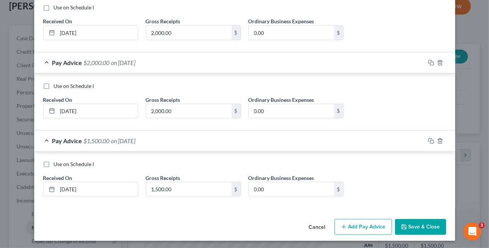
click at [43, 139] on div "Pay Advice $1,500.00 on 03/15/2025" at bounding box center [229, 141] width 391 height 20
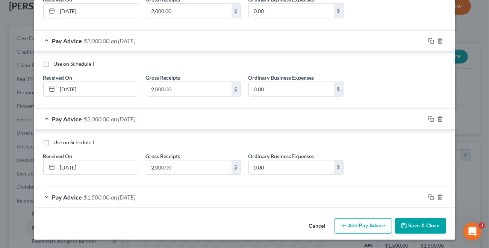
scroll to position [345, 0]
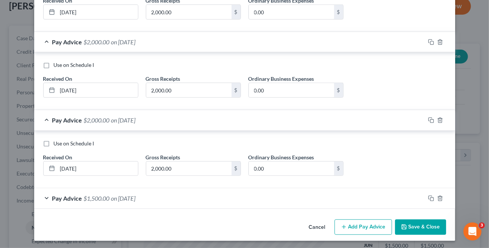
click at [42, 195] on div "Pay Advice $1,500.00 on 03/15/2025" at bounding box center [229, 198] width 391 height 20
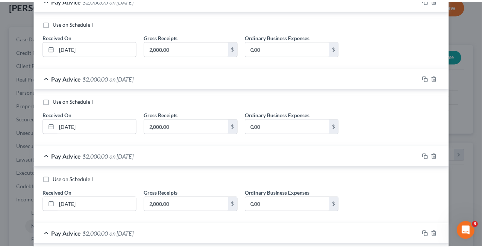
scroll to position [403, 0]
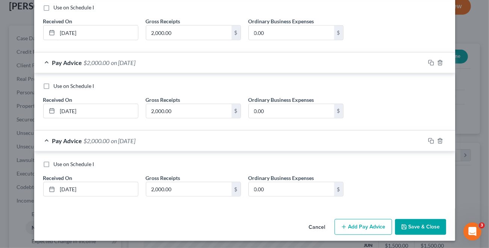
click at [420, 221] on button "Save & Close" at bounding box center [420, 227] width 51 height 16
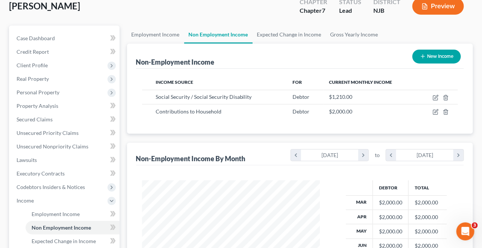
scroll to position [141, 0]
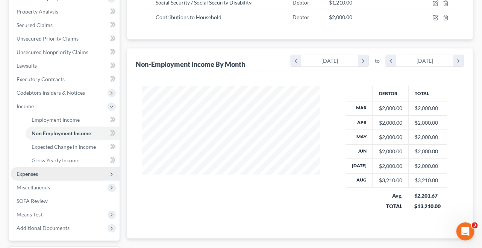
click at [29, 175] on span "Expenses" at bounding box center [27, 174] width 21 height 6
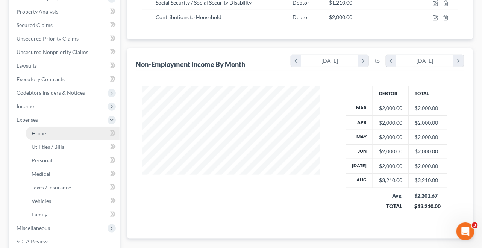
click at [39, 135] on span "Home" at bounding box center [39, 133] width 14 height 6
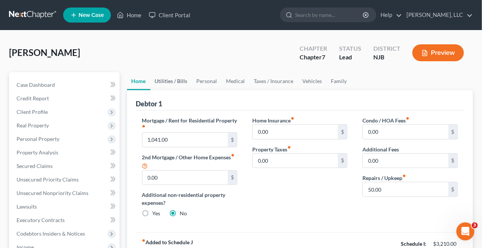
click at [176, 82] on link "Utilities / Bills" at bounding box center [171, 81] width 42 height 18
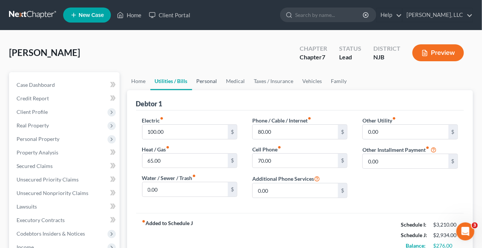
click at [209, 82] on link "Personal" at bounding box center [207, 81] width 30 height 18
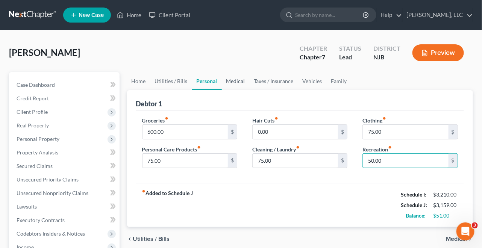
click at [241, 82] on link "Medical" at bounding box center [236, 81] width 28 height 18
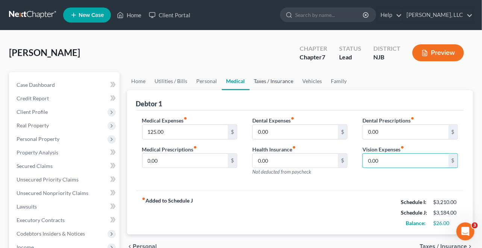
click at [274, 82] on link "Taxes / Insurance" at bounding box center [273, 81] width 48 height 18
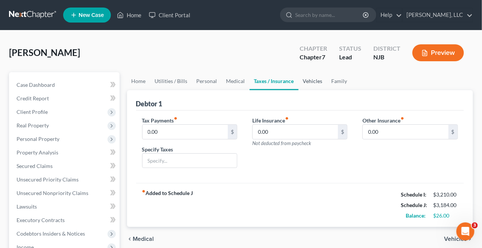
click at [302, 82] on link "Vehicles" at bounding box center [312, 81] width 29 height 18
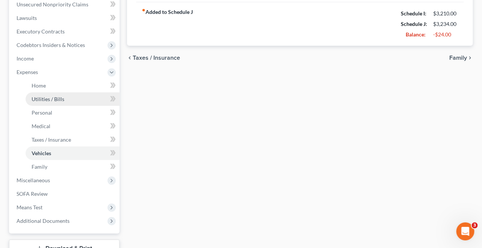
scroll to position [236, 0]
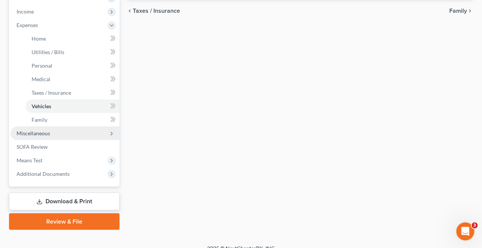
click at [36, 133] on span "Miscellaneous" at bounding box center [33, 133] width 33 height 6
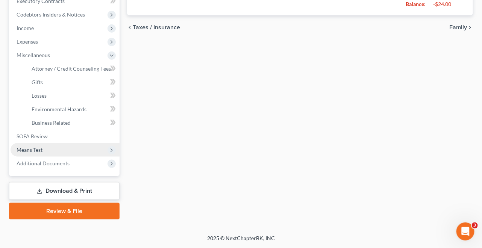
scroll to position [218, 0]
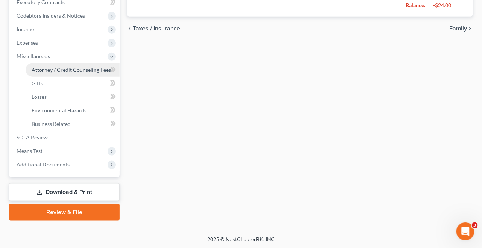
click at [80, 71] on span "Attorney / Credit Counseling Fees" at bounding box center [71, 69] width 79 height 6
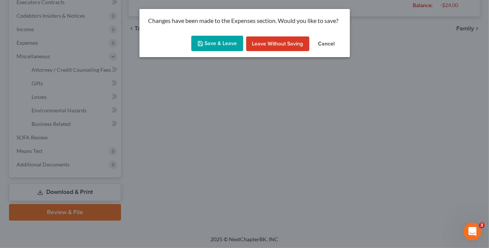
click at [224, 42] on button "Save & Leave" at bounding box center [217, 44] width 52 height 16
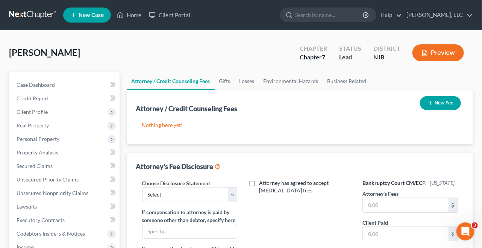
click at [441, 102] on button "New Fee" at bounding box center [440, 103] width 41 height 14
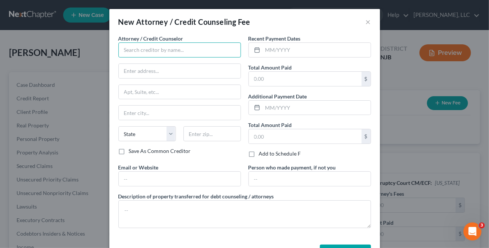
click at [157, 54] on input "text" at bounding box center [179, 49] width 122 height 15
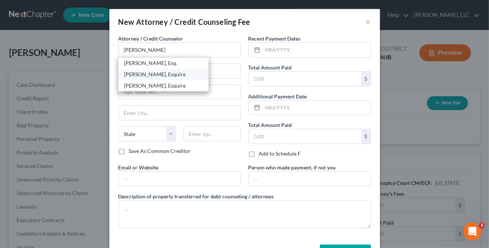
click at [172, 75] on div "Robert A. Loefflad, Esquire" at bounding box center [163, 75] width 78 height 8
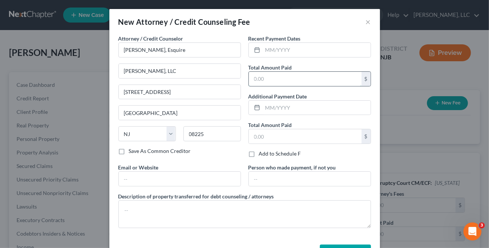
click at [269, 83] on input "text" at bounding box center [305, 79] width 113 height 14
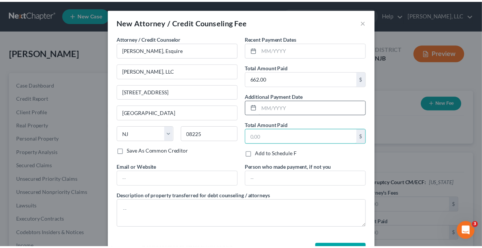
scroll to position [26, 0]
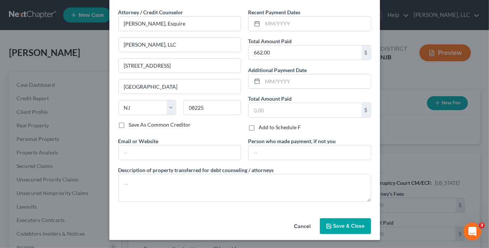
click at [350, 225] on span "Save & Close" at bounding box center [349, 226] width 32 height 6
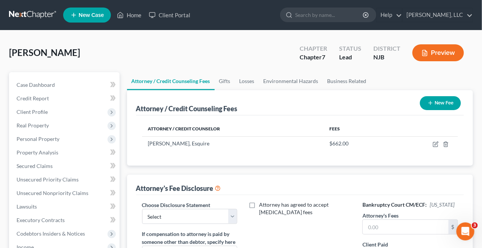
click at [442, 106] on button "New Fee" at bounding box center [440, 103] width 41 height 14
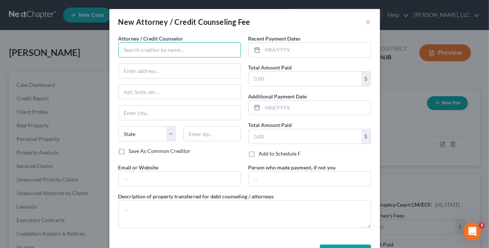
click at [160, 48] on input "text" at bounding box center [179, 49] width 122 height 15
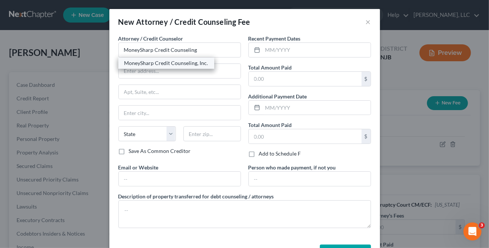
drag, startPoint x: 187, startPoint y: 63, endPoint x: 210, endPoint y: 66, distance: 23.2
click at [187, 62] on div "MoneySharp Credit Counseling, Inc." at bounding box center [166, 63] width 84 height 8
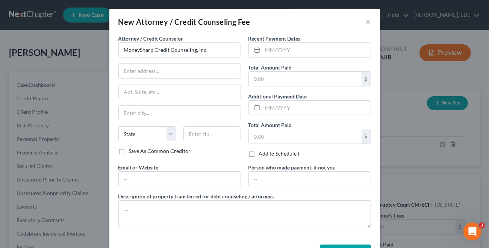
click at [170, 78] on div "Attorney / Credit Counselor * MoneySharp Credit Counseling, Inc. State AL AK AR…" at bounding box center [179, 91] width 122 height 113
drag, startPoint x: 161, startPoint y: 70, endPoint x: 171, endPoint y: 62, distance: 12.6
click at [161, 70] on input "text" at bounding box center [180, 71] width 122 height 14
paste input "203 N LaSalle St Suite 2100, Chicago, IL 60601"
click at [228, 69] on input "203 N LaSalle St Suite 2100, Chicago, IL 60601" at bounding box center [180, 71] width 122 height 14
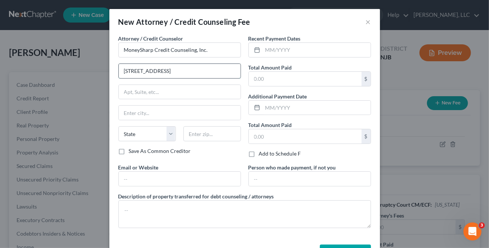
drag, startPoint x: 158, startPoint y: 69, endPoint x: 237, endPoint y: 72, distance: 78.6
click at [237, 72] on div "203 N LaSalle St Suite 2100, Chicago, IL 60601" at bounding box center [179, 70] width 122 height 15
click at [125, 91] on input "text" at bounding box center [180, 92] width 122 height 14
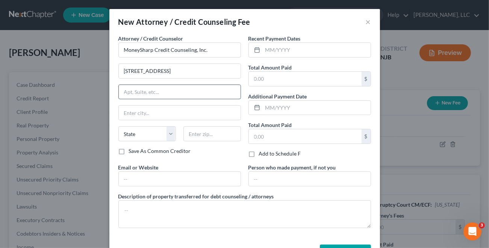
paste input "Suite 2100, Chicago, IL 60601"
drag, startPoint x: 149, startPoint y: 91, endPoint x: 202, endPoint y: 92, distance: 53.0
click at [202, 92] on input "Suite 2100, Chicago, IL 60601" at bounding box center [180, 92] width 122 height 14
drag, startPoint x: 184, startPoint y: 93, endPoint x: 145, endPoint y: 93, distance: 38.7
click at [145, 93] on input "Suite 2100, Chicago, IL 60601" at bounding box center [180, 92] width 122 height 14
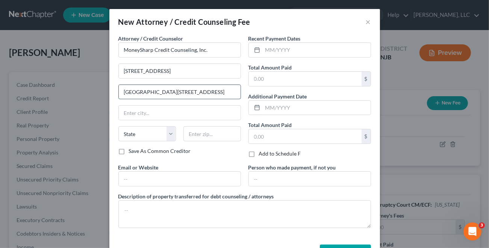
drag, startPoint x: 145, startPoint y: 93, endPoint x: 204, endPoint y: 91, distance: 58.3
click at [204, 91] on input "Suite 2100, Chicago, IL 60601" at bounding box center [180, 92] width 122 height 14
click at [133, 112] on input "text" at bounding box center [180, 113] width 122 height 14
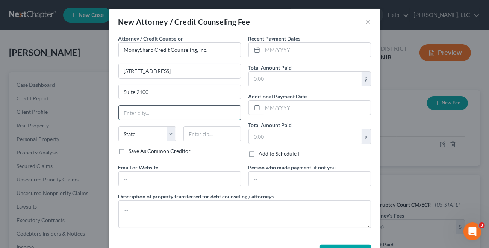
paste input ", Chicago, IL 60601"
click at [166, 134] on select "State AL AK AR AZ CA CO CT DE DC FL GA GU HI ID IL IN IA KS KY LA ME MD MA MI M…" at bounding box center [146, 133] width 57 height 15
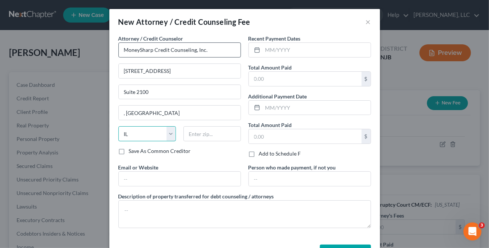
click at [118, 126] on select "State AL AK AR AZ CA CO CT DE DC FL GA GU HI ID IL IN IA KS KY LA ME MD MA MI M…" at bounding box center [146, 133] width 57 height 15
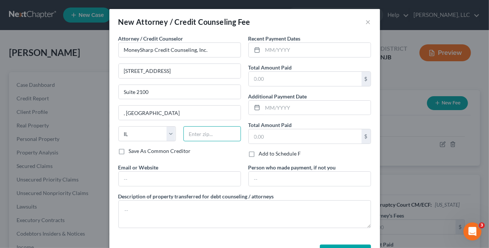
click at [199, 135] on input "text" at bounding box center [211, 133] width 57 height 15
click at [152, 110] on input "Chicago" at bounding box center [180, 113] width 122 height 14
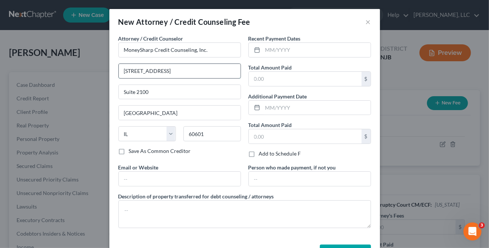
click at [168, 71] on input "203 N LaSalle St" at bounding box center [180, 71] width 122 height 14
click at [340, 245] on button "Save & Close" at bounding box center [345, 253] width 51 height 16
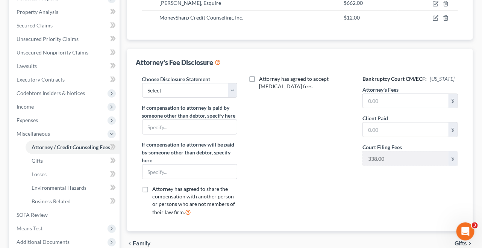
scroll to position [141, 0]
click at [236, 90] on select "Select Attorney" at bounding box center [189, 90] width 95 height 15
click at [142, 83] on select "Select Attorney" at bounding box center [189, 90] width 95 height 15
click at [387, 102] on input "text" at bounding box center [405, 101] width 86 height 14
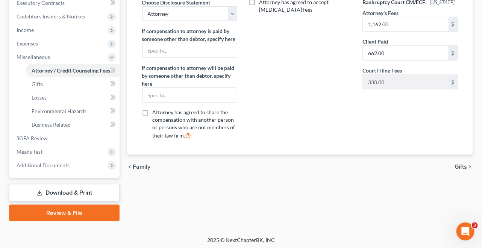
scroll to position [218, 0]
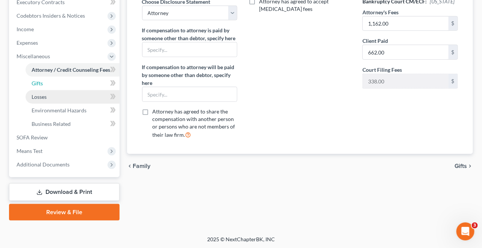
drag, startPoint x: 38, startPoint y: 85, endPoint x: 70, endPoint y: 90, distance: 33.0
click at [38, 85] on span "Gifts" at bounding box center [37, 83] width 11 height 6
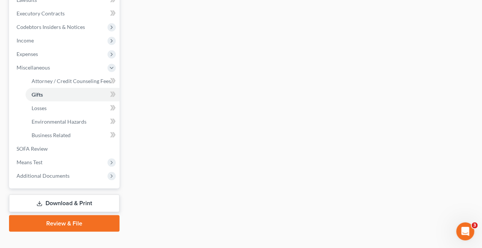
scroll to position [218, 0]
